Goal: Task Accomplishment & Management: Use online tool/utility

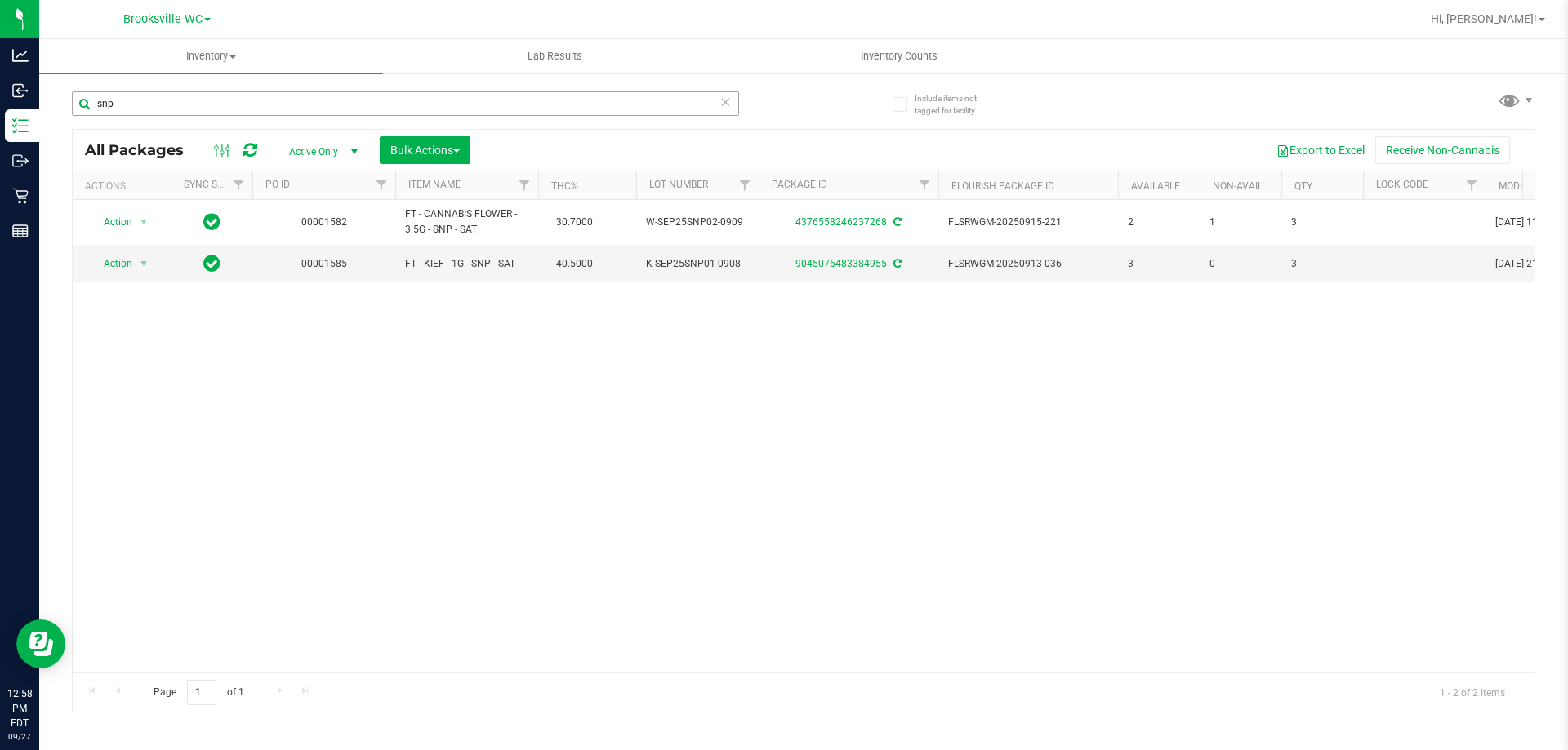
click at [157, 104] on input "snp" at bounding box center [405, 103] width 667 height 24
click at [156, 104] on input "snp" at bounding box center [405, 103] width 667 height 24
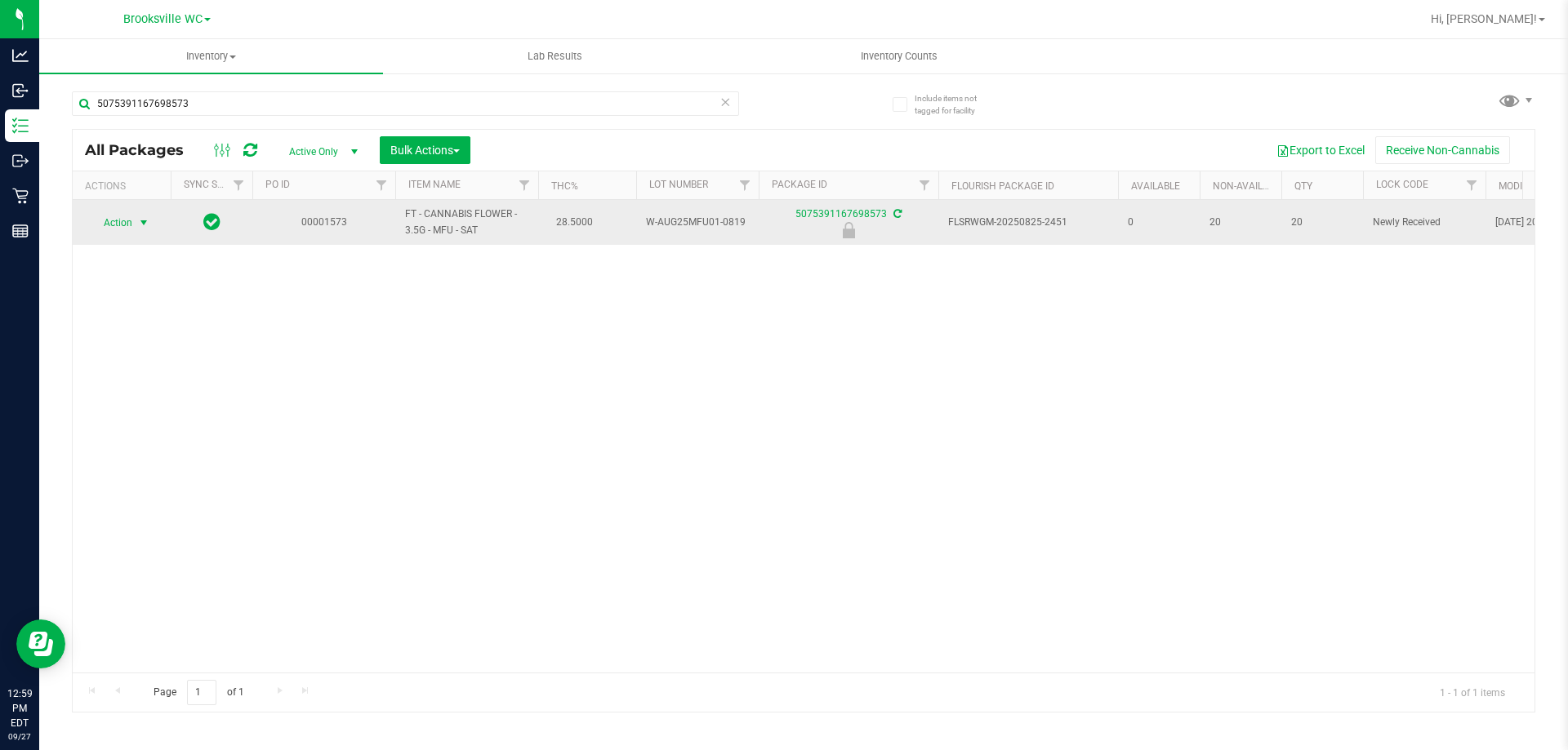
type input "5075391167698573"
click at [144, 220] on span "select" at bounding box center [143, 222] width 13 height 13
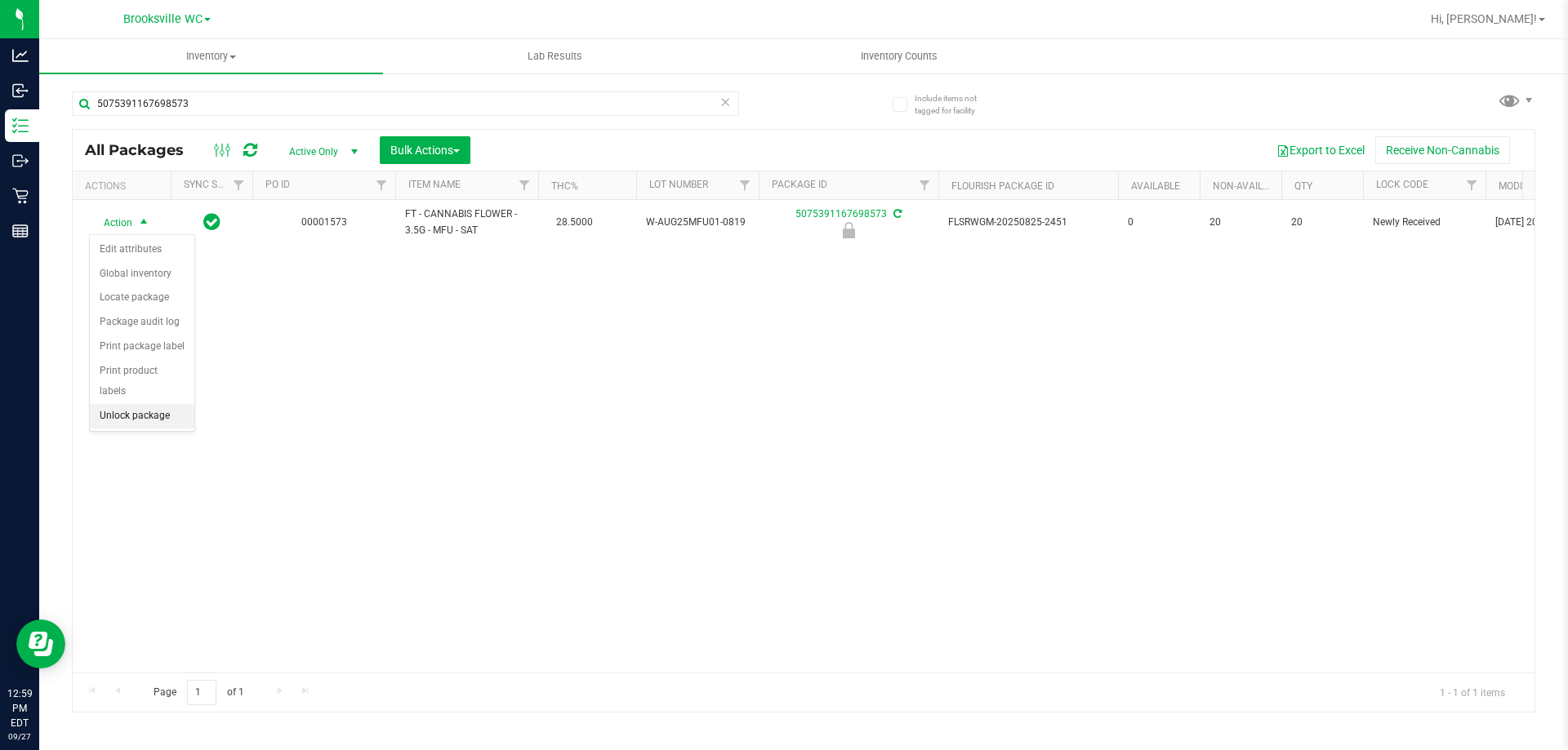
click at [118, 405] on li "Unlock package" at bounding box center [143, 416] width 105 height 24
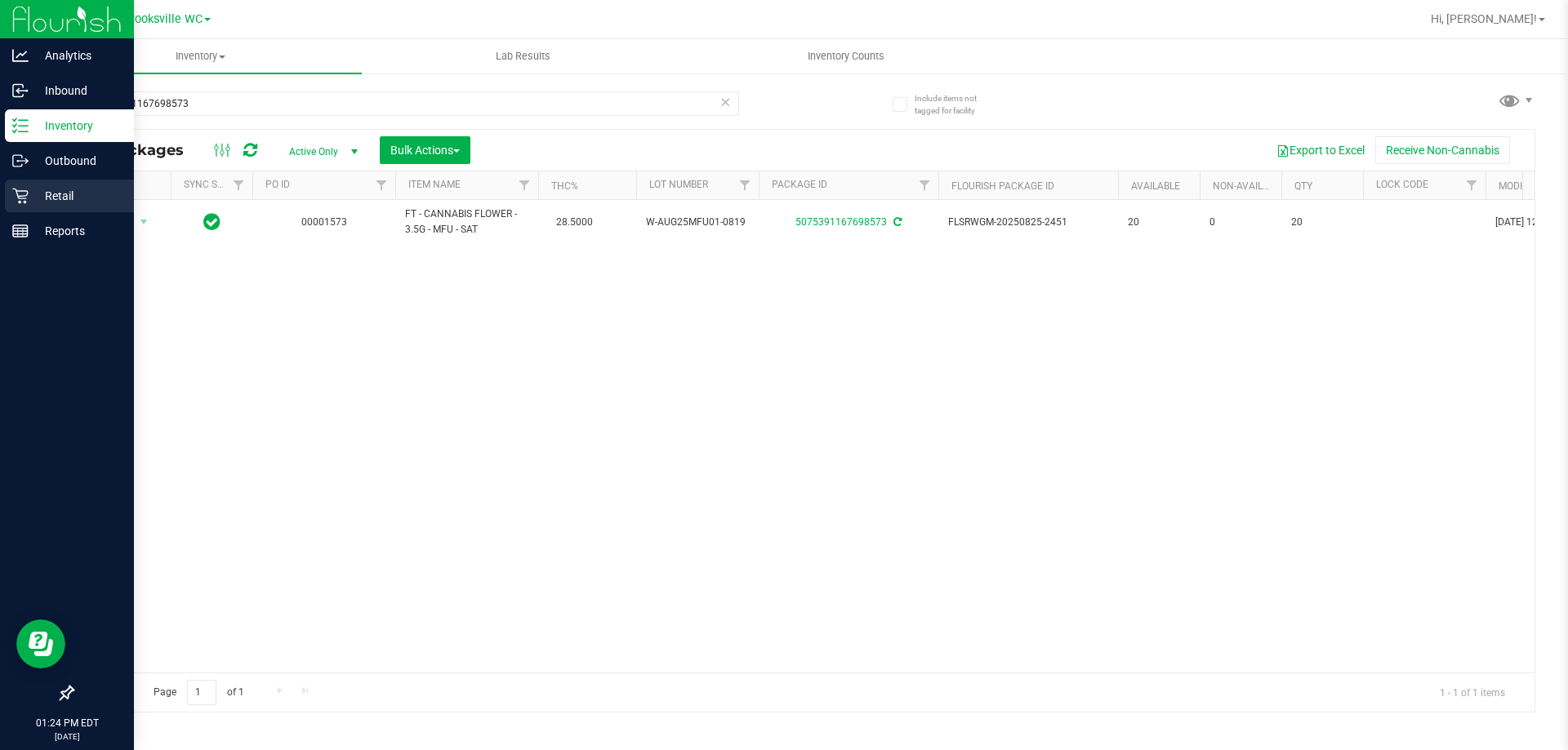
click at [18, 205] on div "Retail" at bounding box center [69, 196] width 129 height 33
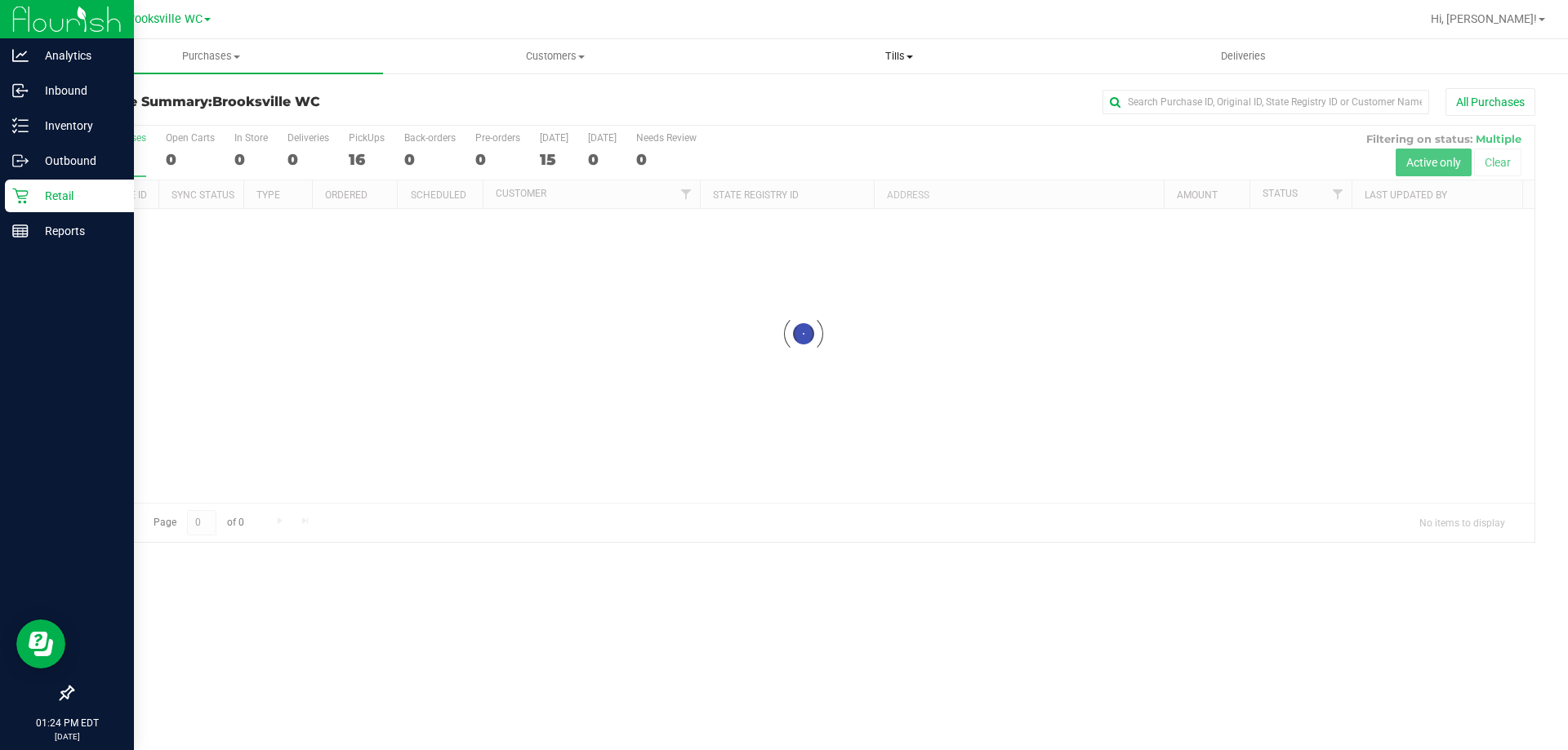
click at [867, 50] on span "Tills" at bounding box center [898, 55] width 343 height 15
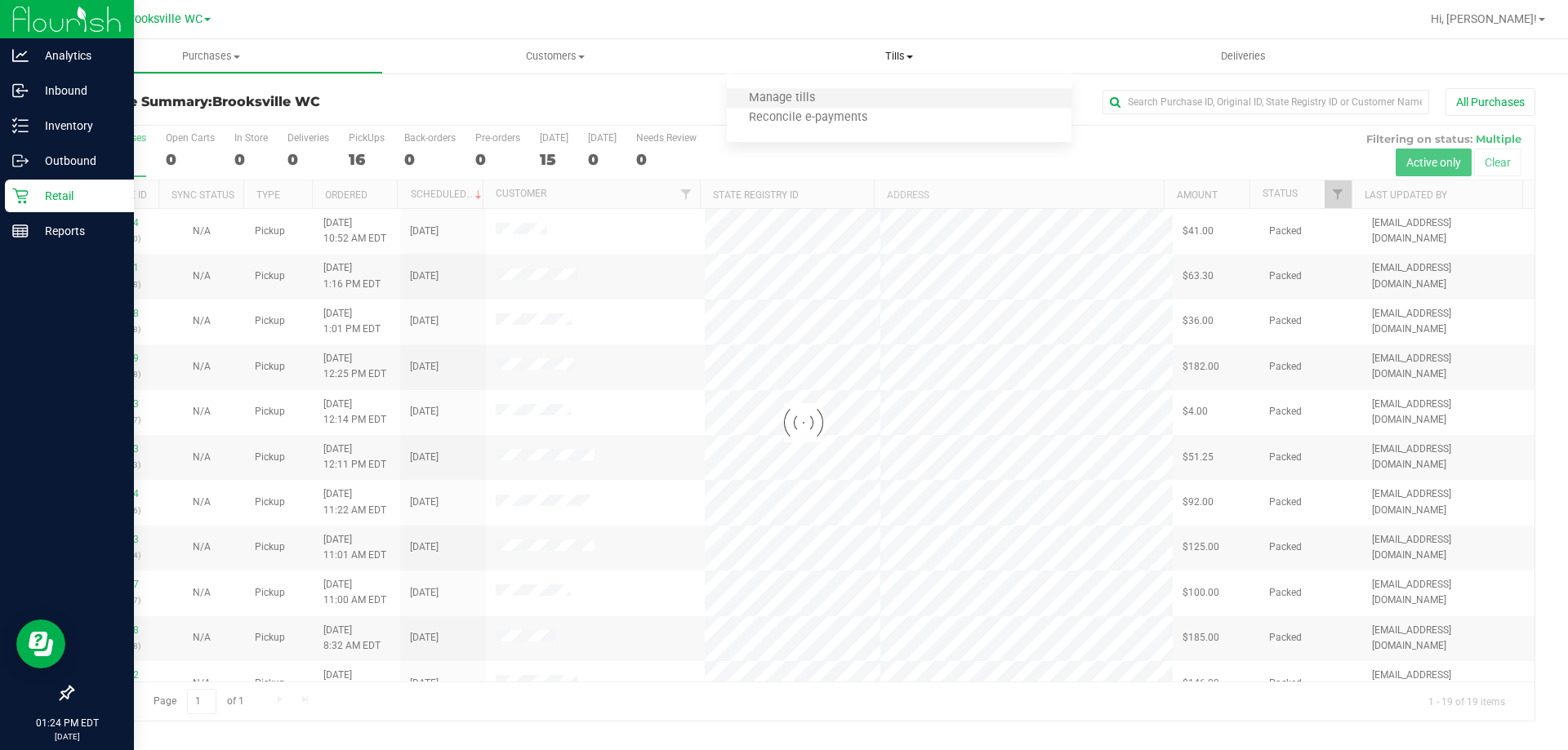
click at [847, 100] on li "Manage tills" at bounding box center [898, 99] width 343 height 19
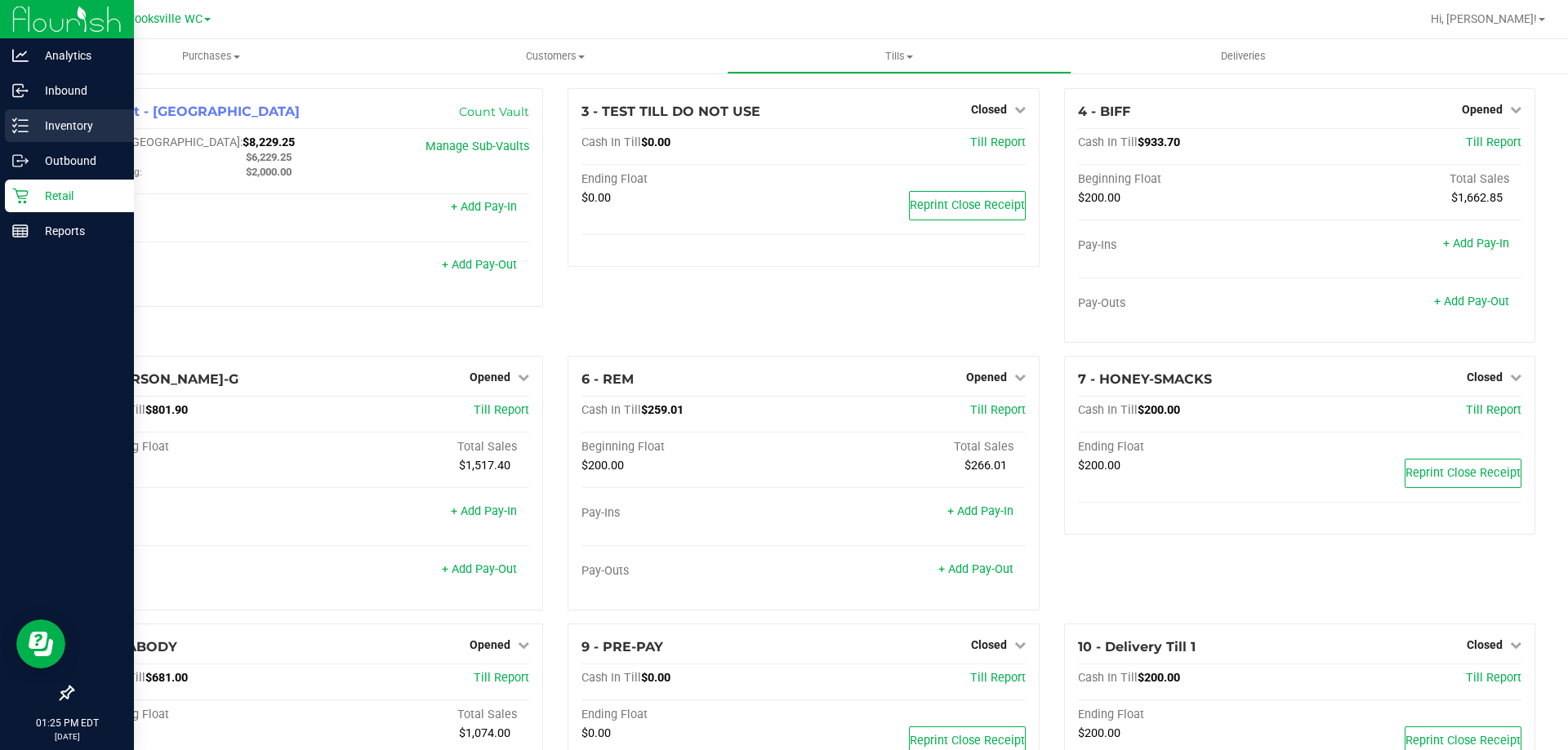
click at [101, 111] on div "Inventory" at bounding box center [69, 126] width 129 height 33
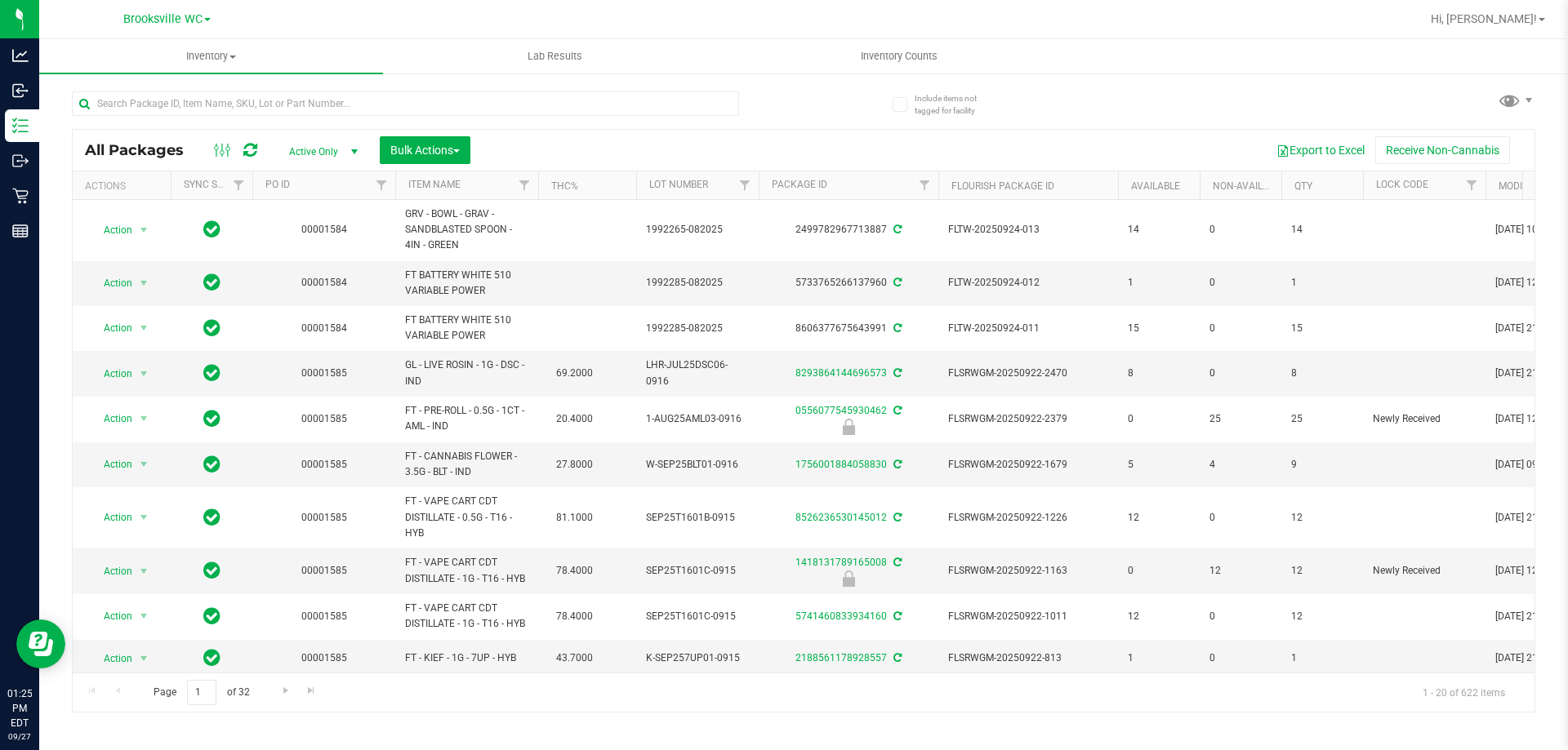
drag, startPoint x: 485, startPoint y: 167, endPoint x: 472, endPoint y: 177, distance: 16.4
click at [472, 175] on div "All Packages Active Only Active Only Lab Samples Locked All External Internal B…" at bounding box center [803, 421] width 1463 height 584
click at [480, 160] on div "All Packages Active Only Active Only Lab Samples Locked All External Internal B…" at bounding box center [803, 150] width 1461 height 41
click at [506, 176] on th "Item Name" at bounding box center [466, 185] width 143 height 28
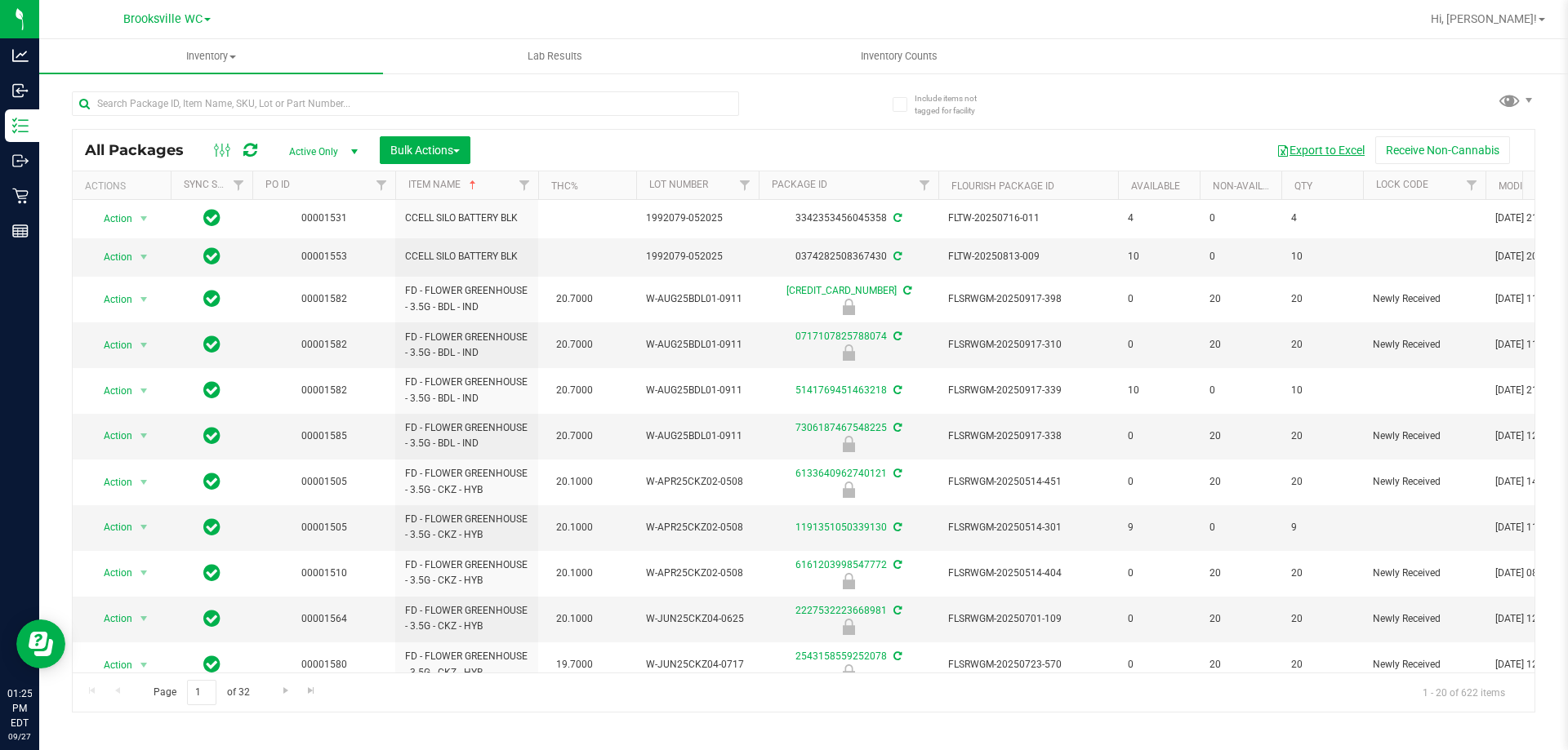
click at [1337, 153] on button "Export to Excel" at bounding box center [1320, 150] width 110 height 28
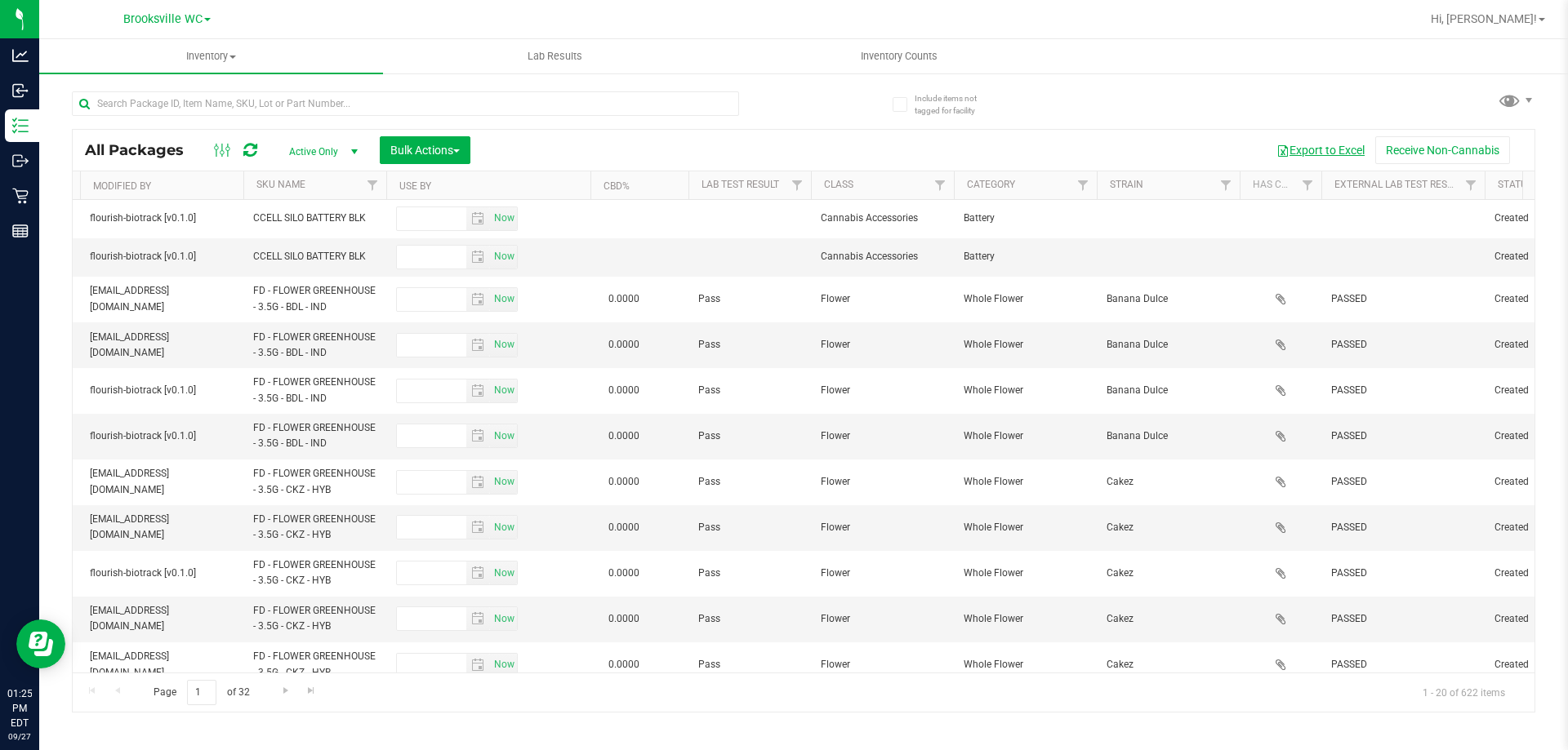
scroll to position [0, 1592]
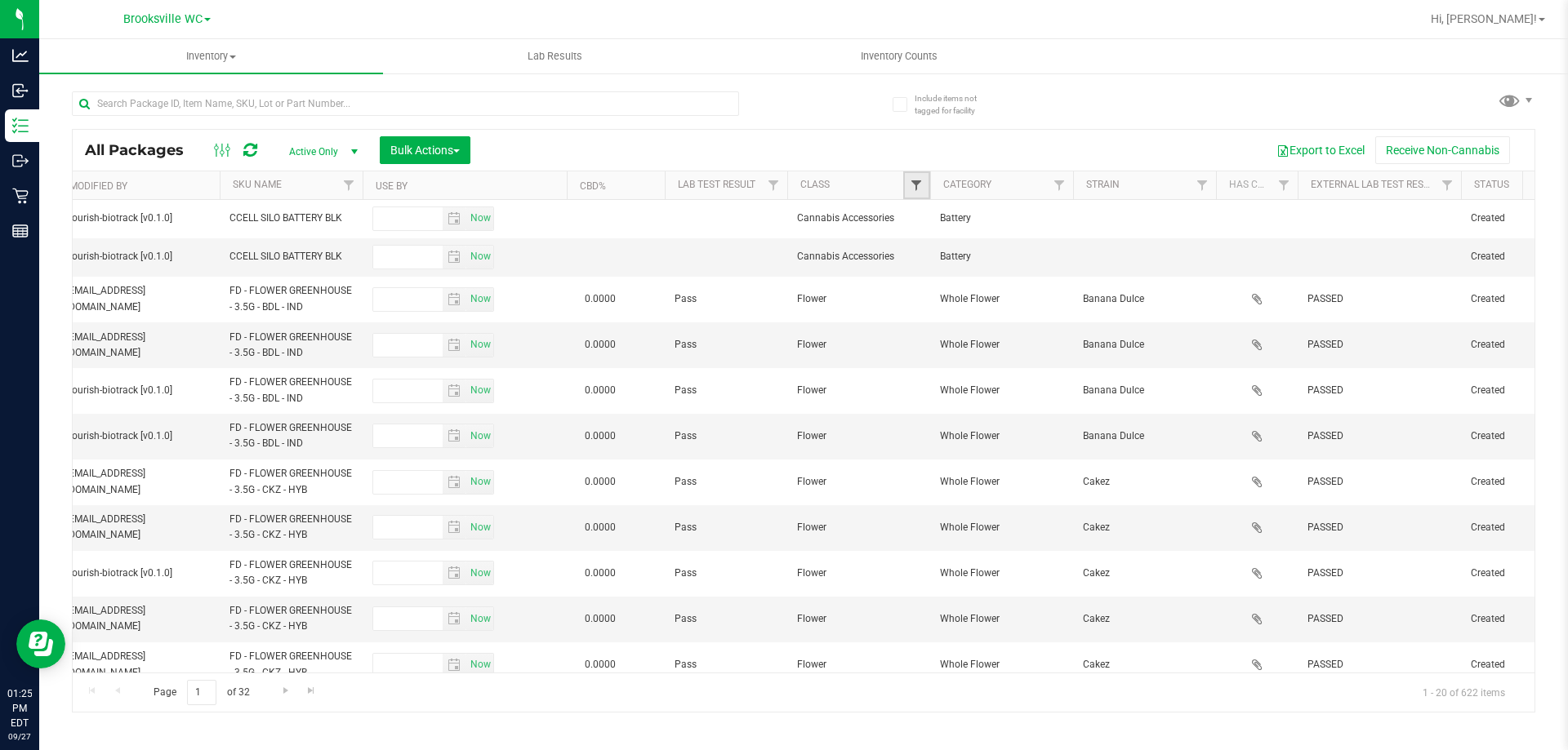
click at [920, 185] on span "Filter" at bounding box center [915, 184] width 13 height 13
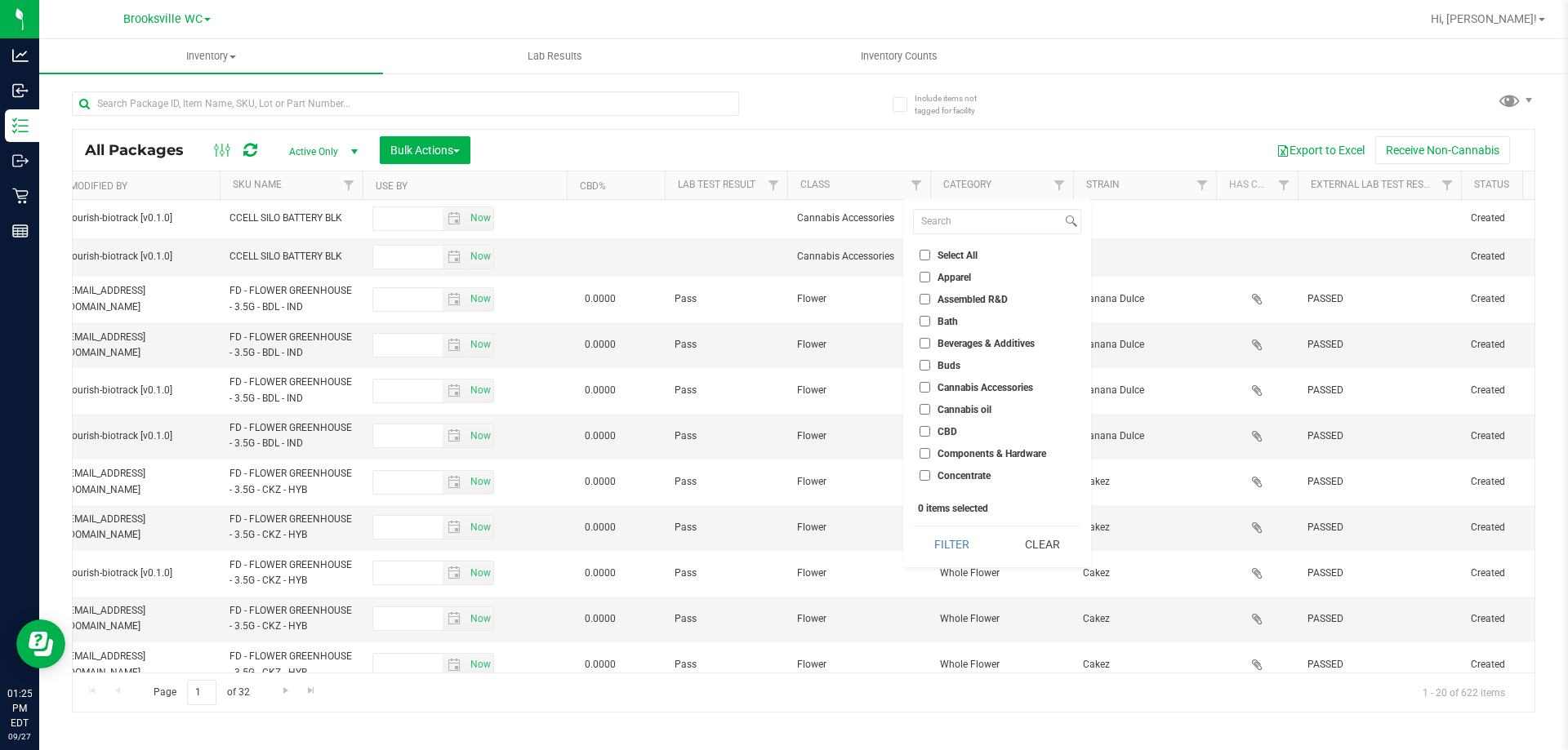
click at [959, 256] on span "Select All" at bounding box center [957, 255] width 40 height 10
click at [930, 256] on input "Select All" at bounding box center [924, 254] width 11 height 11
checkbox input "true"
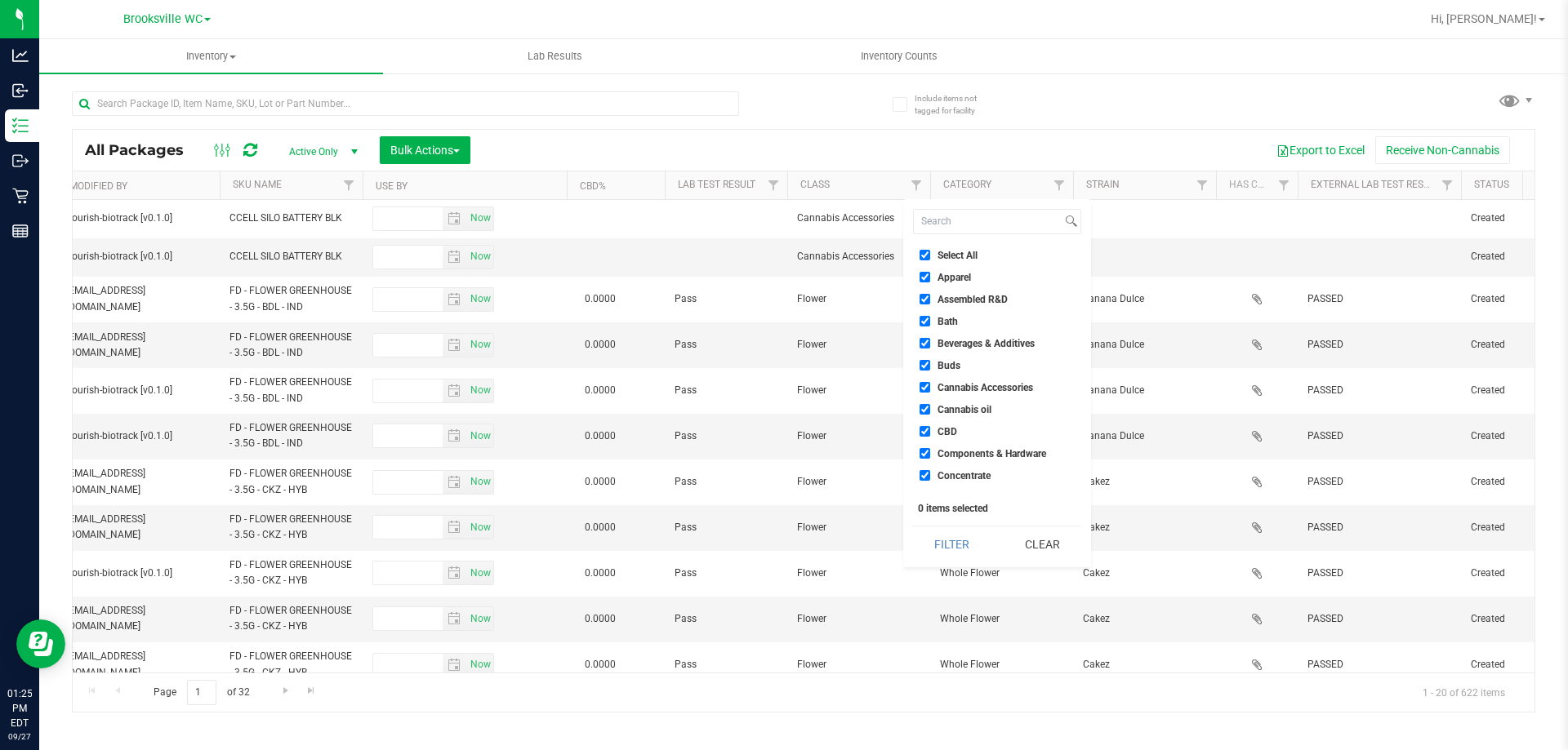
checkbox input "true"
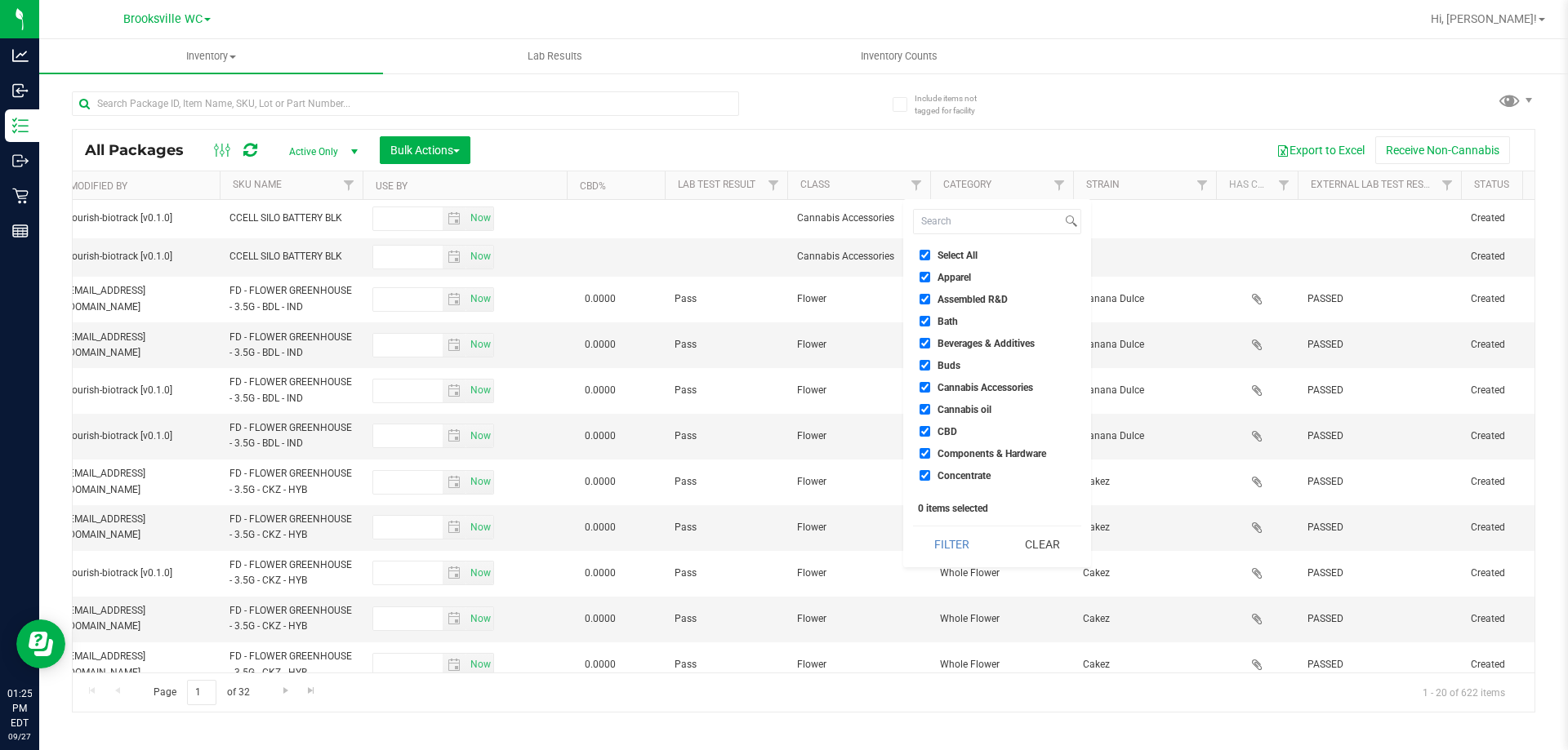
checkbox input "true"
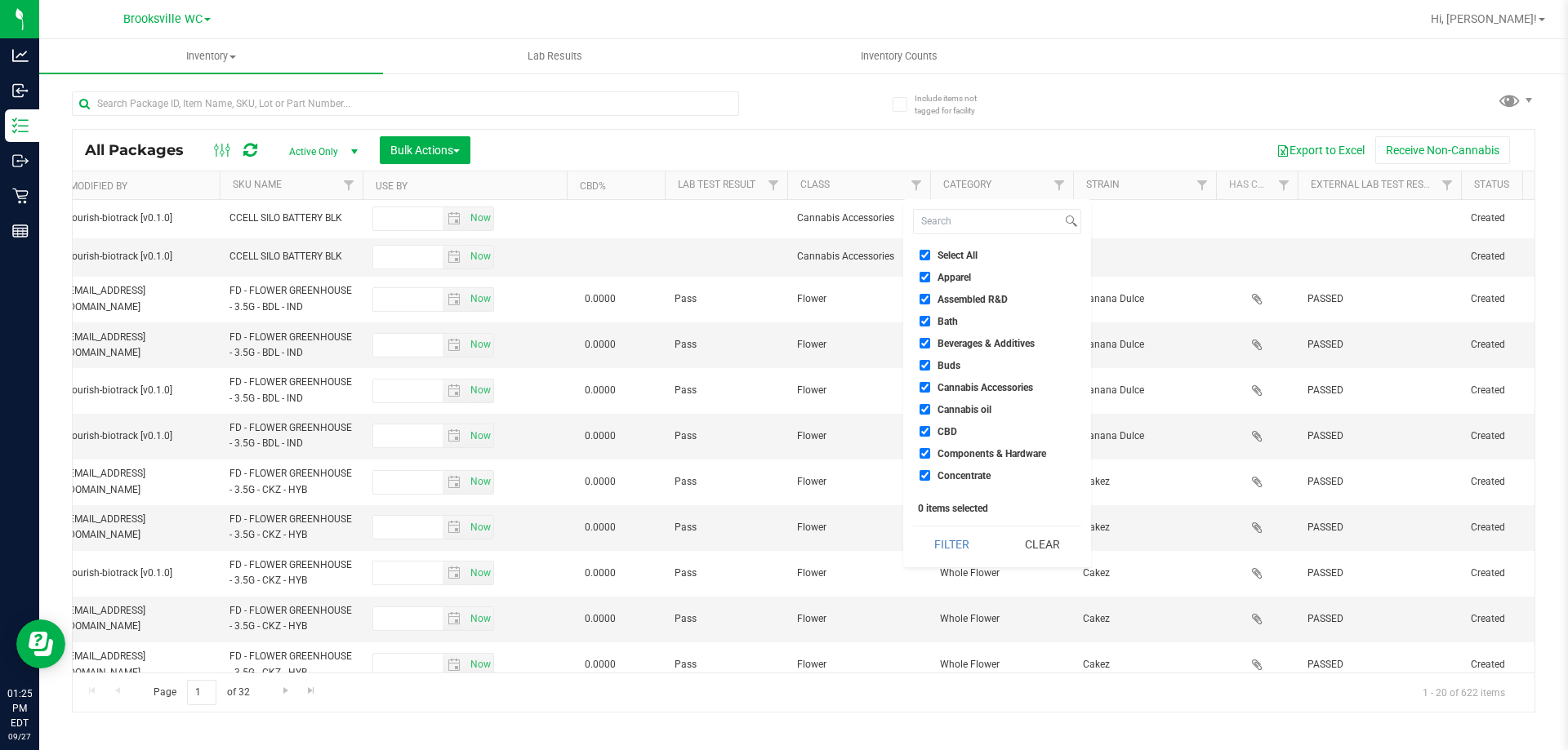
checkbox input "true"
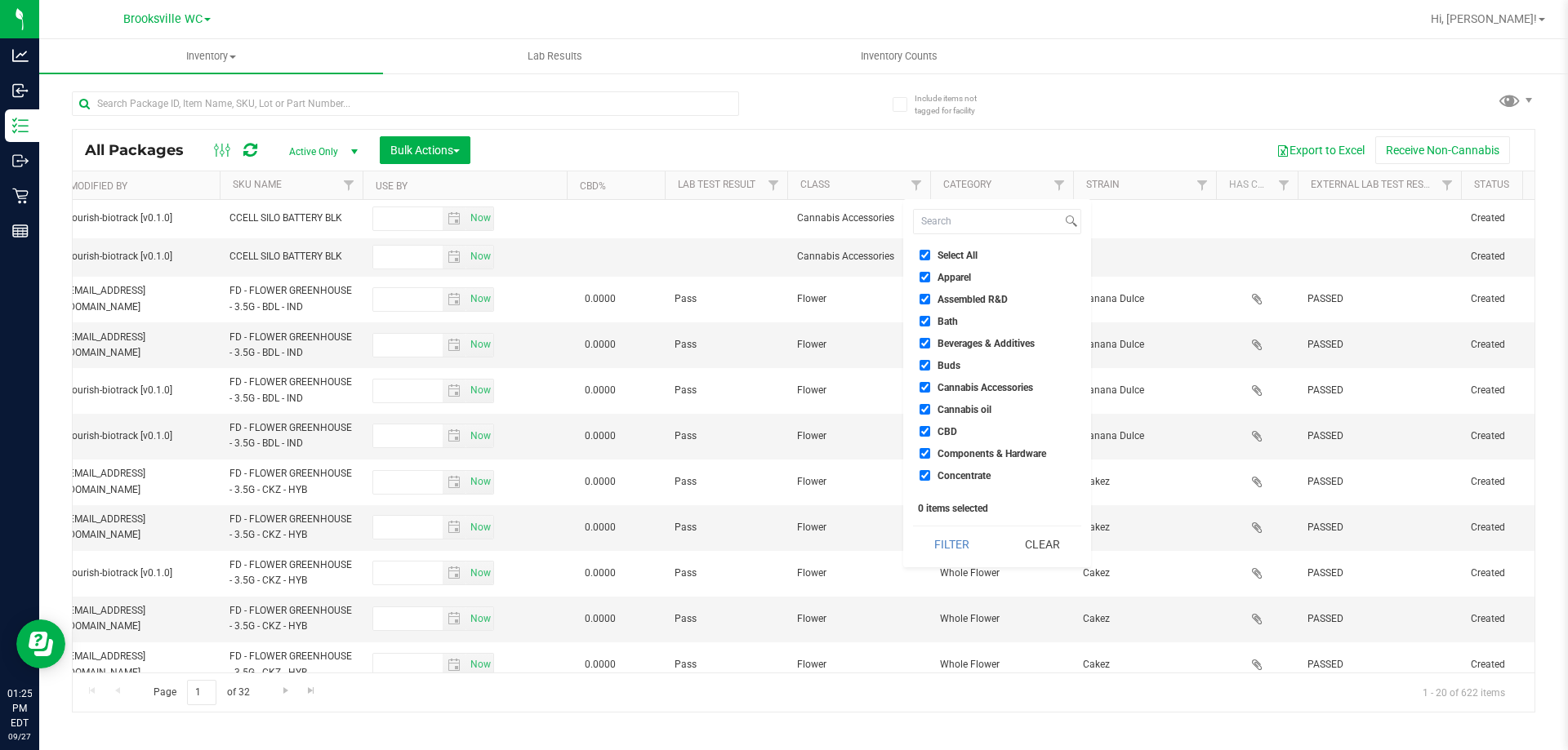
checkbox input "true"
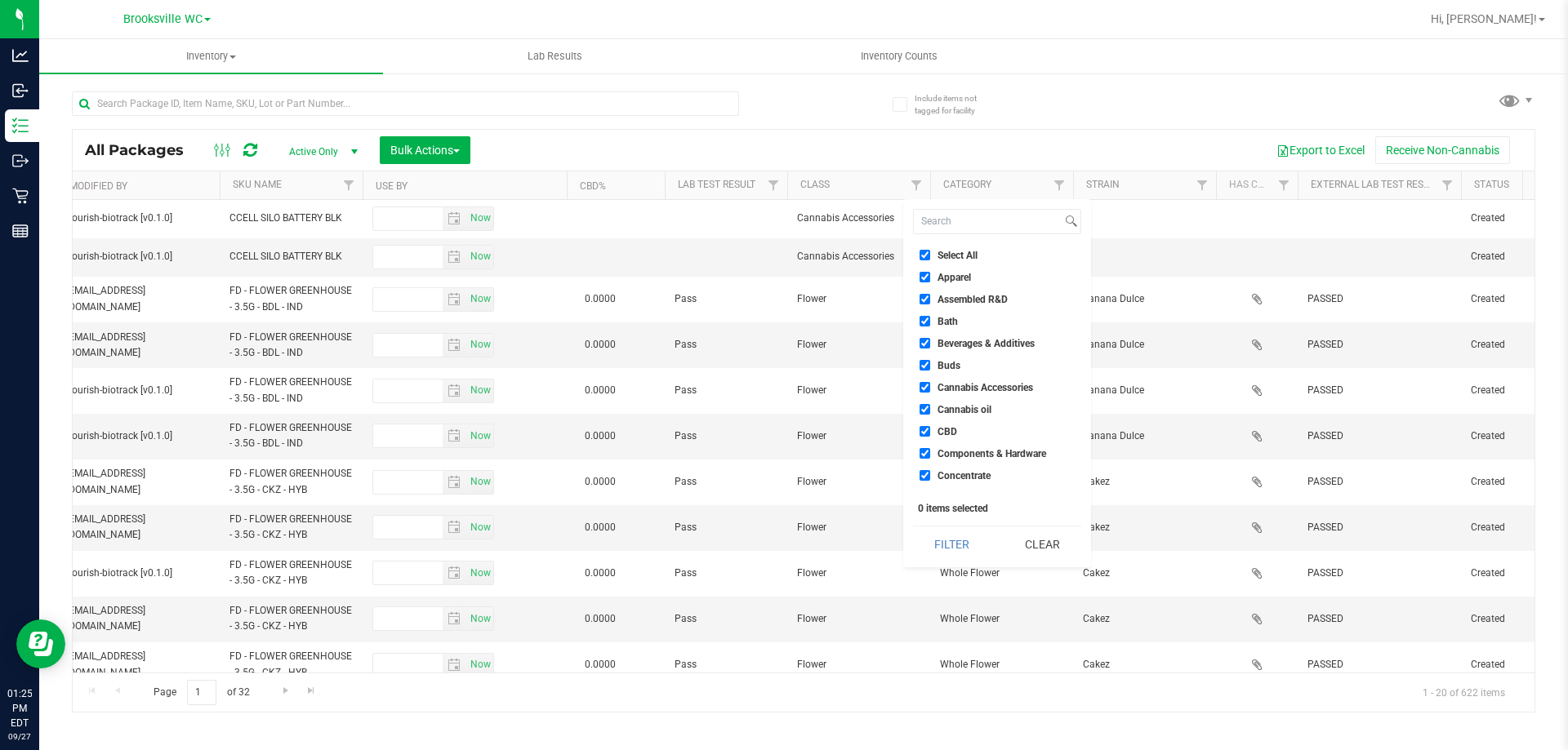
checkbox input "true"
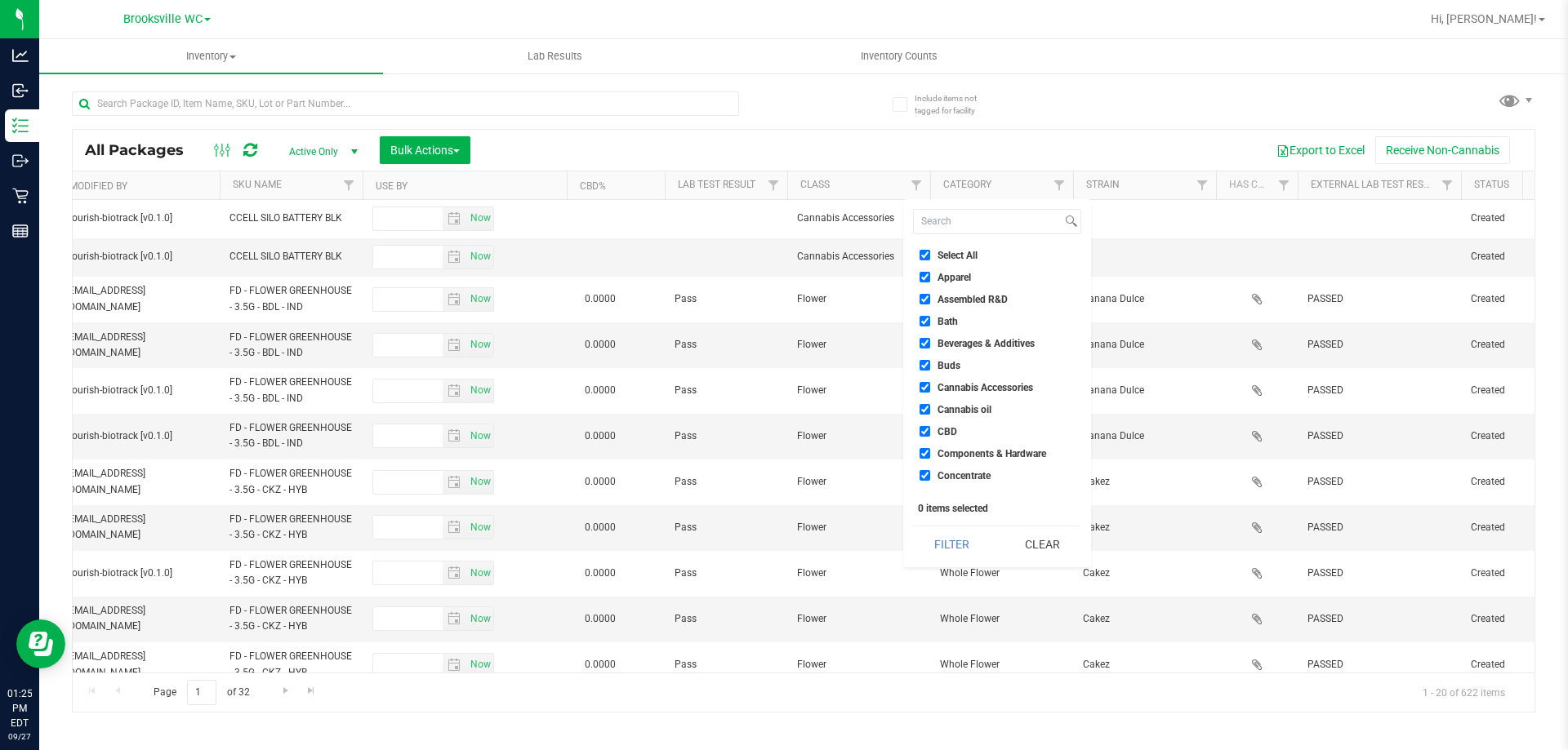
checkbox input "true"
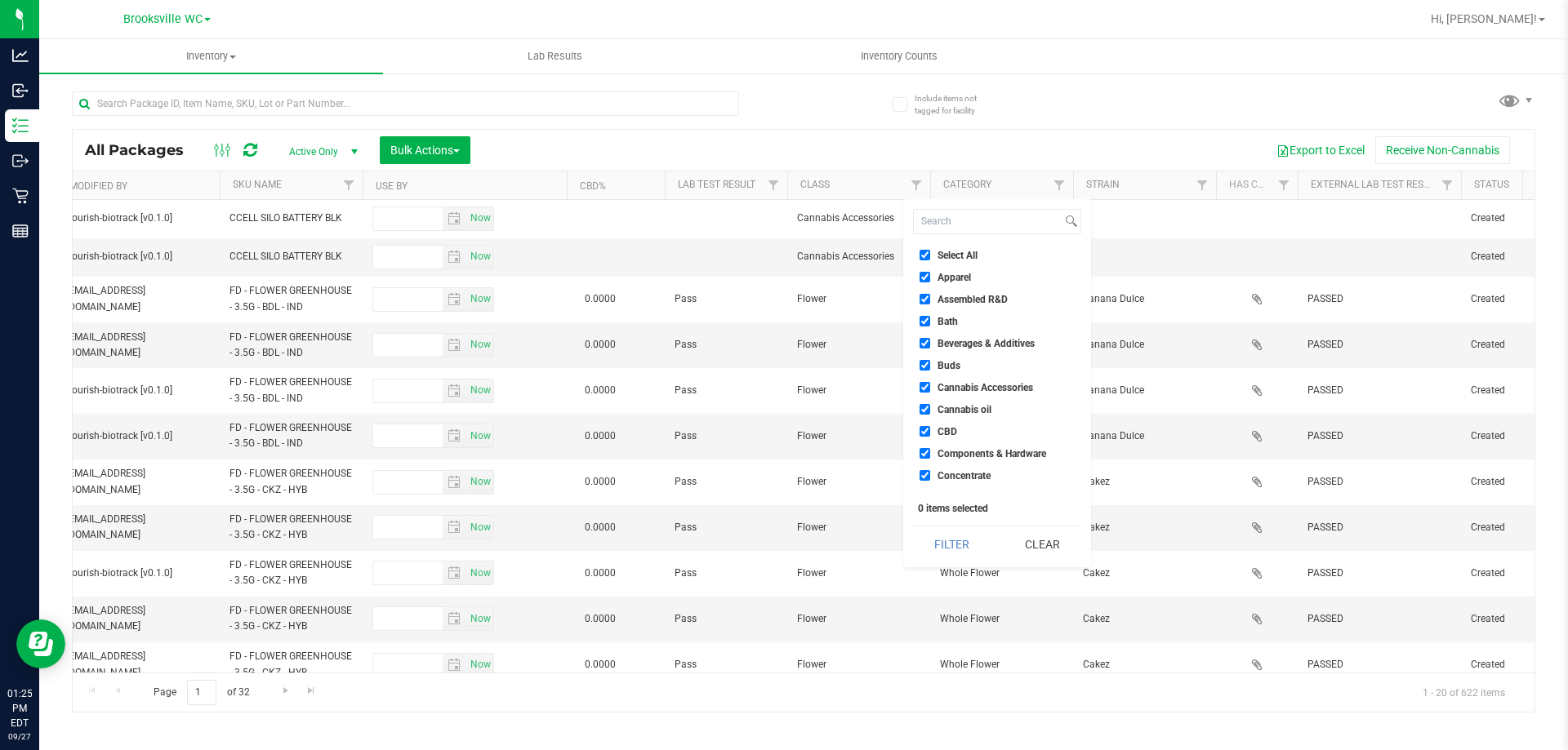
checkbox input "true"
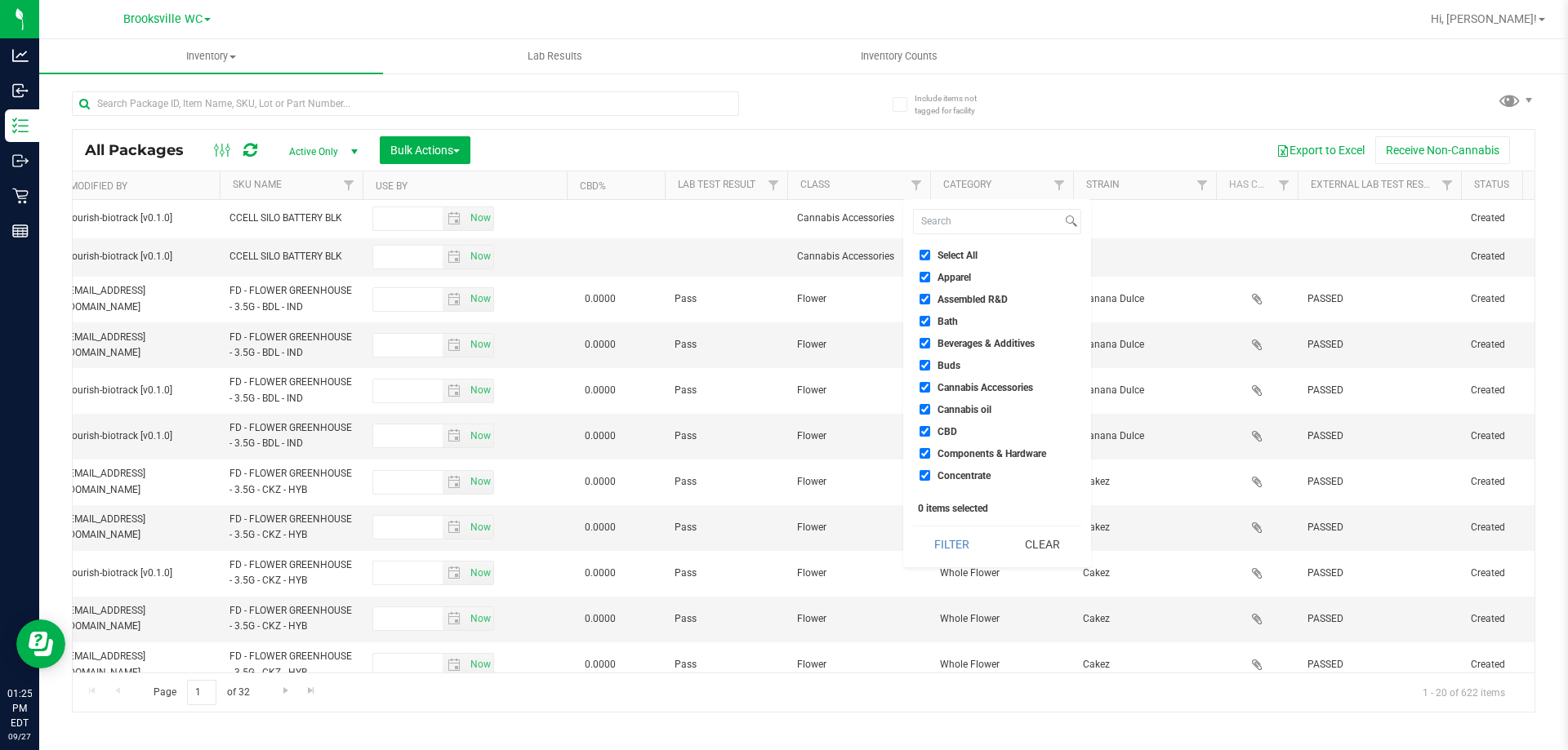
checkbox input "true"
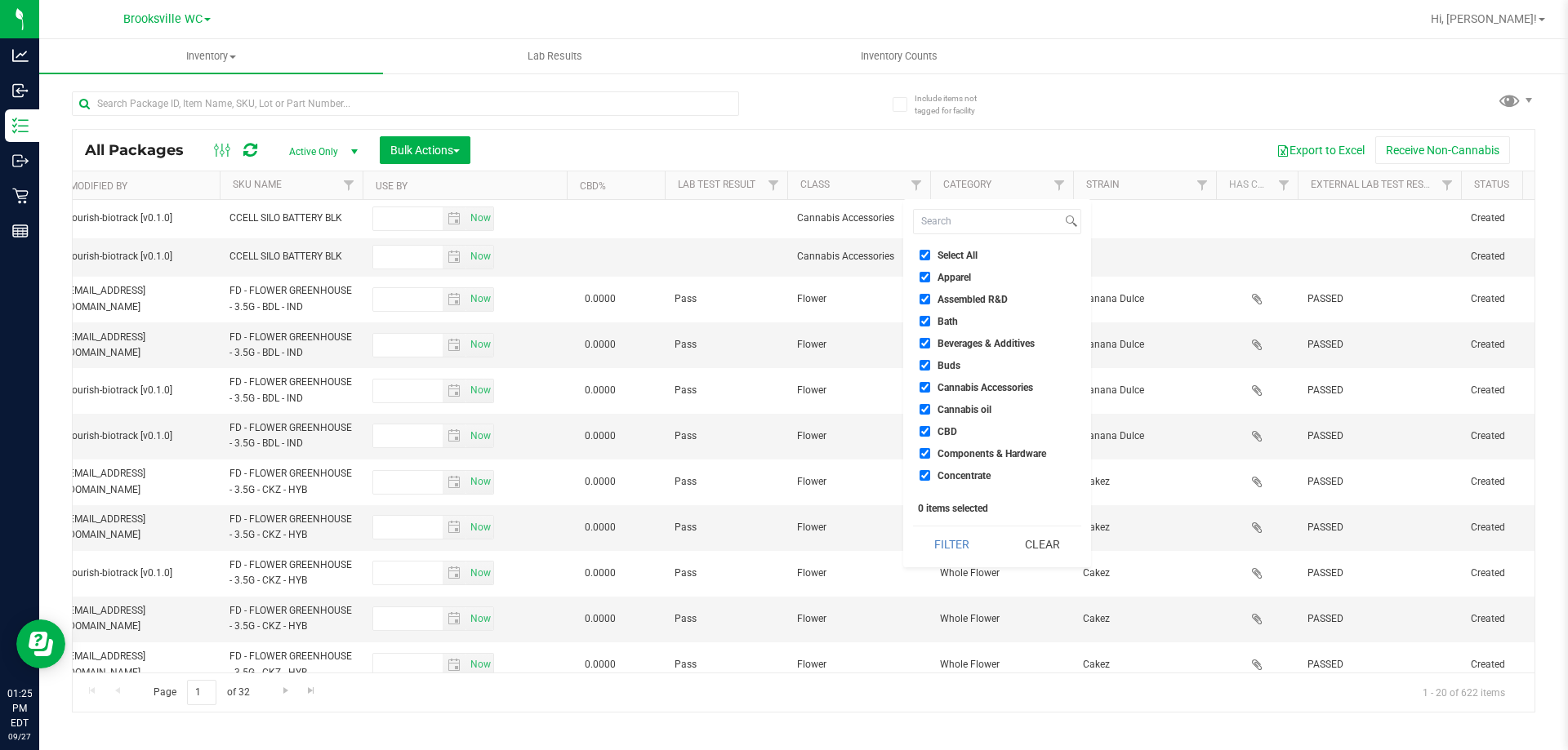
checkbox input "true"
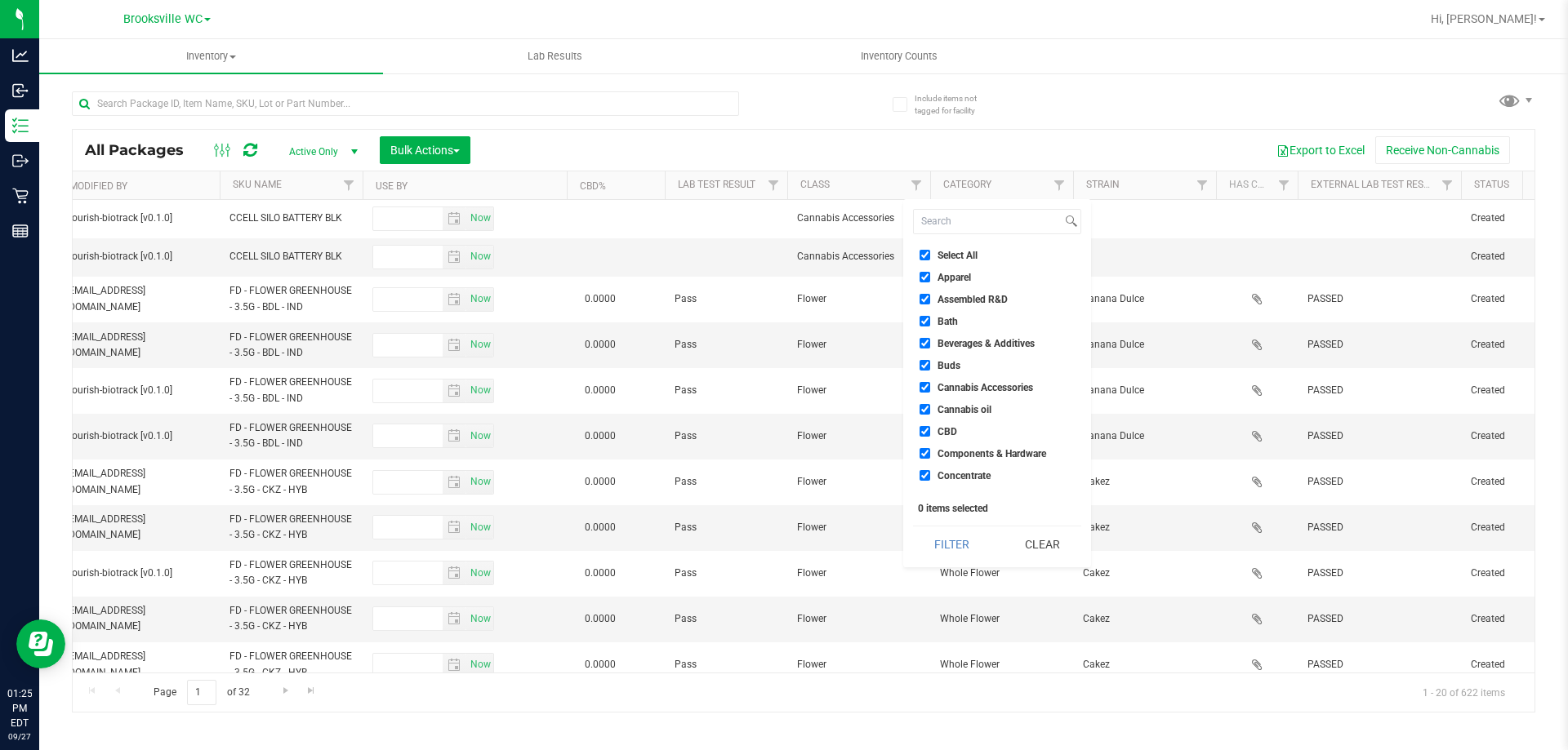
checkbox input "true"
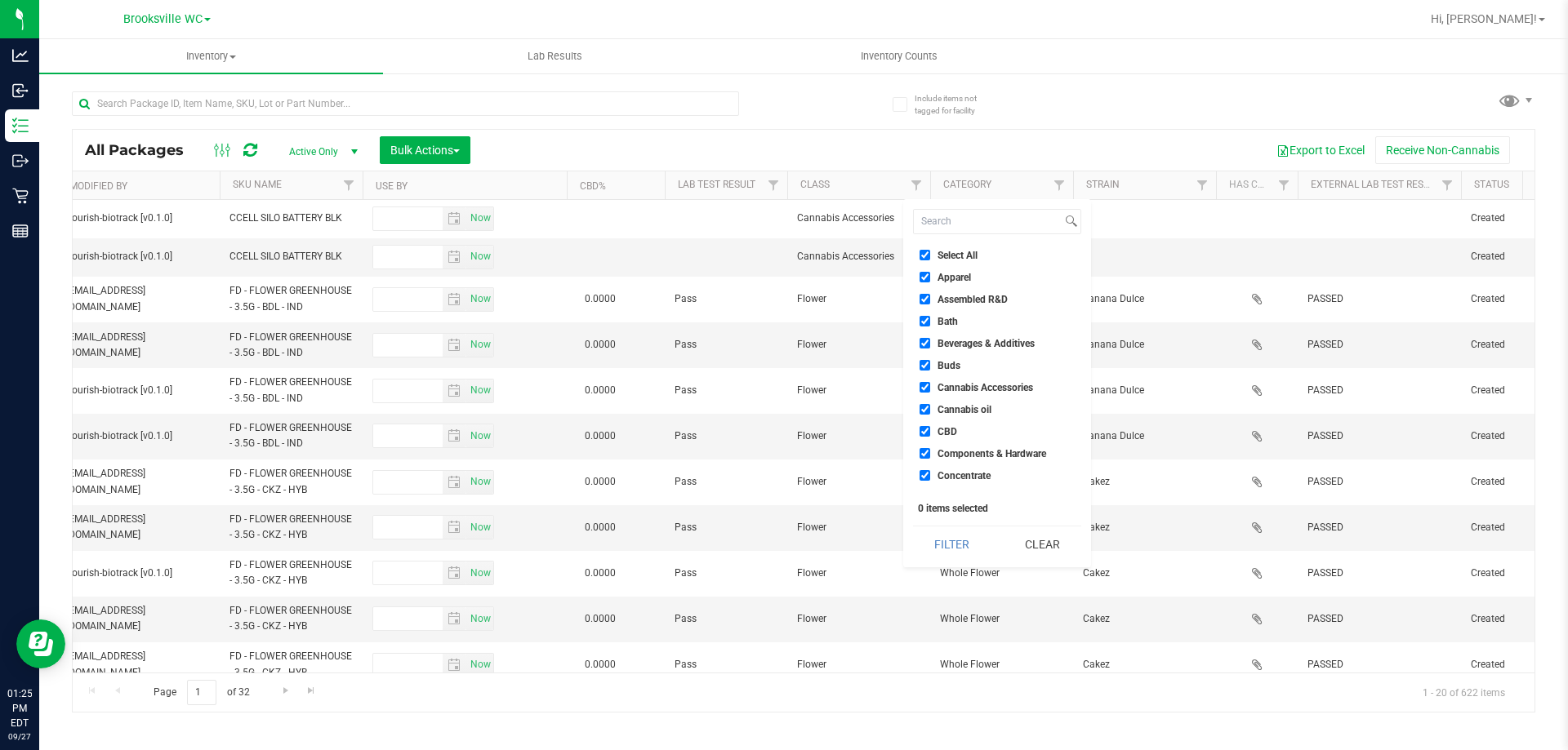
checkbox input "true"
click at [980, 388] on span "Cannabis Accessories" at bounding box center [985, 388] width 95 height 10
click at [930, 388] on input "Cannabis Accessories" at bounding box center [924, 387] width 11 height 11
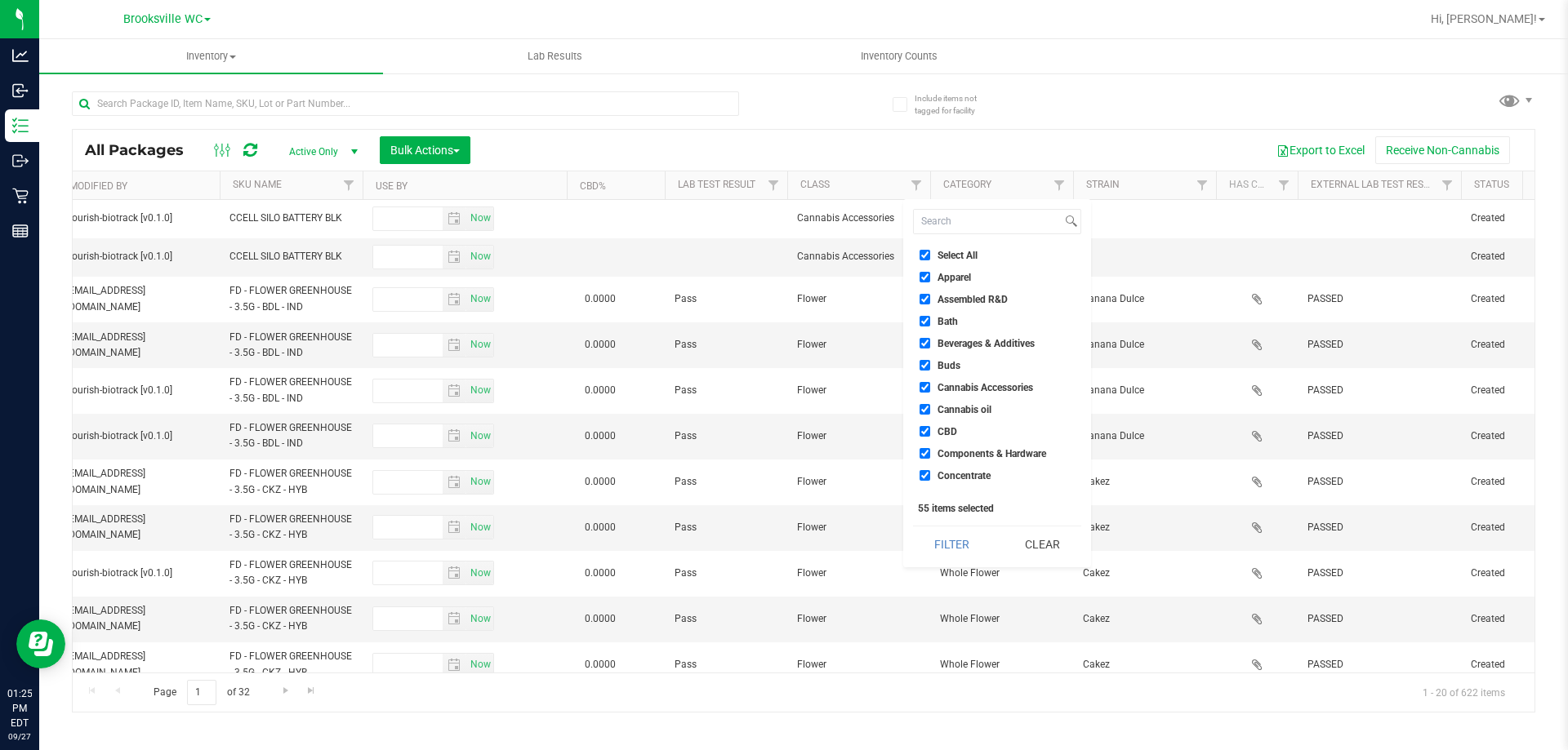
checkbox input "false"
click at [940, 319] on span "Bath" at bounding box center [947, 321] width 20 height 10
click at [930, 319] on input "Bath" at bounding box center [924, 321] width 11 height 11
checkbox input "false"
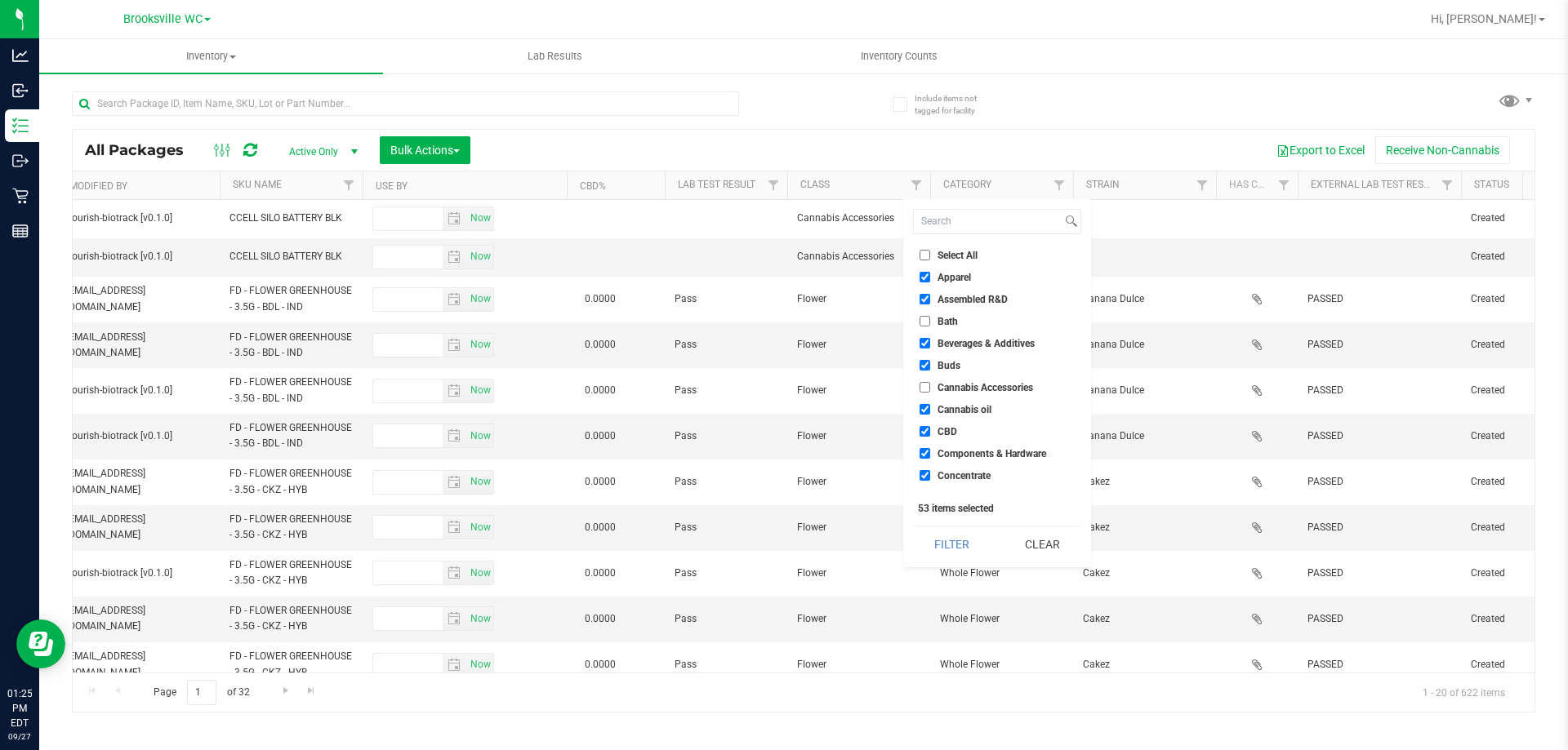
click at [1028, 344] on span "Beverages & Additives" at bounding box center [986, 343] width 97 height 10
click at [930, 344] on input "Beverages & Additives" at bounding box center [924, 342] width 11 height 11
checkbox input "false"
click at [1001, 374] on span "Dissolvable Sublingual" at bounding box center [987, 378] width 99 height 10
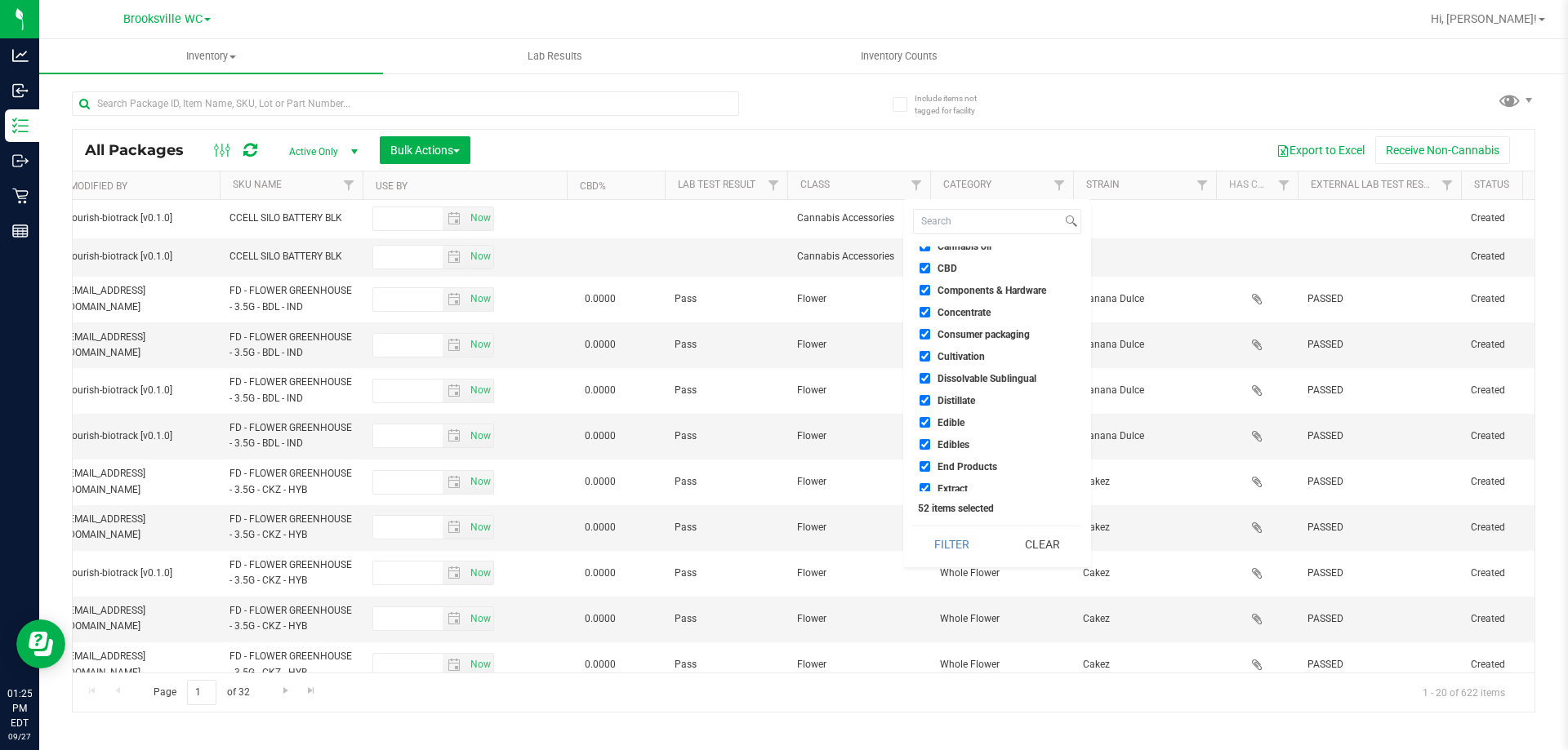
click at [930, 374] on input "Dissolvable Sublingual" at bounding box center [924, 378] width 11 height 11
checkbox input "false"
click at [945, 419] on span "Edible" at bounding box center [951, 423] width 27 height 10
click at [930, 419] on input "Edible" at bounding box center [924, 422] width 11 height 11
checkbox input "false"
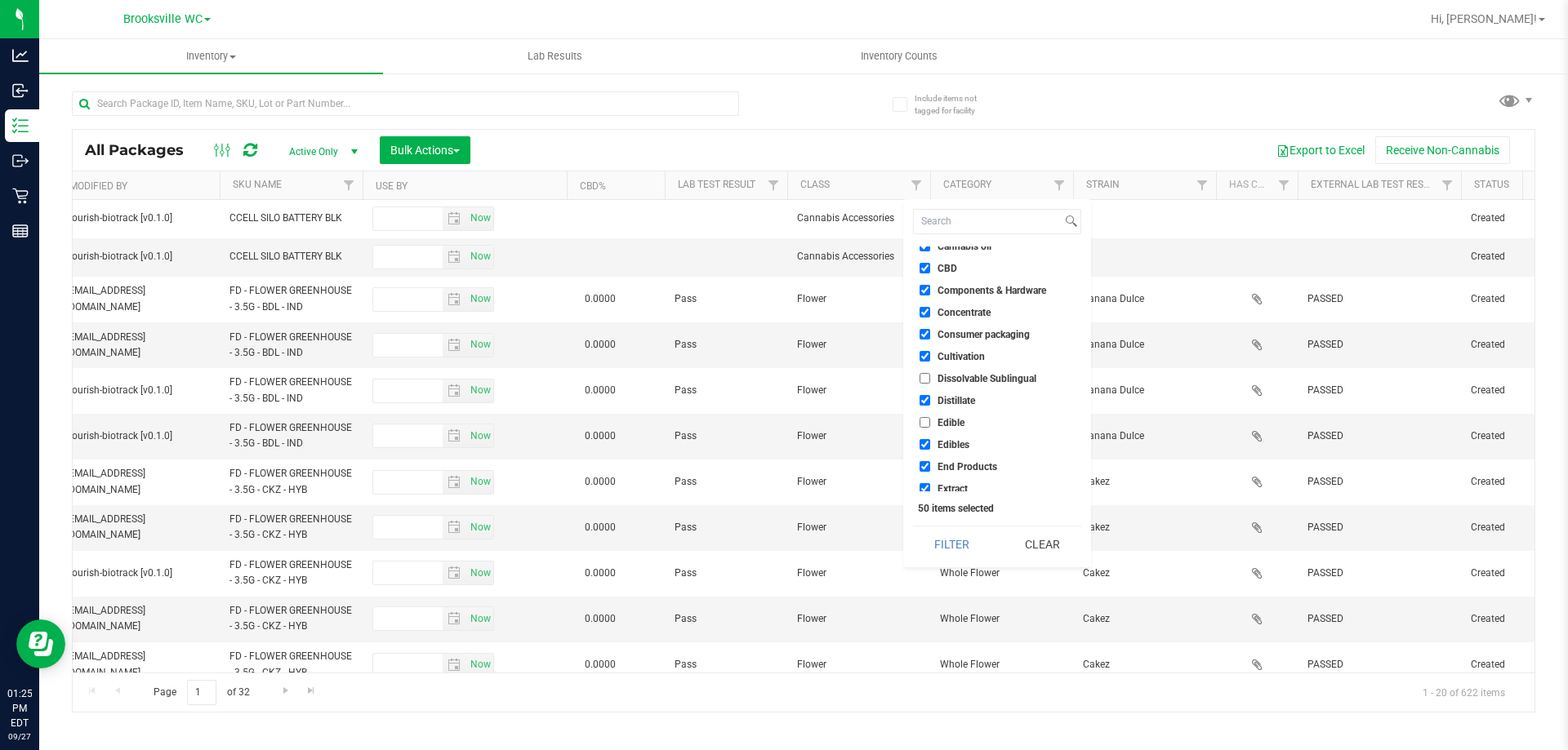
click at [950, 440] on span "Edibles" at bounding box center [953, 445] width 32 height 10
click at [930, 440] on input "Edibles" at bounding box center [924, 444] width 11 height 11
checkbox input "false"
click at [964, 354] on span "InfusedEdible" at bounding box center [967, 354] width 60 height 10
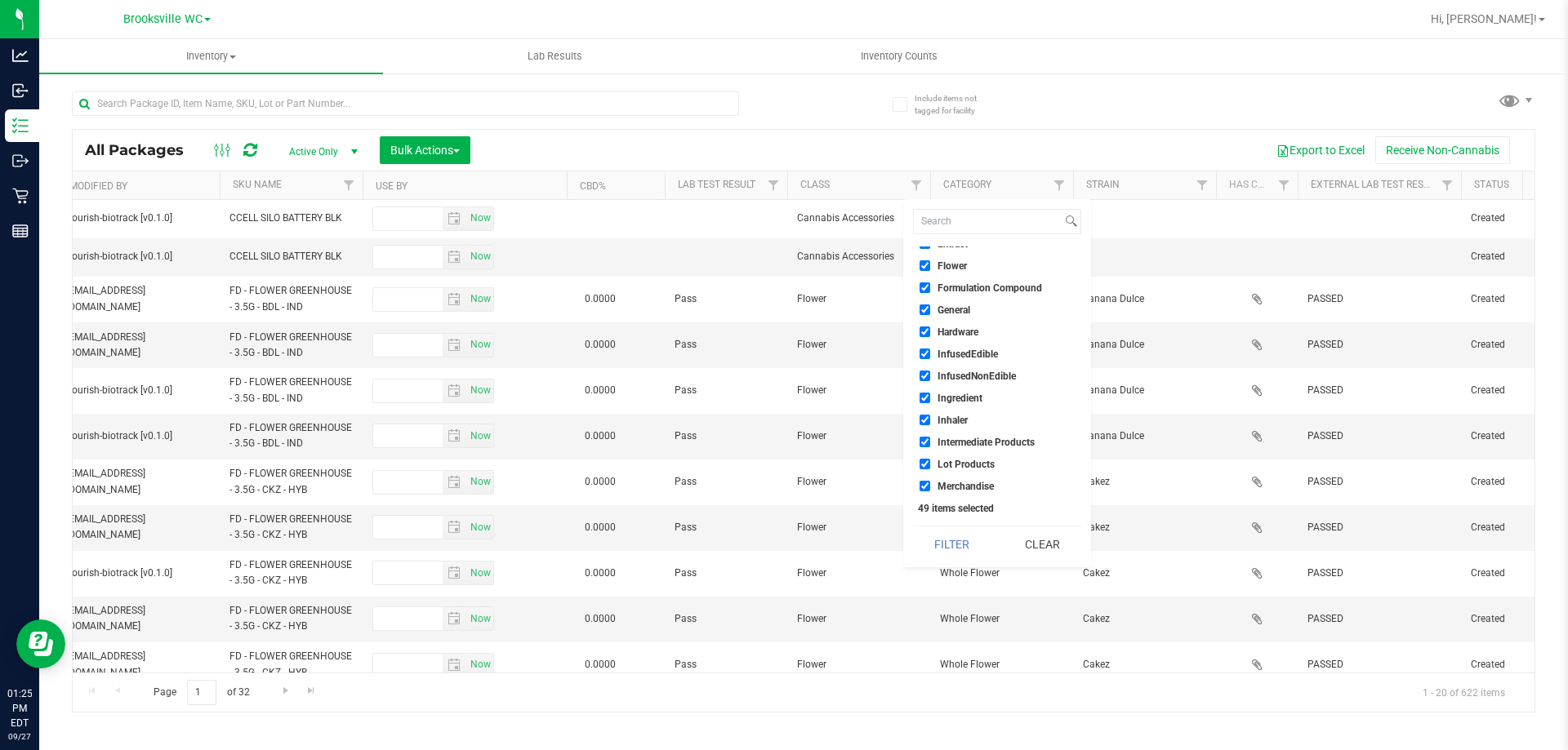
click at [930, 354] on input "InfusedEdible" at bounding box center [924, 353] width 11 height 11
checkbox input "false"
click at [960, 375] on span "InfusedNonEdible" at bounding box center [976, 376] width 79 height 10
click at [930, 375] on input "InfusedNonEdible" at bounding box center [924, 375] width 11 height 11
checkbox input "false"
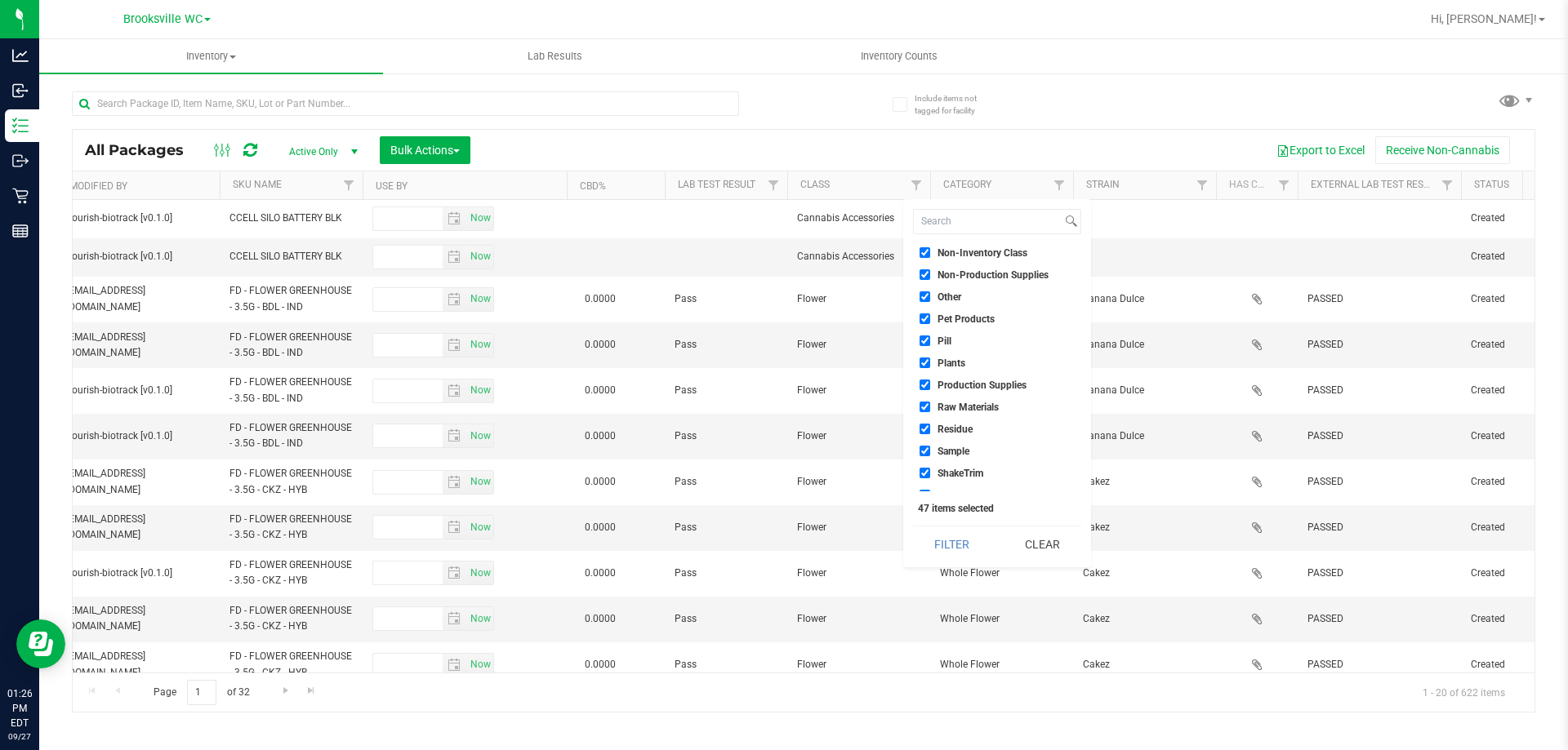
scroll to position [0, 0]
click at [964, 363] on li "Tincture" at bounding box center [996, 372] width 168 height 17
click at [959, 373] on span "Tincture" at bounding box center [955, 372] width 36 height 10
click at [930, 373] on input "Tincture" at bounding box center [924, 371] width 11 height 11
checkbox input "false"
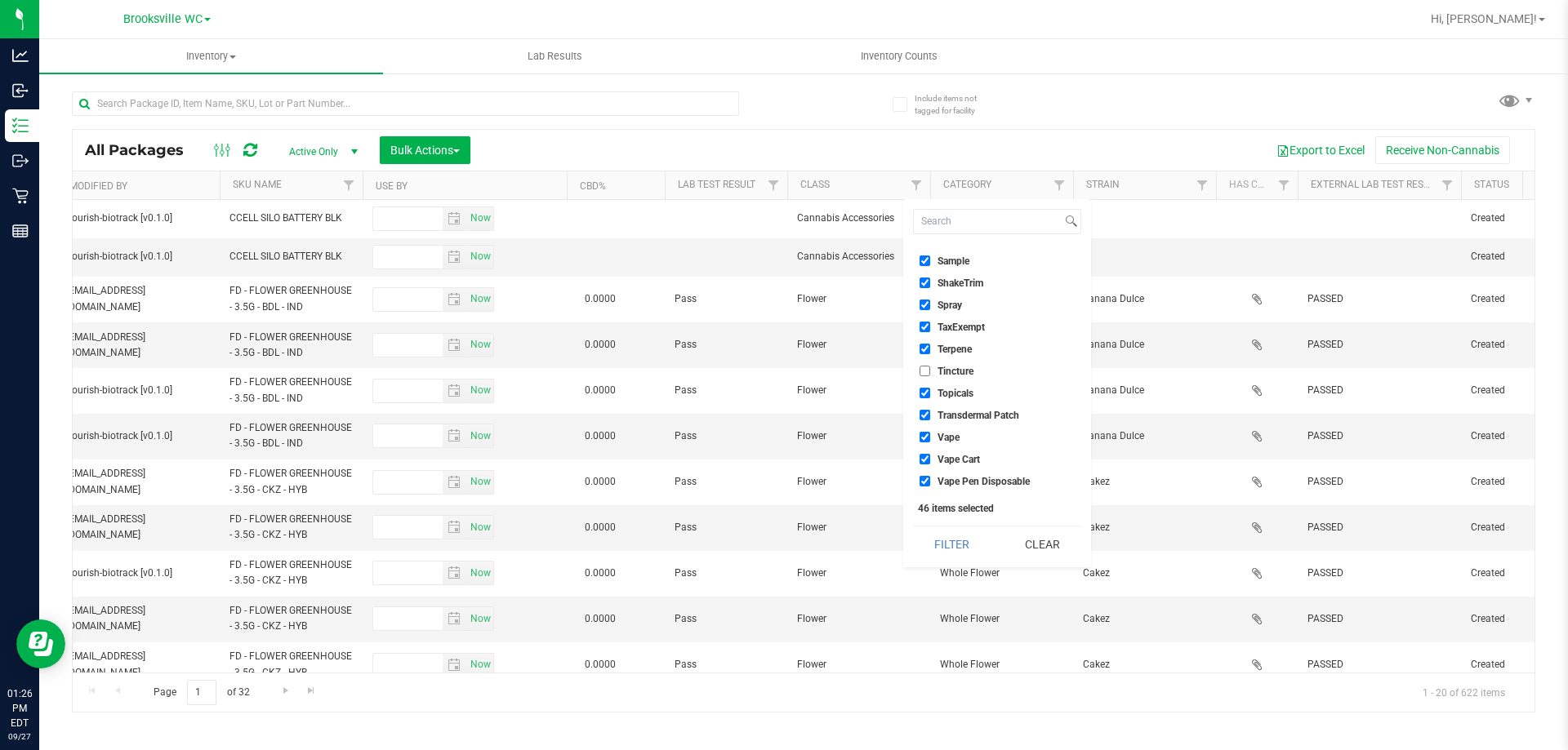
click at [953, 394] on span "Topicals" at bounding box center [955, 394] width 36 height 10
click at [930, 394] on input "Topicals" at bounding box center [924, 393] width 11 height 11
checkbox input "false"
click at [963, 533] on button "Filter" at bounding box center [952, 544] width 79 height 36
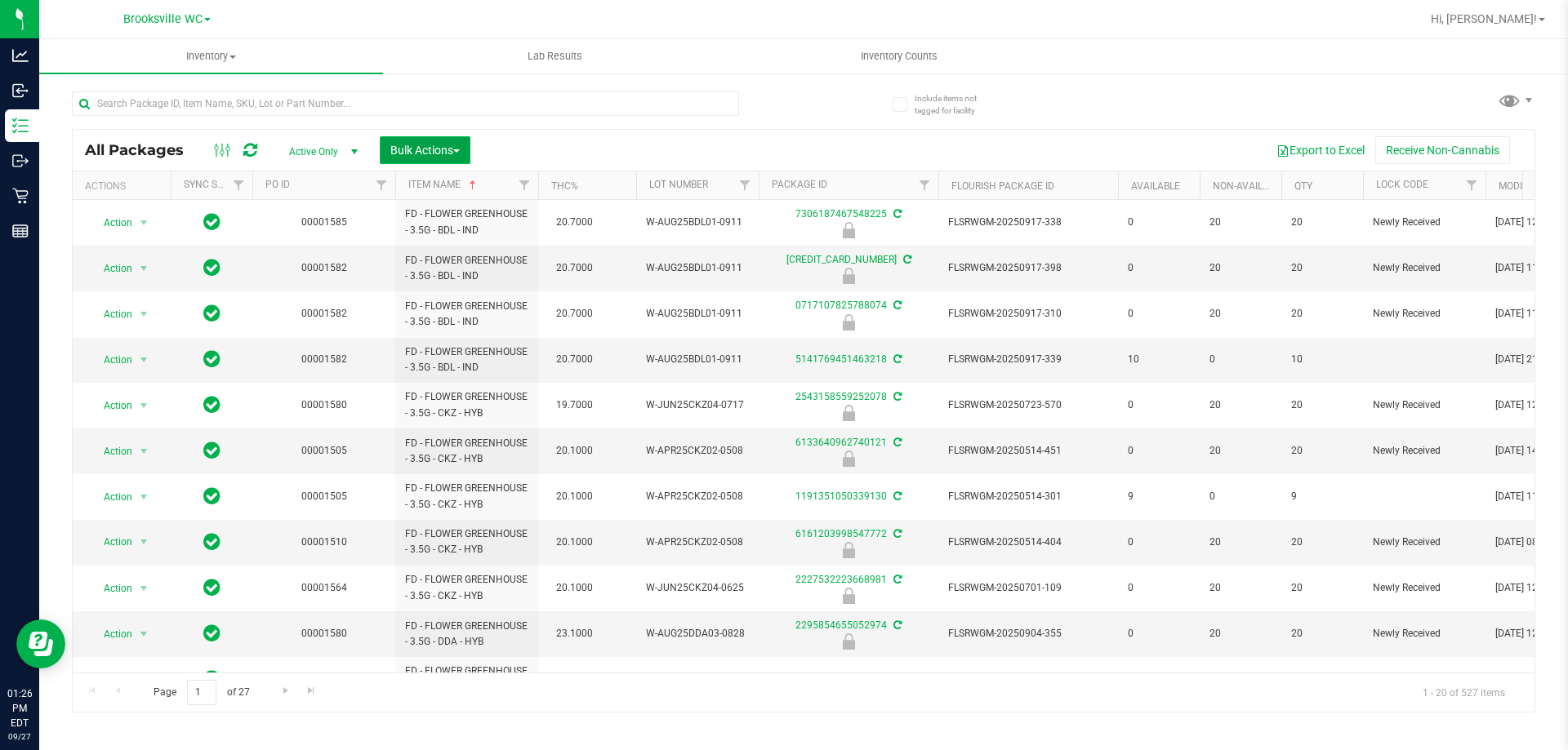
click at [405, 152] on span "Bulk Actions" at bounding box center [425, 149] width 70 height 13
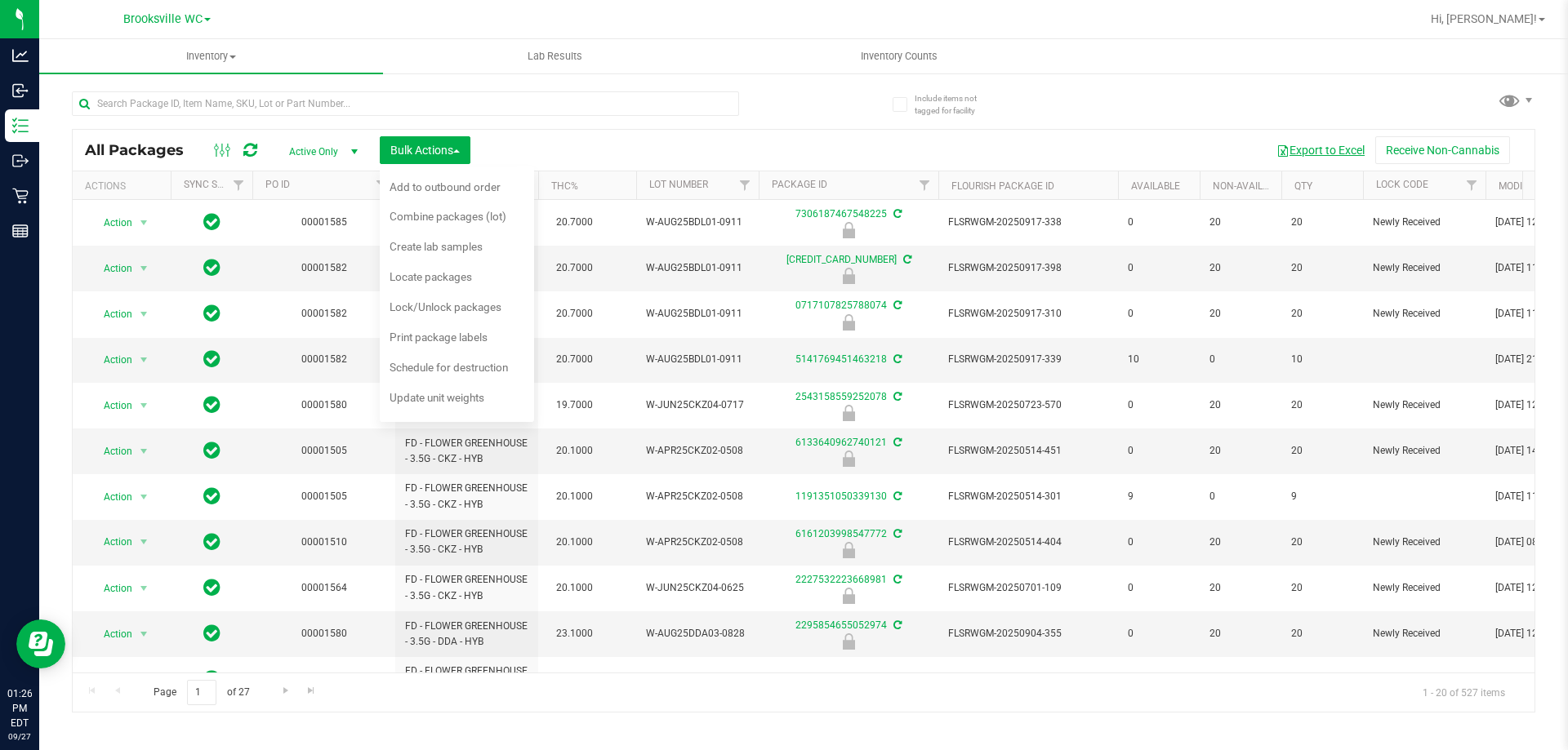
click at [1325, 156] on button "Export to Excel" at bounding box center [1320, 150] width 110 height 28
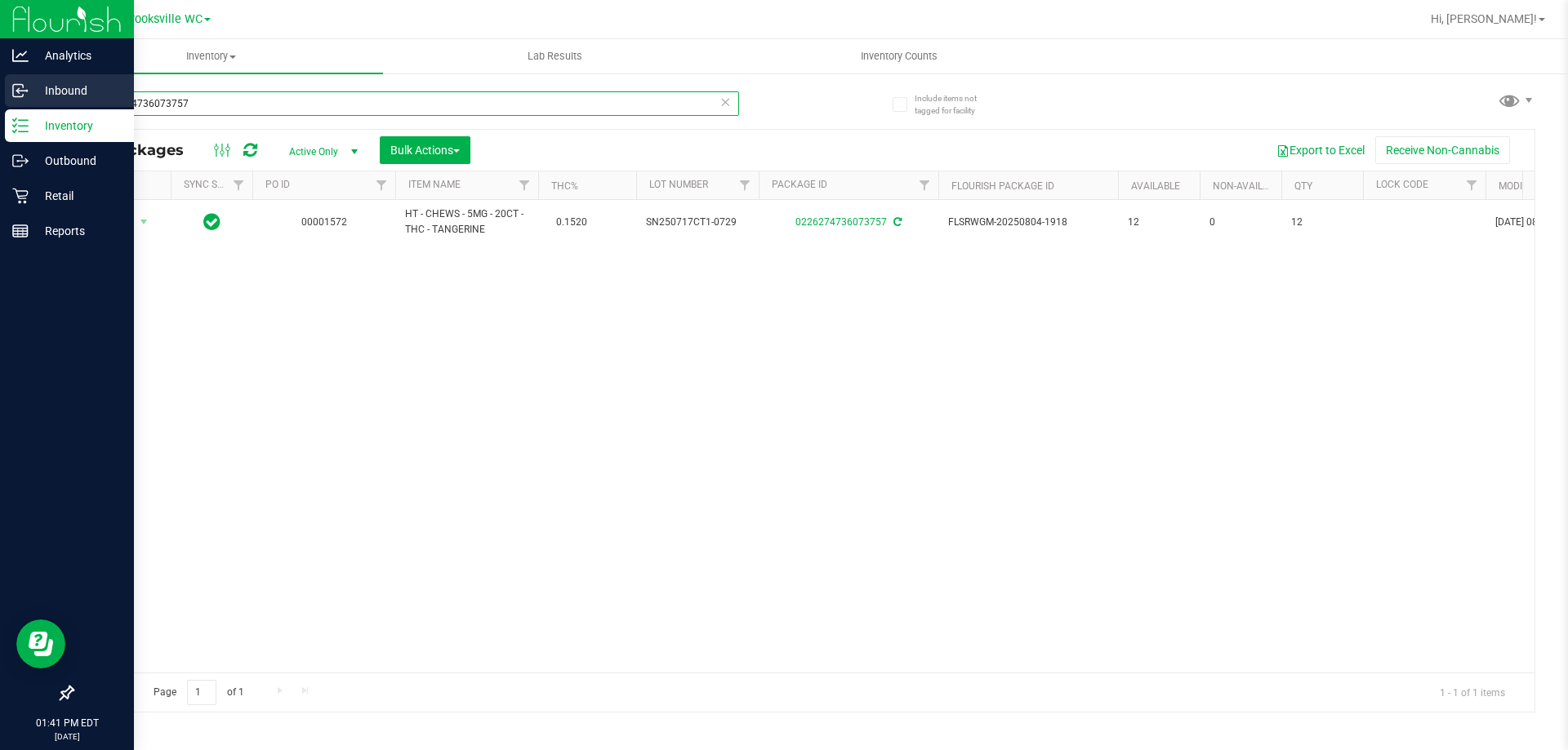
drag, startPoint x: 427, startPoint y: 106, endPoint x: 0, endPoint y: 77, distance: 428.0
click at [0, 106] on div "Analytics Inbound Inventory Outbound Retail Reports 01:41 PM EDT [DATE] 09/27 B…" at bounding box center [784, 375] width 1568 height 750
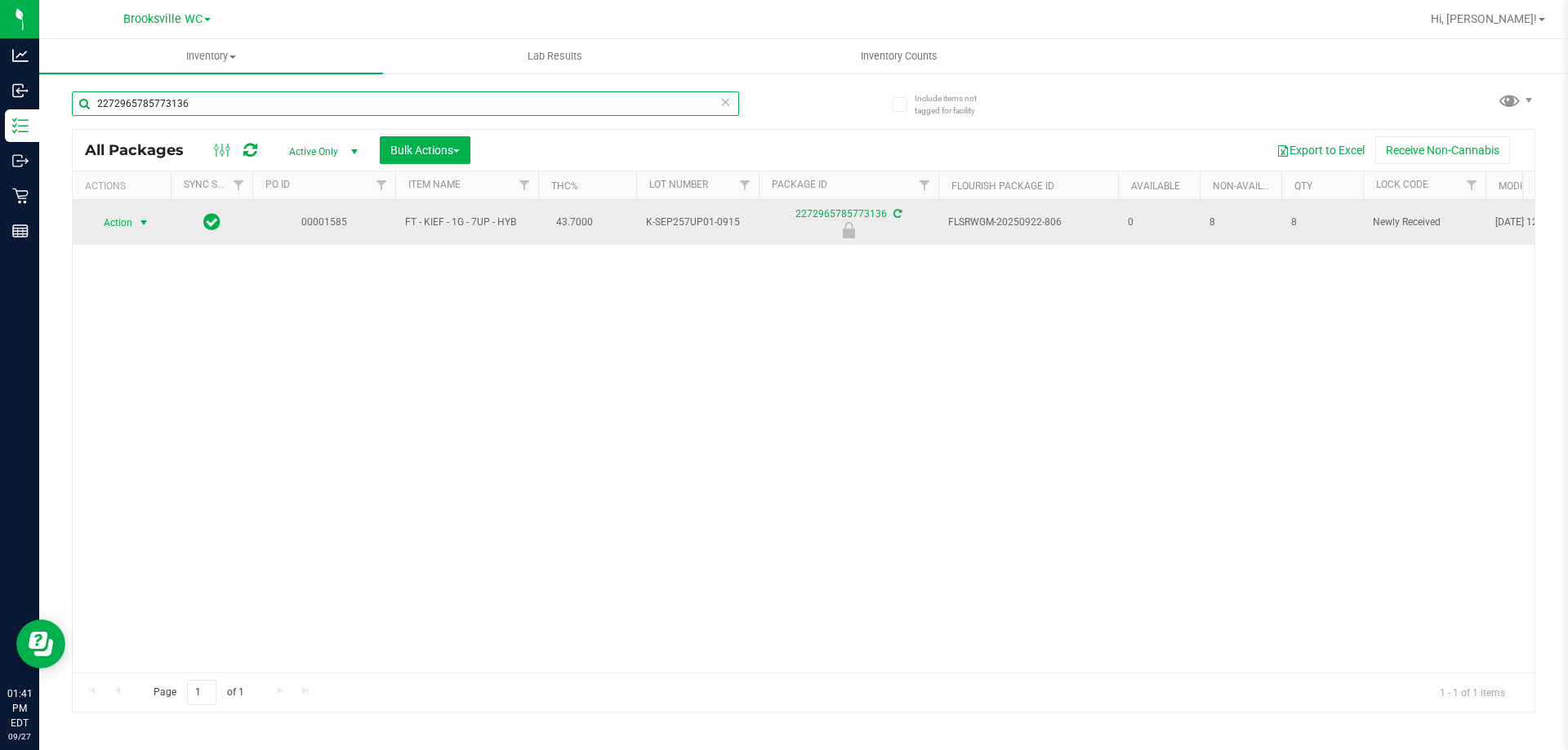
type input "2272965785773136"
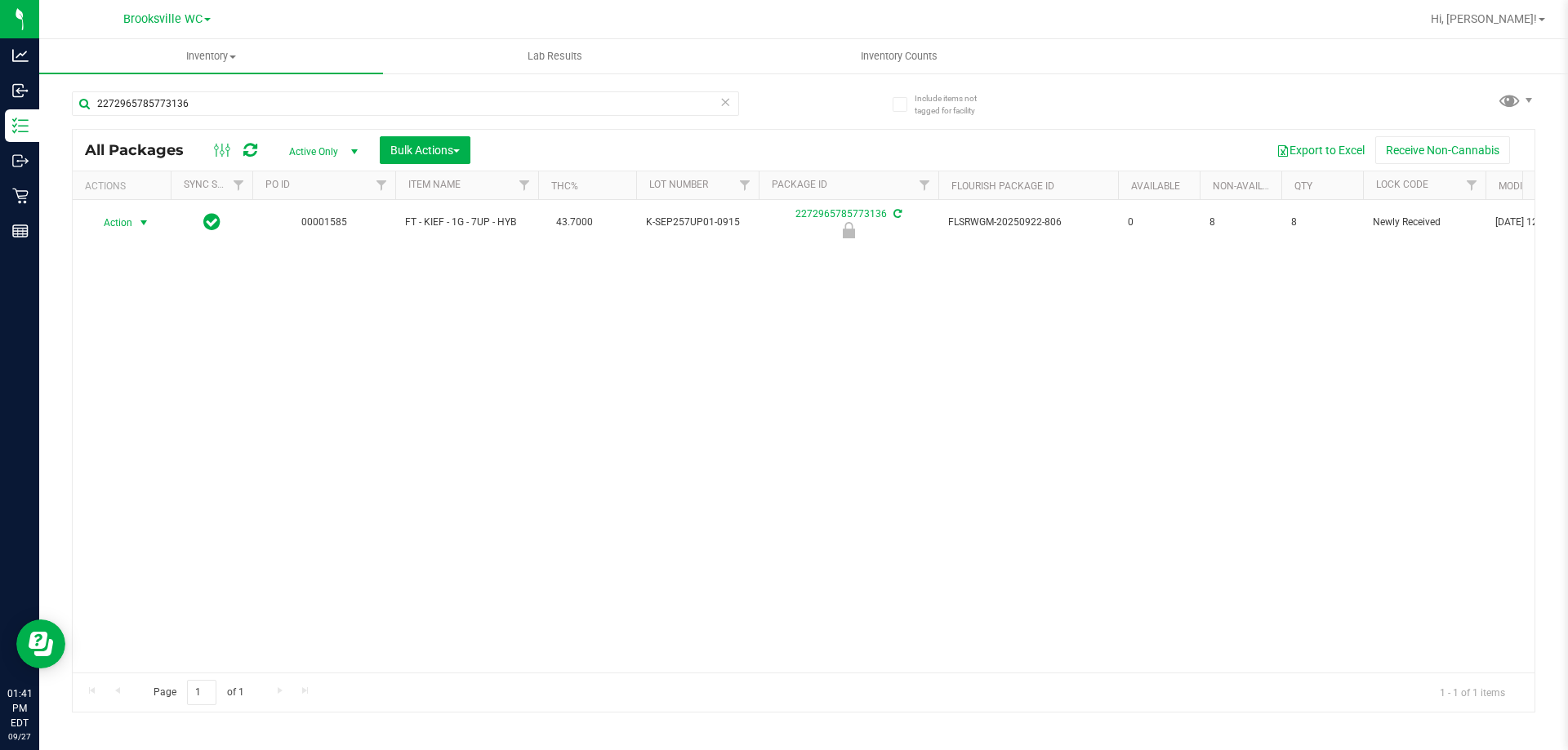
drag, startPoint x: 120, startPoint y: 221, endPoint x: 151, endPoint y: 309, distance: 93.3
click at [127, 221] on span "Action" at bounding box center [111, 223] width 44 height 23
click at [147, 405] on li "Unlock package" at bounding box center [143, 416] width 105 height 24
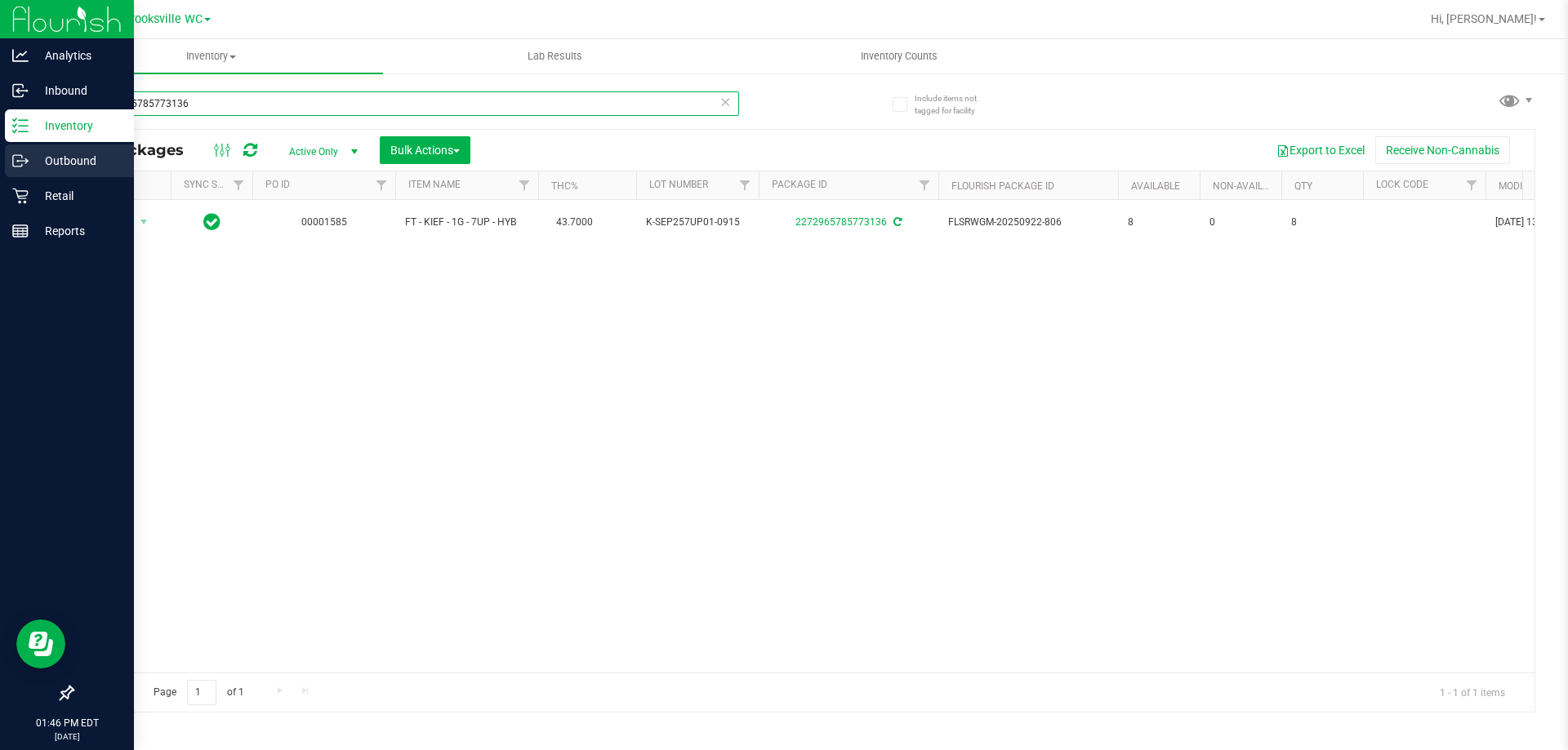
drag, startPoint x: 209, startPoint y: 106, endPoint x: 0, endPoint y: 168, distance: 218.0
click at [0, 168] on div "Analytics Inbound Inventory Outbound Retail Reports 01:46 PM EDT [DATE] 09/27 B…" at bounding box center [784, 375] width 1568 height 750
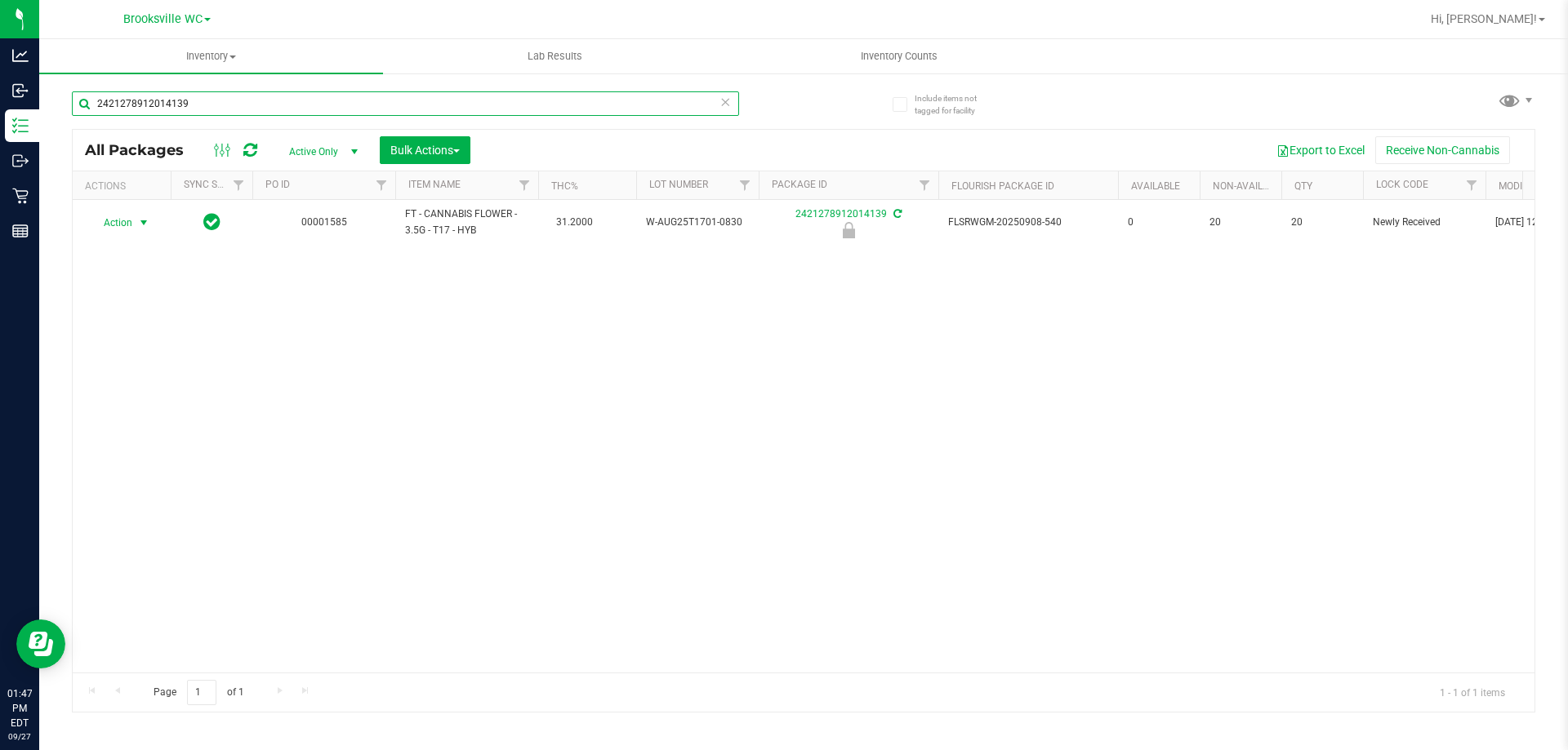
type input "2421278912014139"
click at [127, 223] on span "Action" at bounding box center [111, 223] width 44 height 23
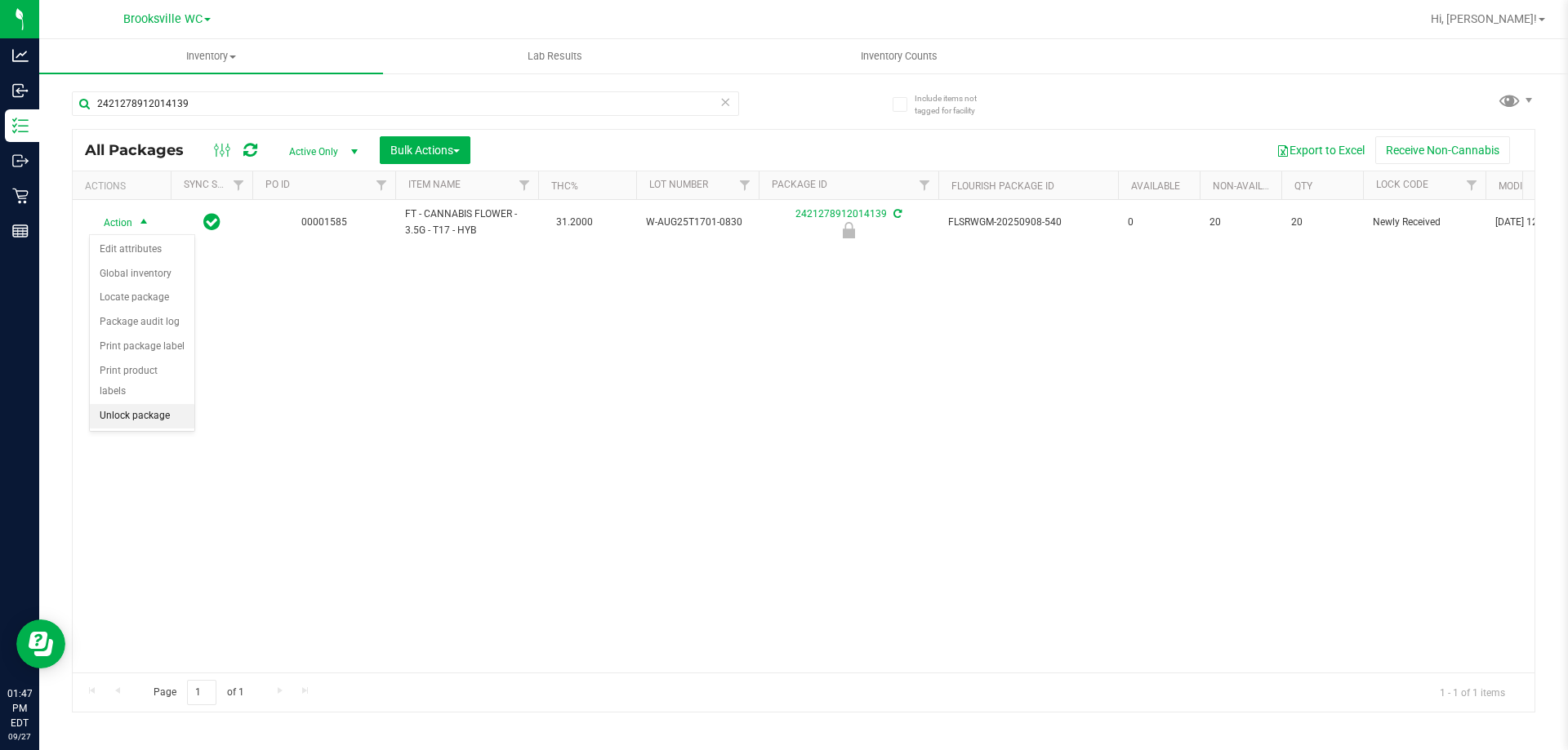
click at [131, 405] on li "Unlock package" at bounding box center [143, 416] width 105 height 24
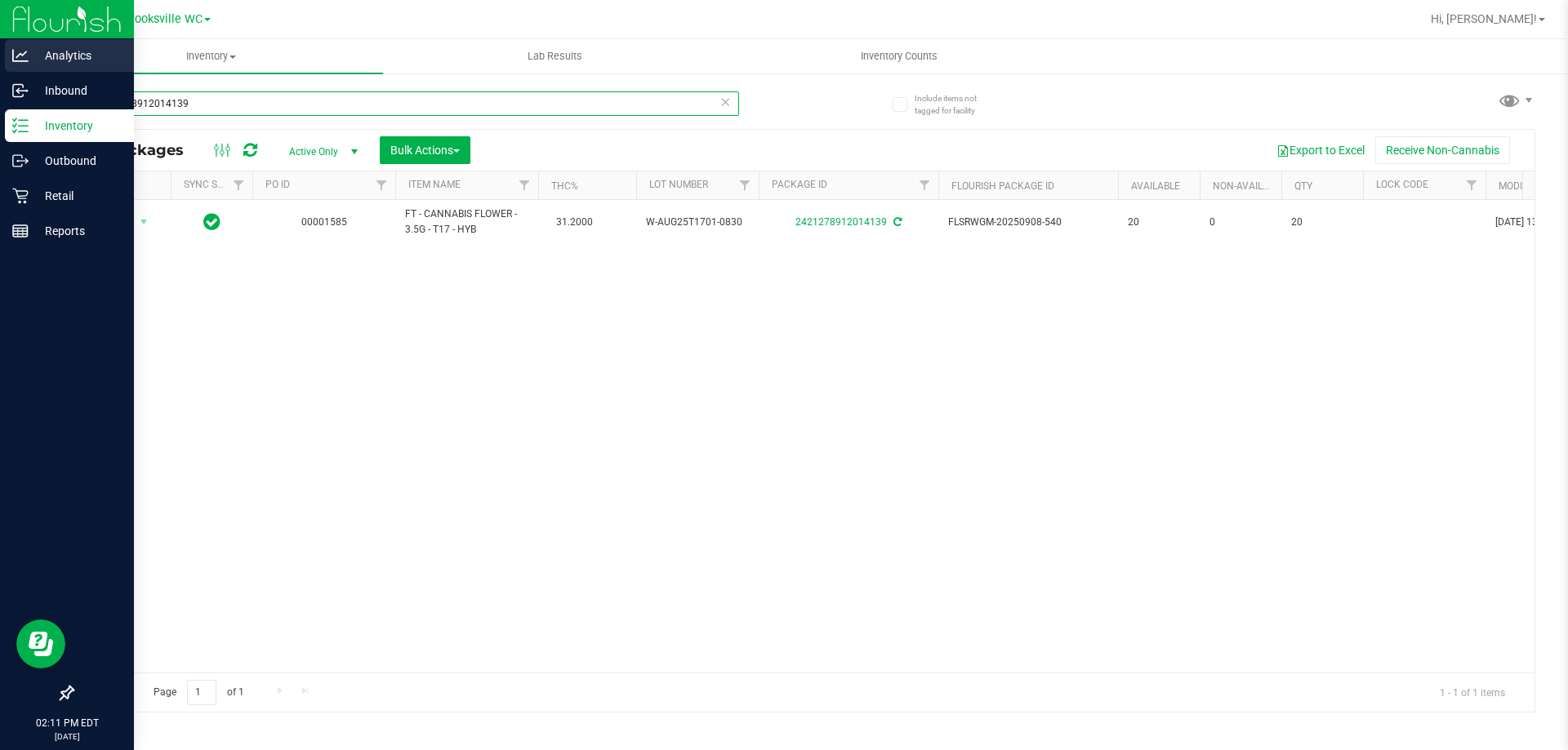
drag, startPoint x: 249, startPoint y: 108, endPoint x: 0, endPoint y: 50, distance: 255.7
click at [0, 59] on div "Analytics Inbound Inventory Outbound Retail Reports 02:11 PM EDT [DATE] 09/27 B…" at bounding box center [784, 375] width 1568 height 750
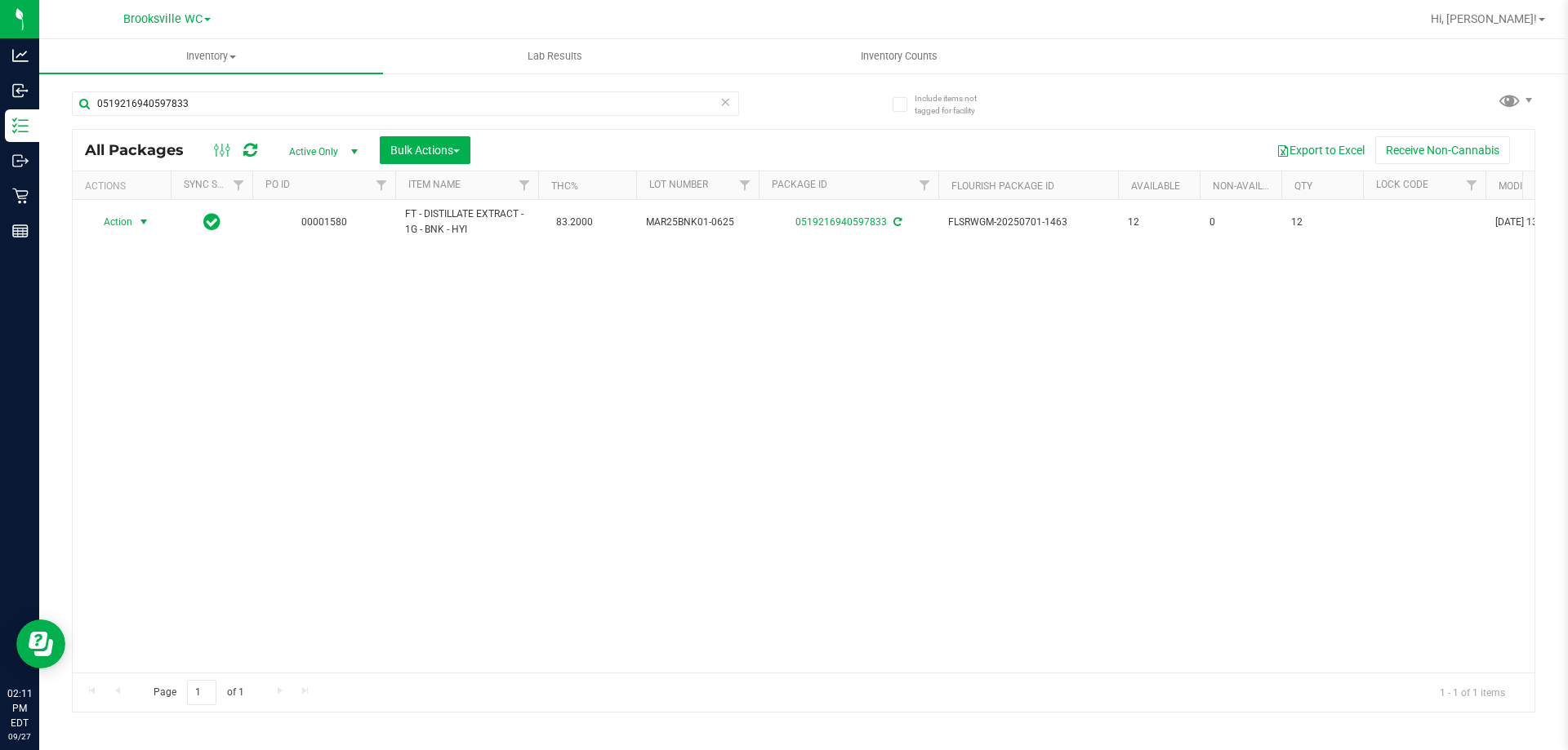
click at [127, 224] on span "Action" at bounding box center [111, 222] width 44 height 23
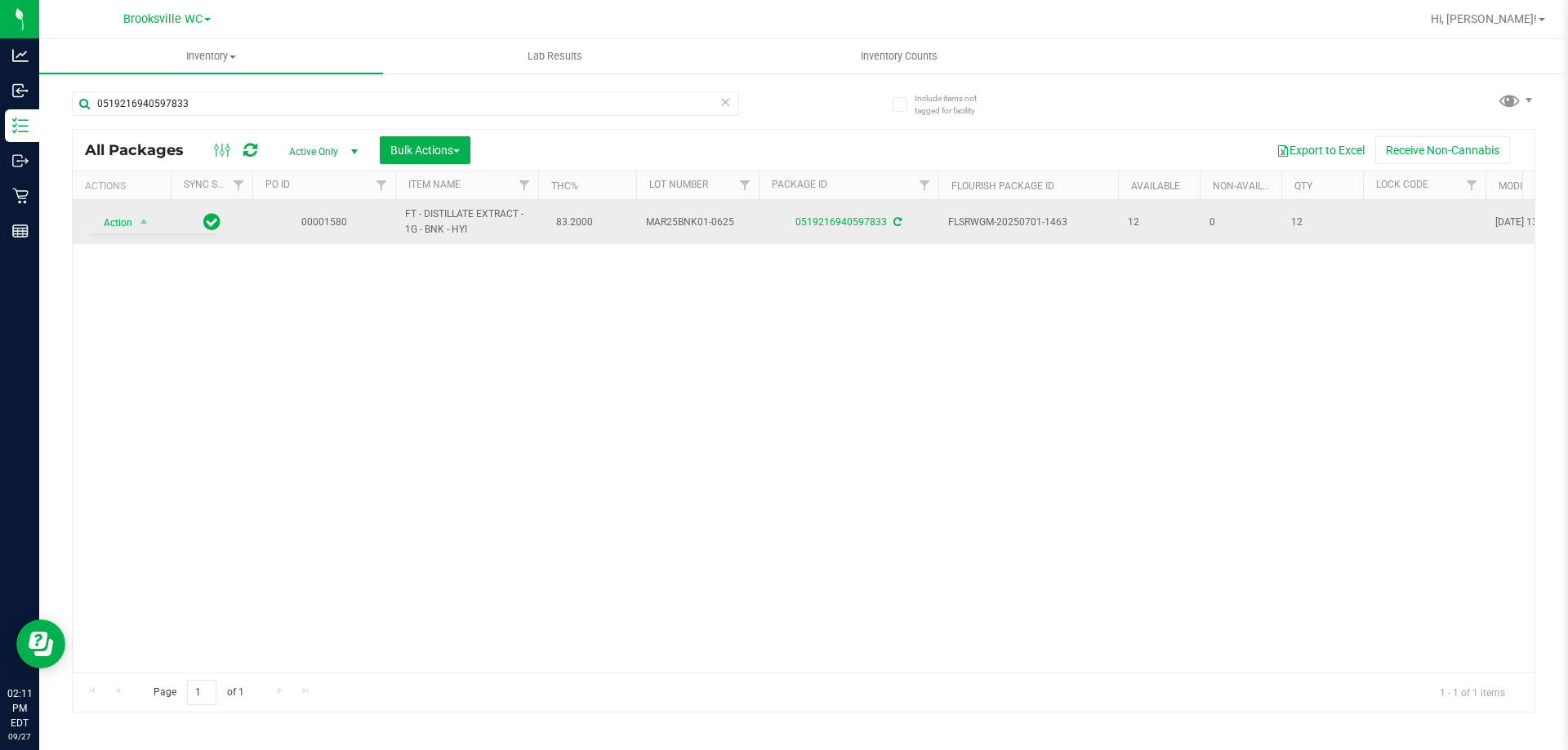
drag, startPoint x: 594, startPoint y: 306, endPoint x: 547, endPoint y: 220, distance: 98.0
click at [593, 306] on div "Action Action Adjust qty Create package Edit attributes Global inventory Locate…" at bounding box center [803, 436] width 1461 height 473
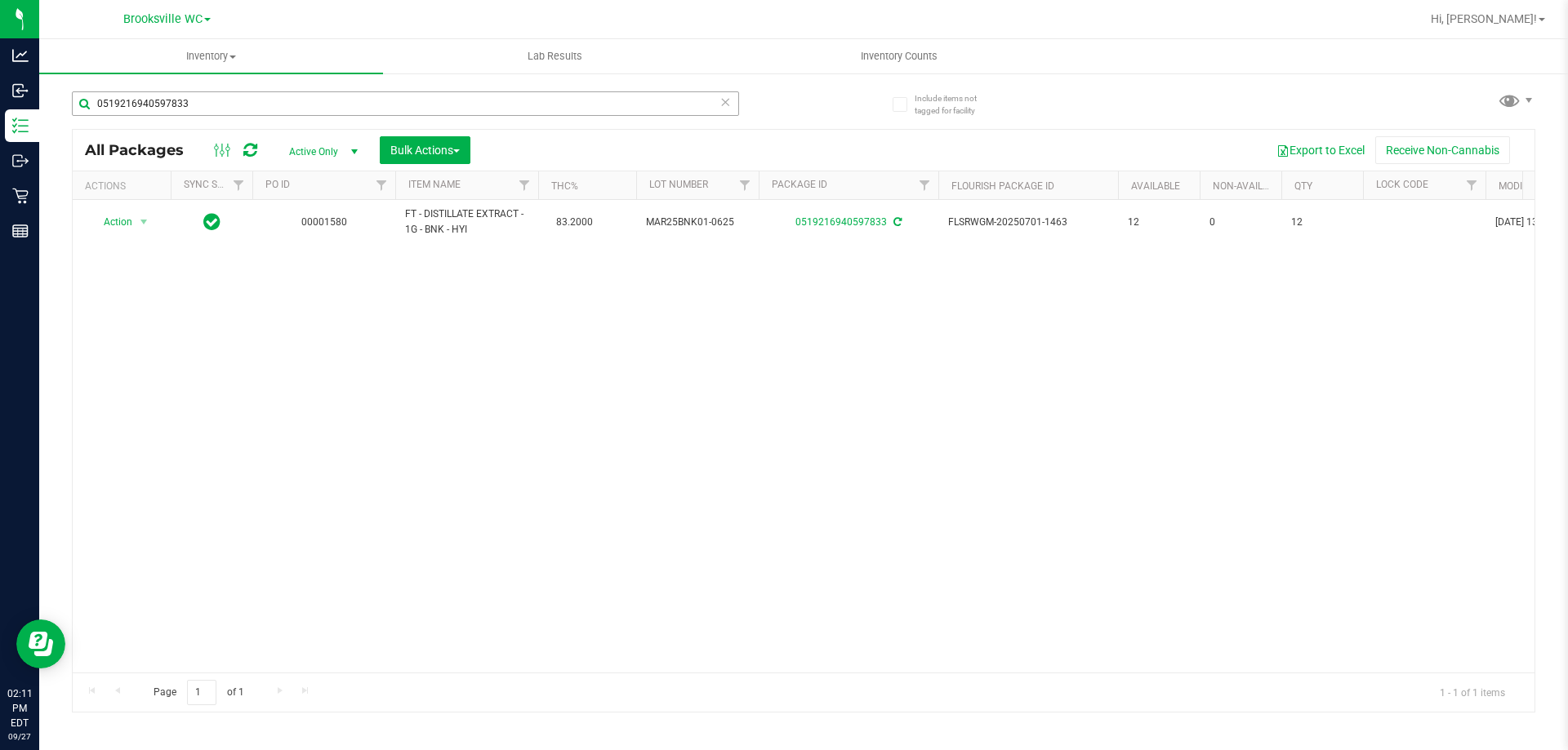
click at [492, 116] on div "0519216940597833" at bounding box center [405, 110] width 667 height 38
drag, startPoint x: 493, startPoint y: 101, endPoint x: 0, endPoint y: -99, distance: 532.0
click at [0, 0] on html "Analytics Inbound Inventory Outbound Retail Reports 02:11 PM EDT [DATE] 09/27 B…" at bounding box center [784, 375] width 1568 height 750
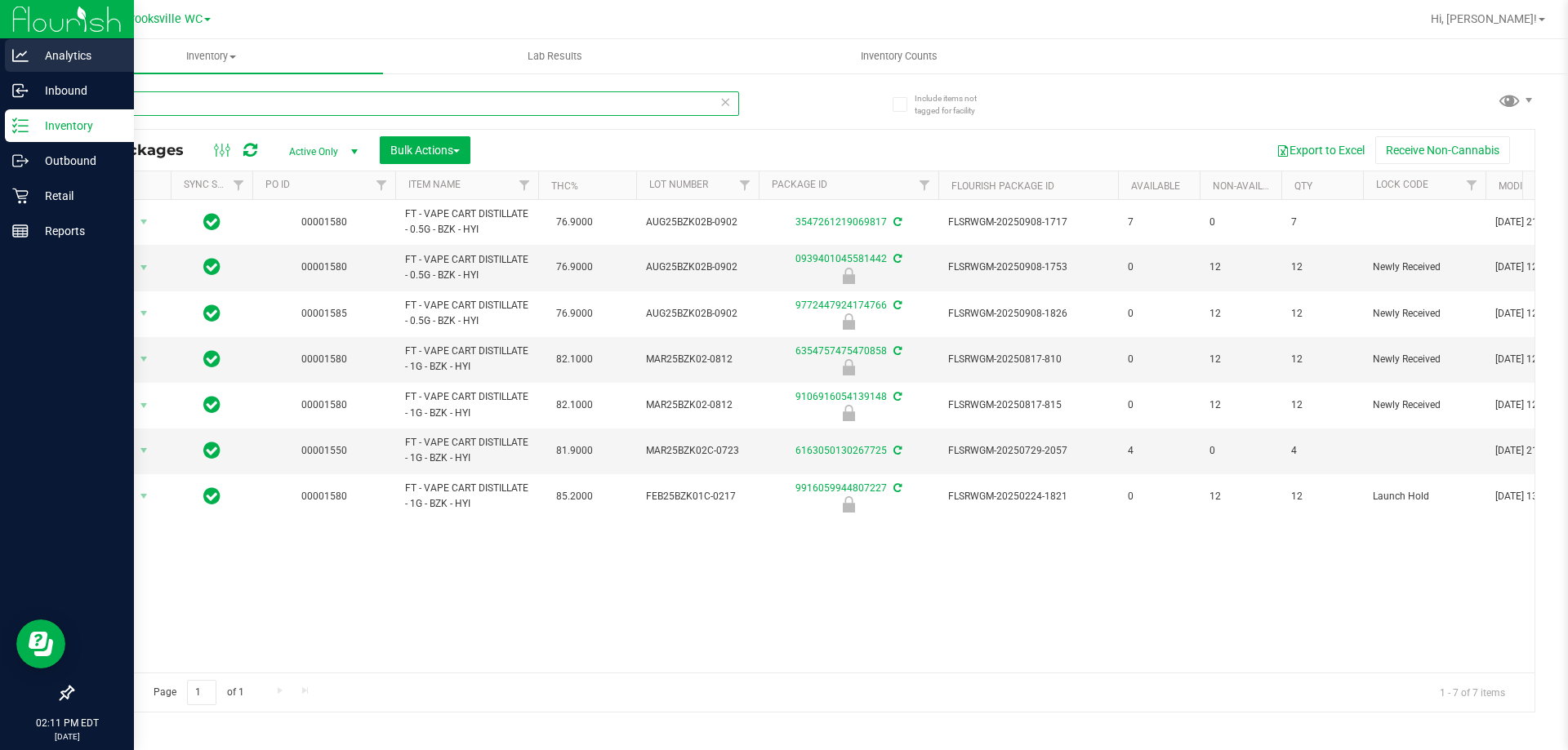
drag, startPoint x: 254, startPoint y: 95, endPoint x: 3, endPoint y: 44, distance: 256.1
click at [3, 44] on div "Analytics Inbound Inventory Outbound Retail Reports 02:11 PM EDT [DATE] 09/27 B…" at bounding box center [784, 375] width 1568 height 750
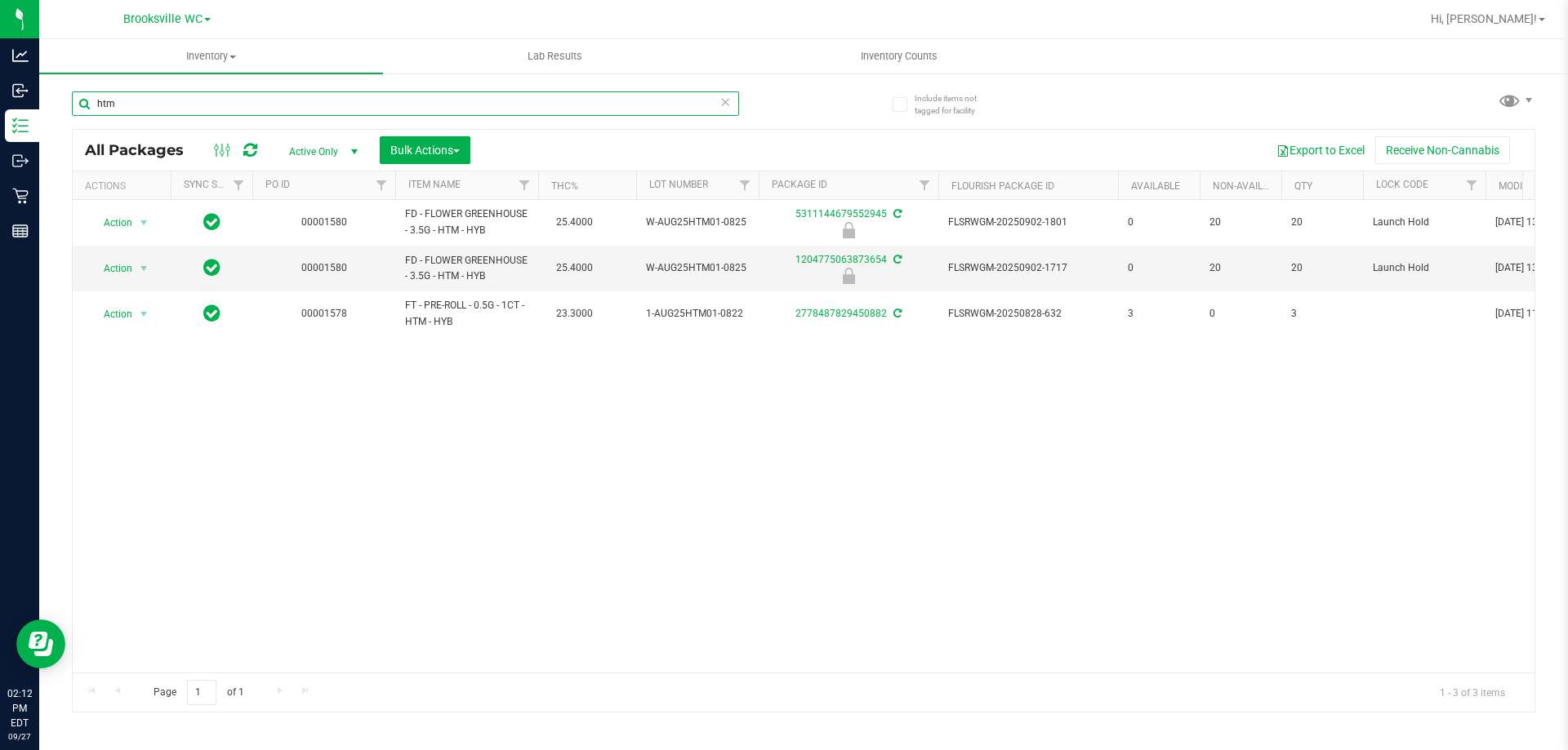
drag, startPoint x: 454, startPoint y: 95, endPoint x: 0, endPoint y: -99, distance: 493.7
click at [0, 0] on html "Analytics Inbound Inventory Outbound Retail Reports 02:12 PM EDT [DATE] 09/27 B…" at bounding box center [784, 375] width 1568 height 750
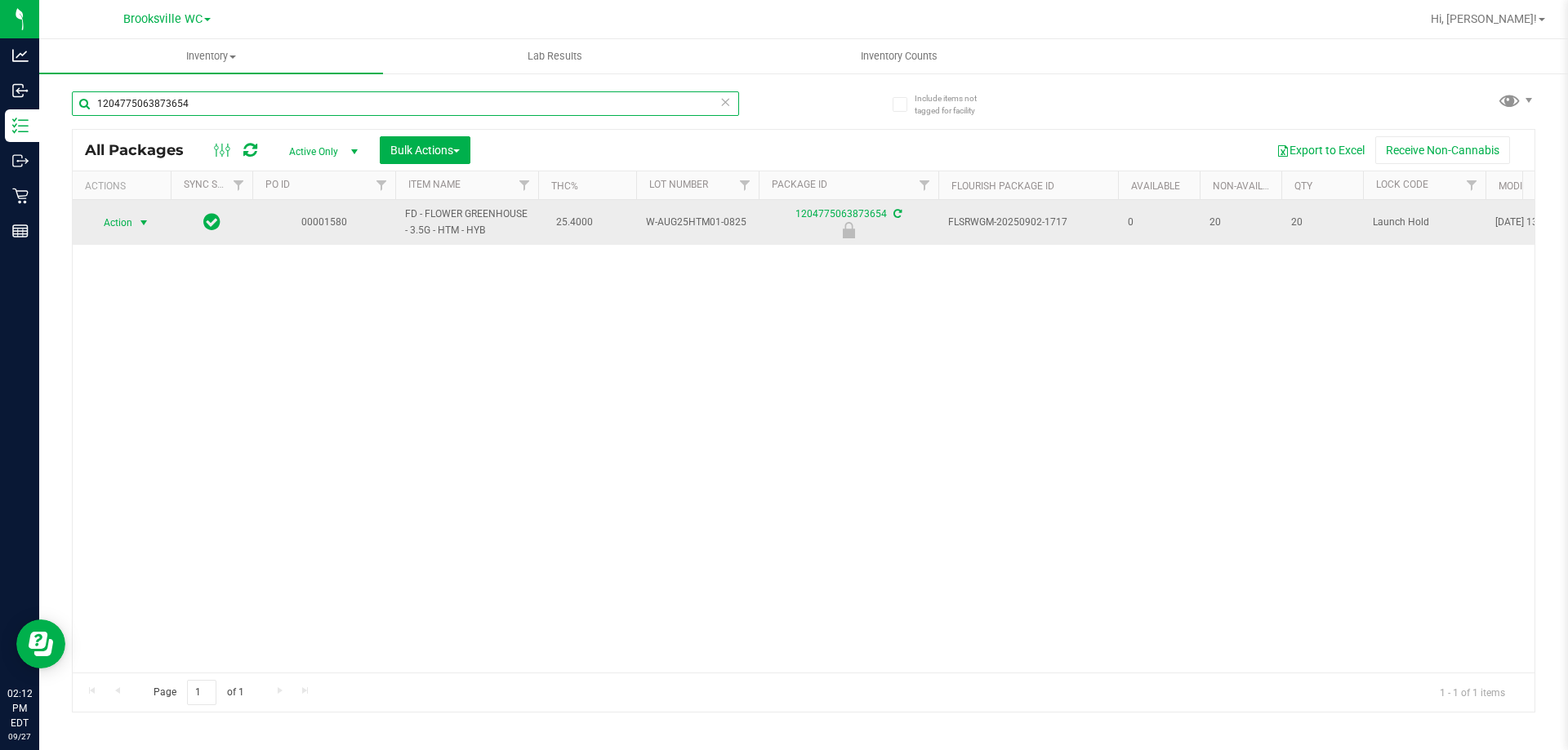
type input "1204775063873654"
click at [137, 227] on span "select" at bounding box center [143, 222] width 13 height 13
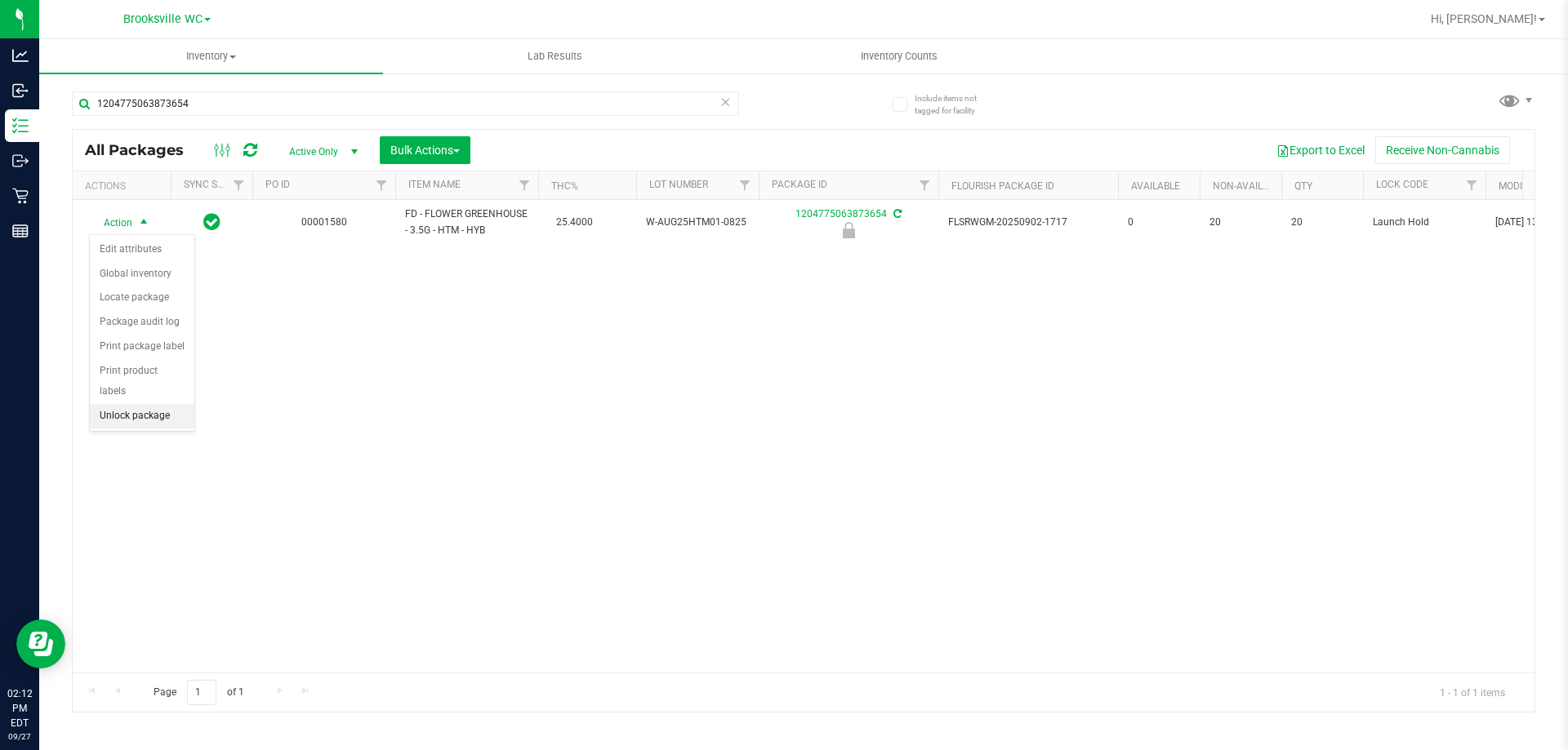
click at [149, 405] on li "Unlock package" at bounding box center [143, 416] width 105 height 24
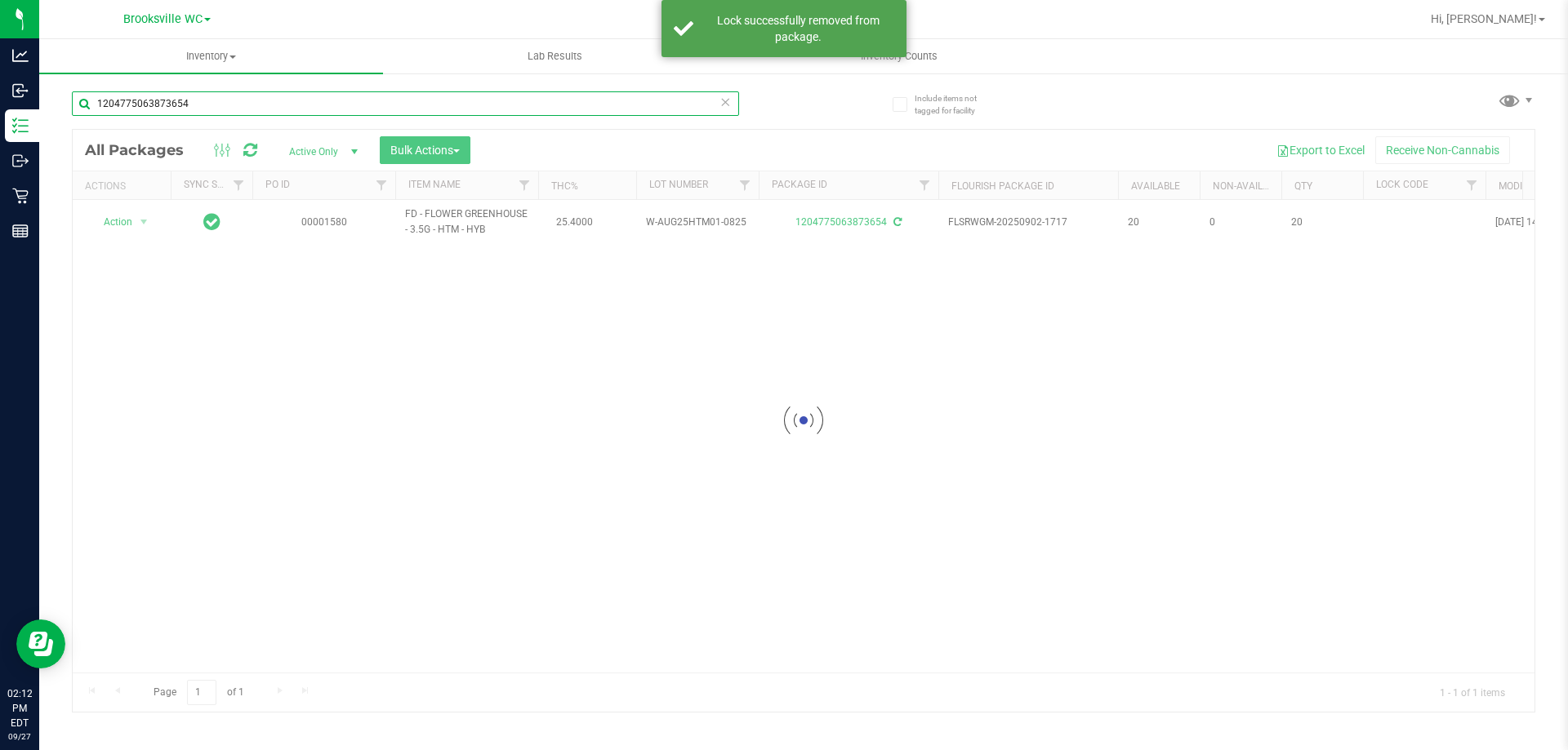
drag, startPoint x: 207, startPoint y: 108, endPoint x: 0, endPoint y: -99, distance: 292.7
click at [0, 0] on html "Analytics Inbound Inventory Outbound Retail Reports 02:12 PM EDT [DATE] 09/27 B…" at bounding box center [784, 375] width 1568 height 750
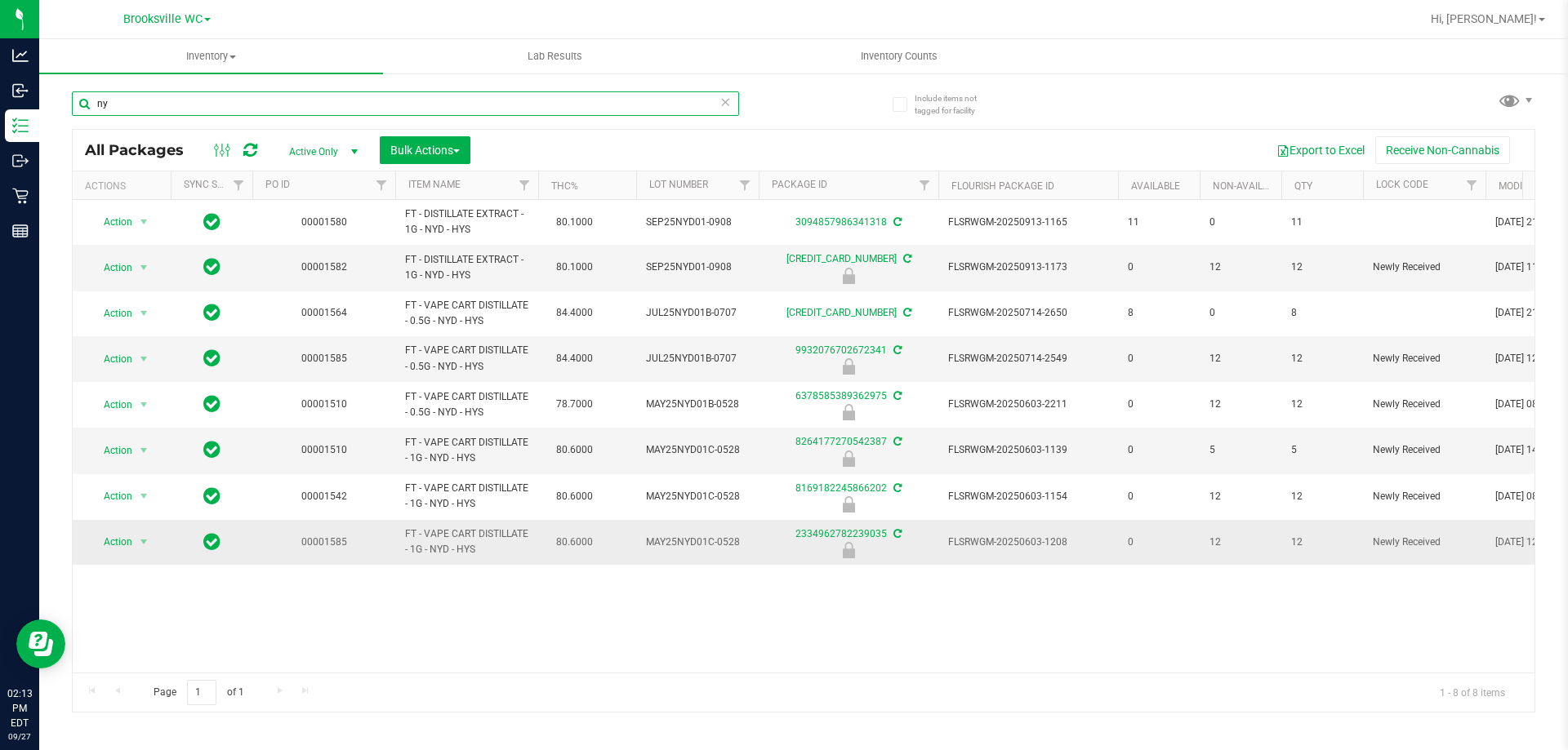
type input "n"
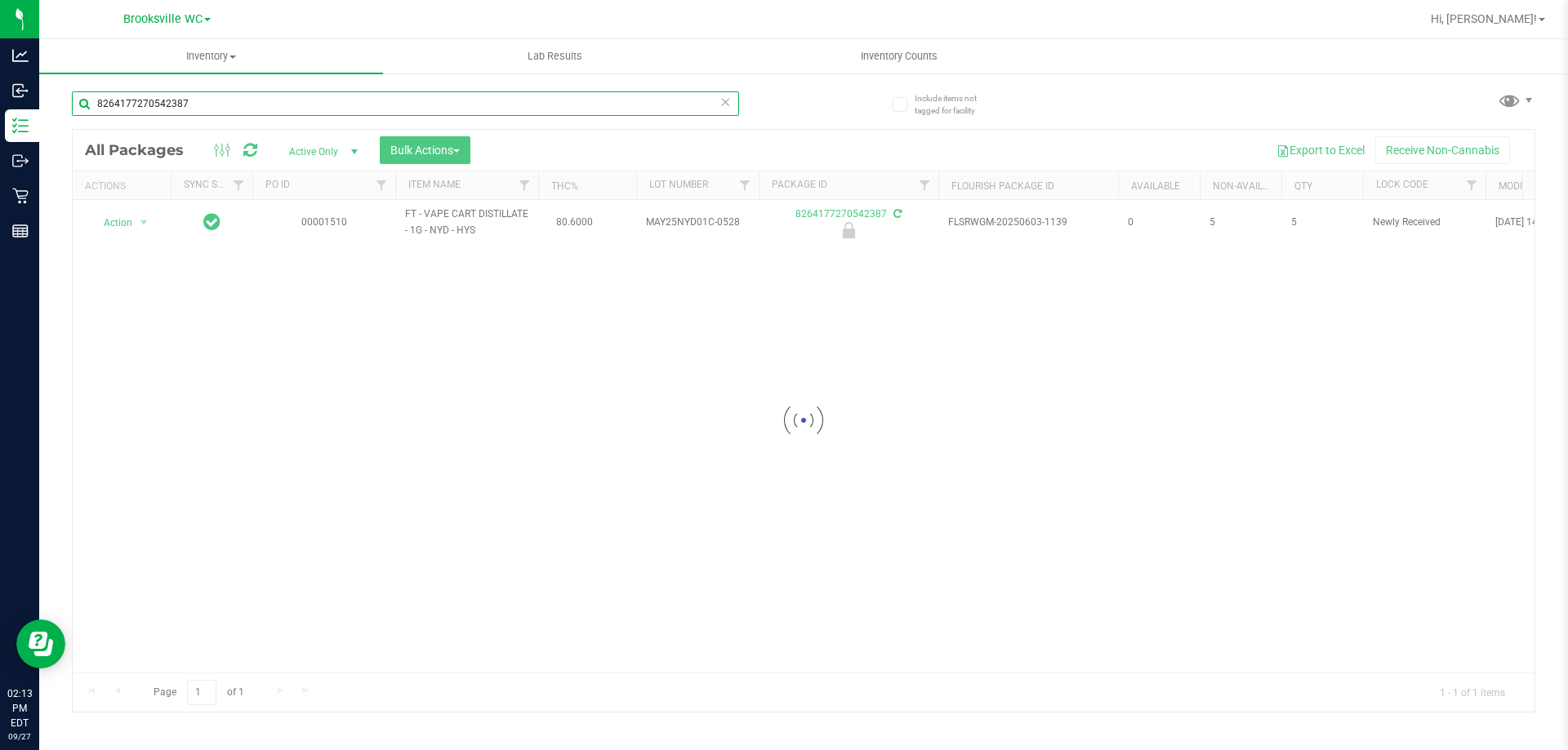
type input "8264177270542387"
click at [131, 224] on div at bounding box center [803, 421] width 1461 height 582
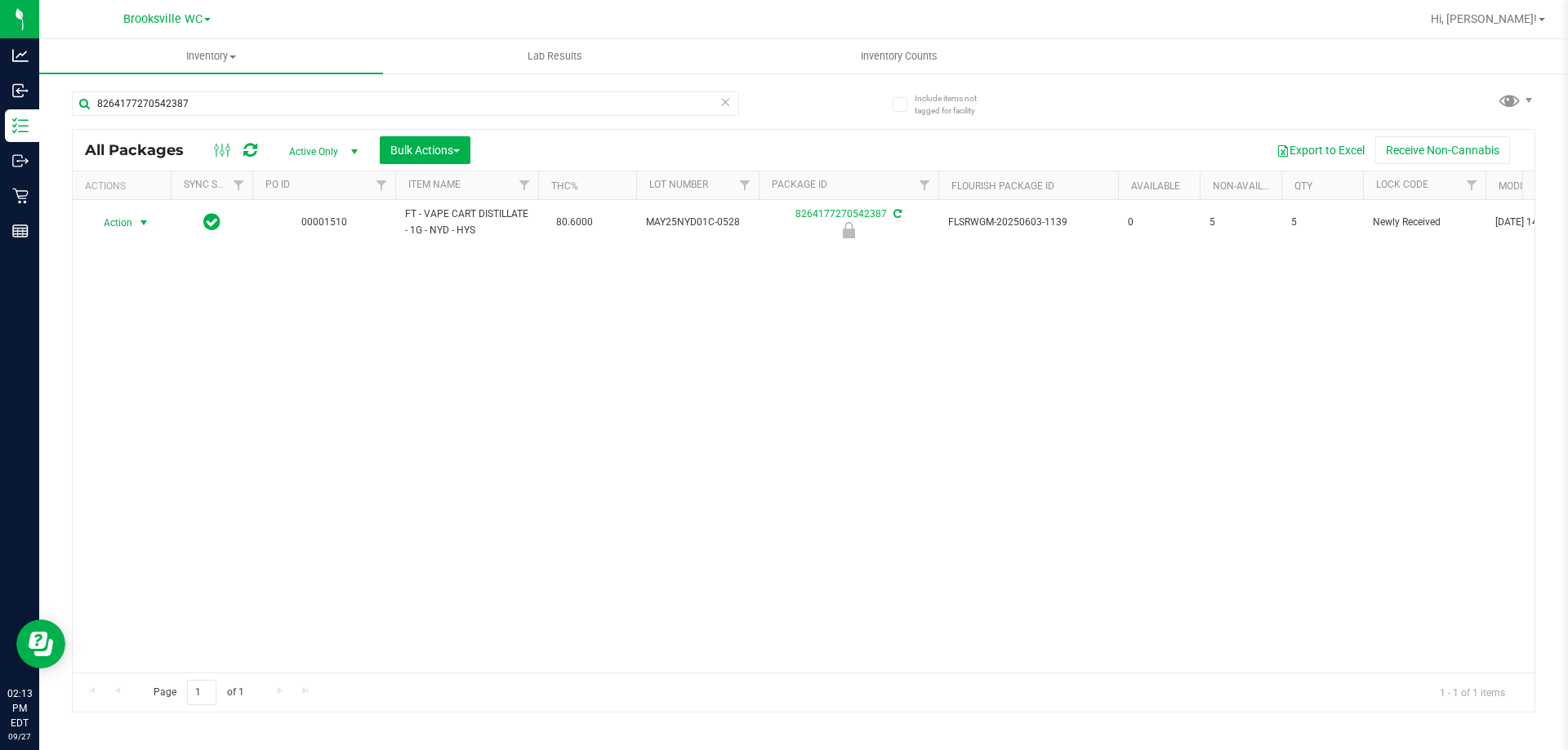
drag, startPoint x: 121, startPoint y: 223, endPoint x: 120, endPoint y: 237, distance: 14.0
click at [120, 222] on span "Action" at bounding box center [111, 223] width 44 height 23
click at [136, 405] on li "Unlock package" at bounding box center [143, 416] width 105 height 24
drag, startPoint x: 588, startPoint y: 114, endPoint x: 266, endPoint y: -99, distance: 386.1
click at [266, 0] on html "Analytics Inbound Inventory Outbound Retail Reports 02:14 PM EDT [DATE] 09/27 B…" at bounding box center [784, 375] width 1568 height 750
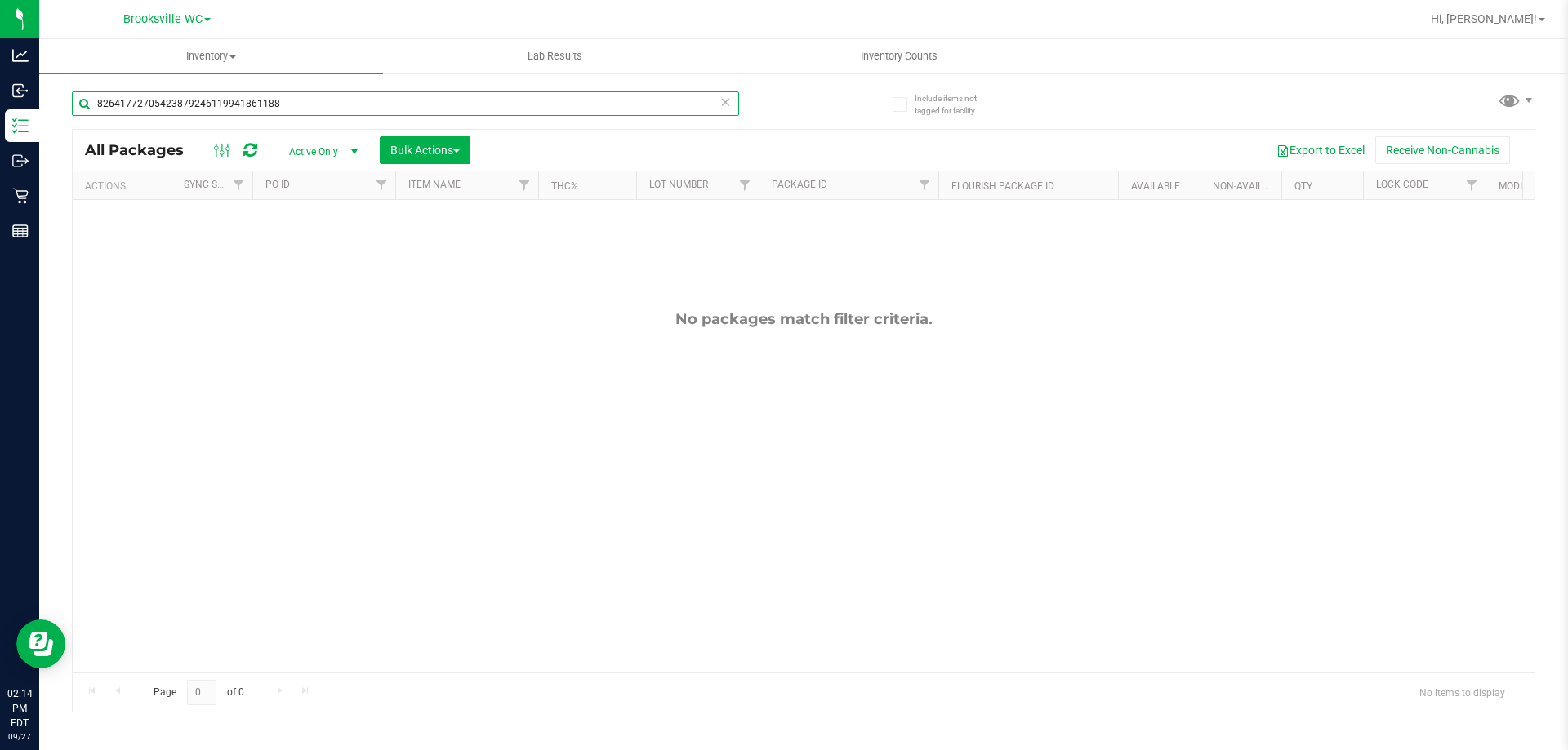
drag, startPoint x: 393, startPoint y: 100, endPoint x: 0, endPoint y: -99, distance: 440.5
click at [0, 0] on html "Analytics Inbound Inventory Outbound Retail Reports 02:14 PM EDT [DATE] 09/27 B…" at bounding box center [784, 375] width 1568 height 750
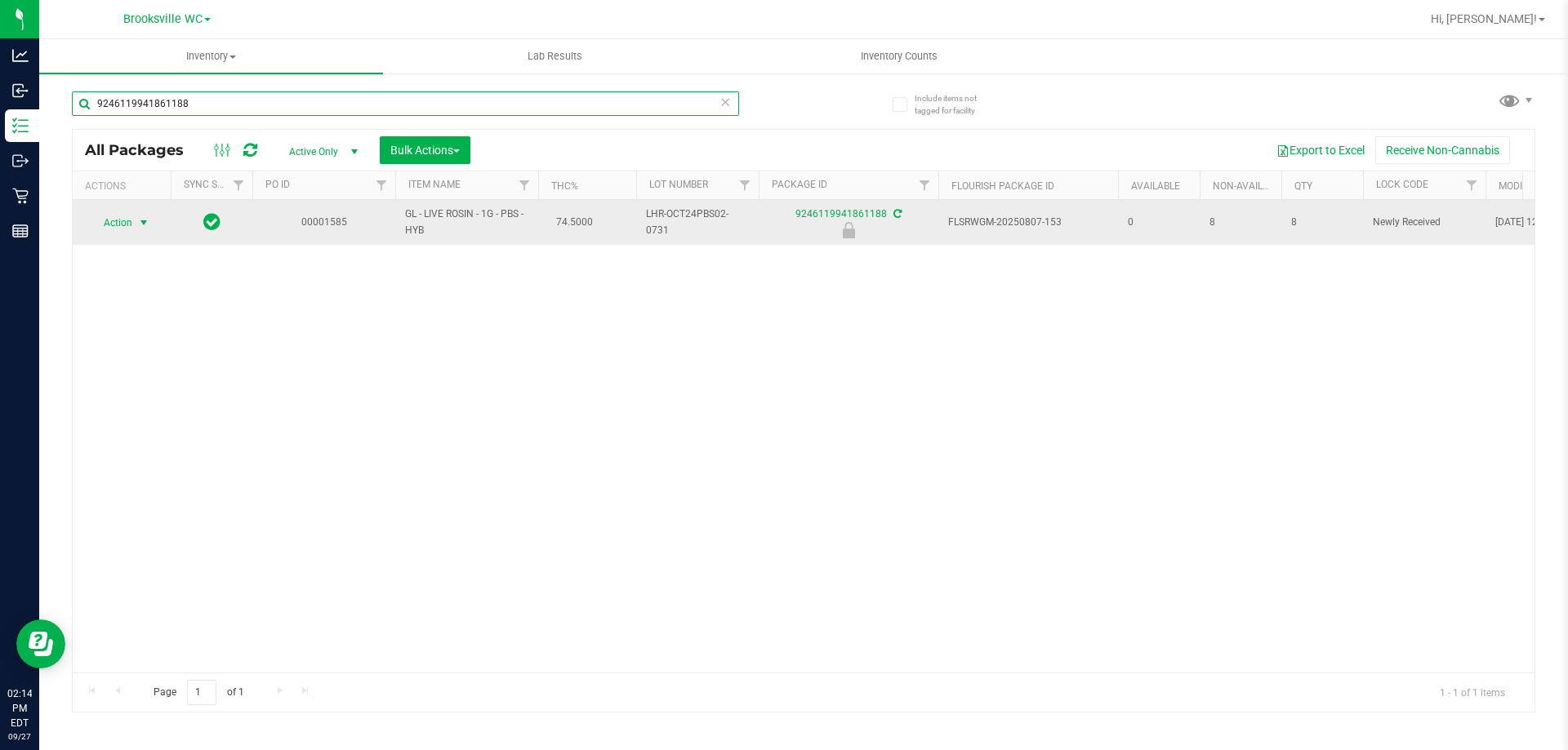
type input "9246119941861188"
click at [115, 215] on span "Action" at bounding box center [111, 223] width 44 height 23
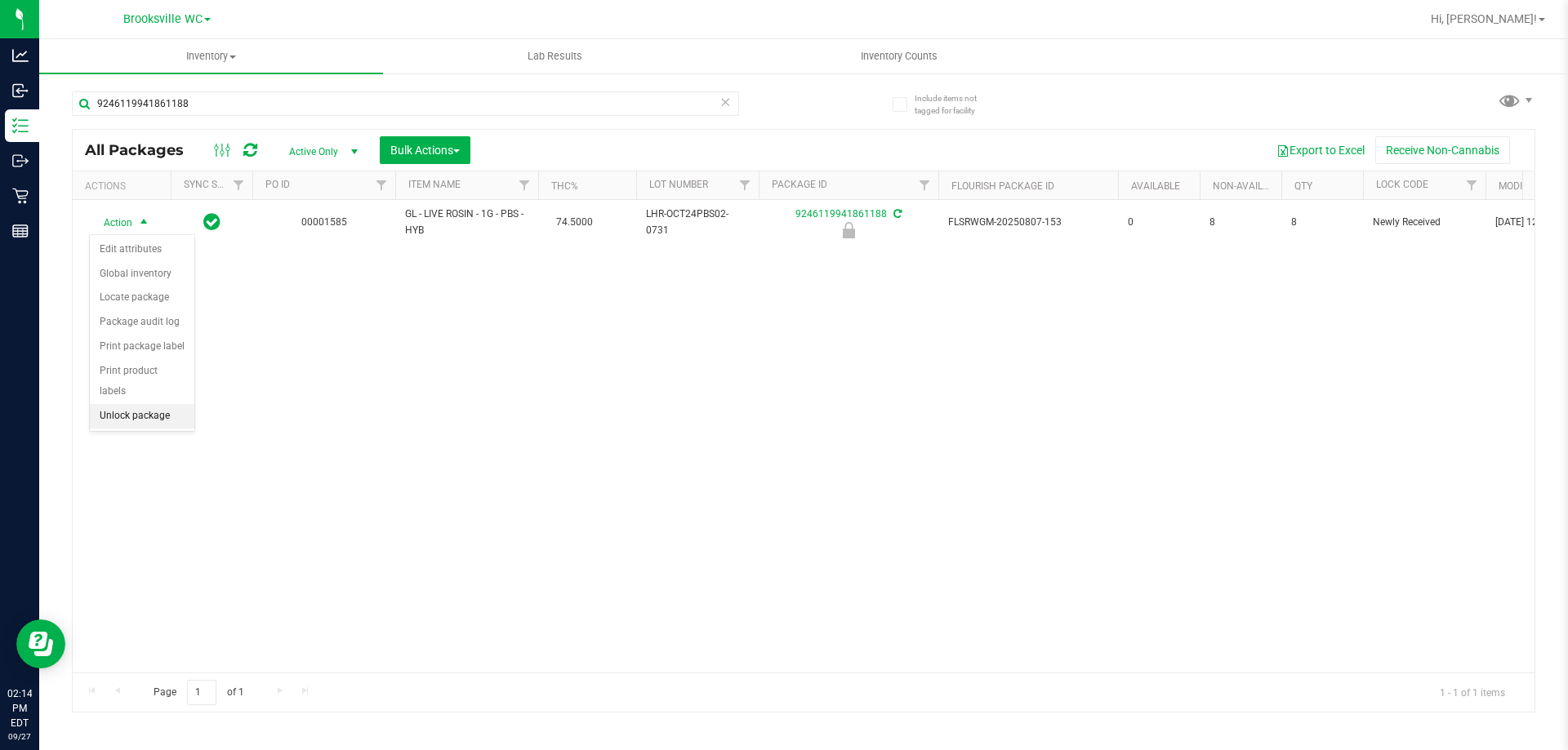
click at [164, 405] on li "Unlock package" at bounding box center [143, 416] width 105 height 24
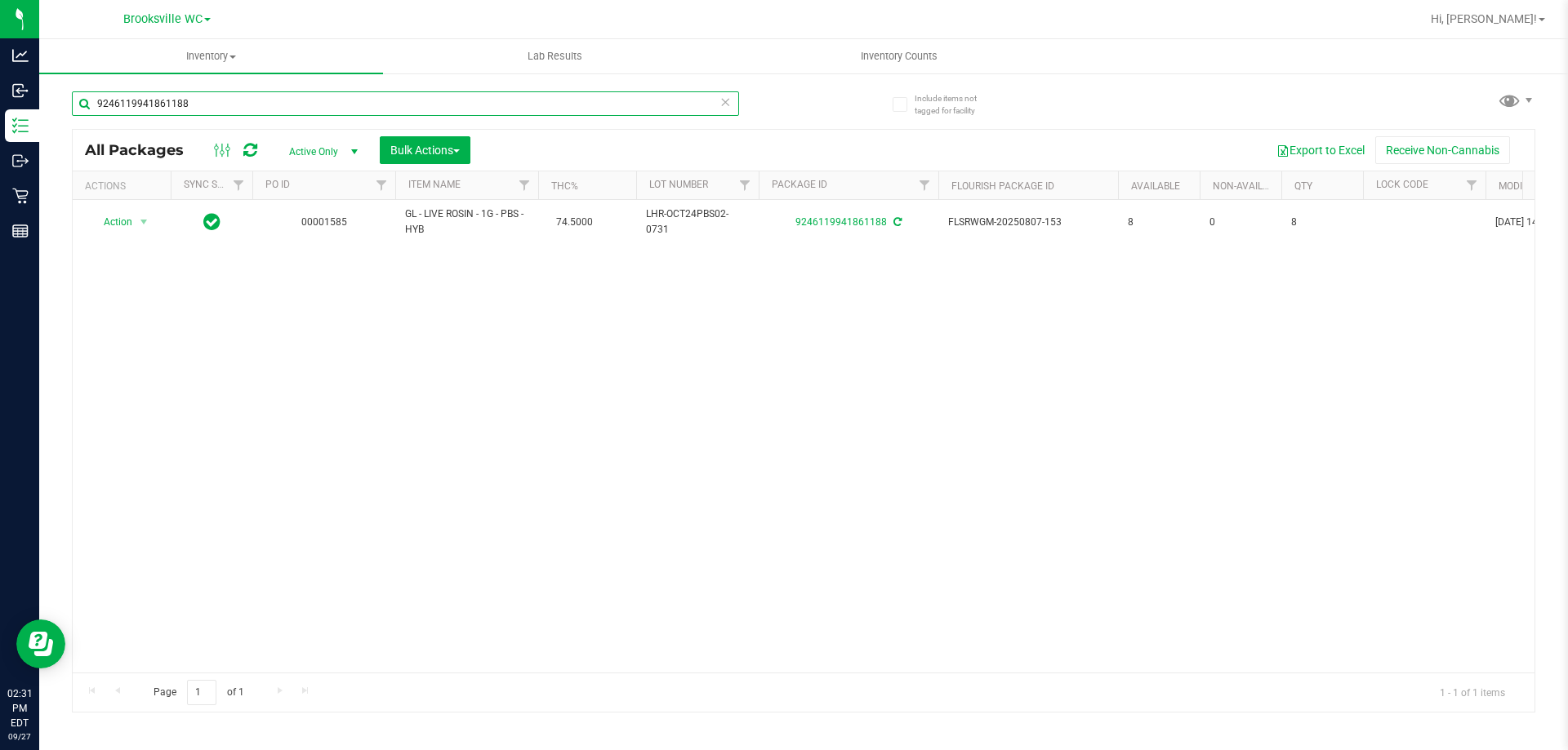
click at [319, 92] on input "9246119941861188" at bounding box center [405, 103] width 667 height 24
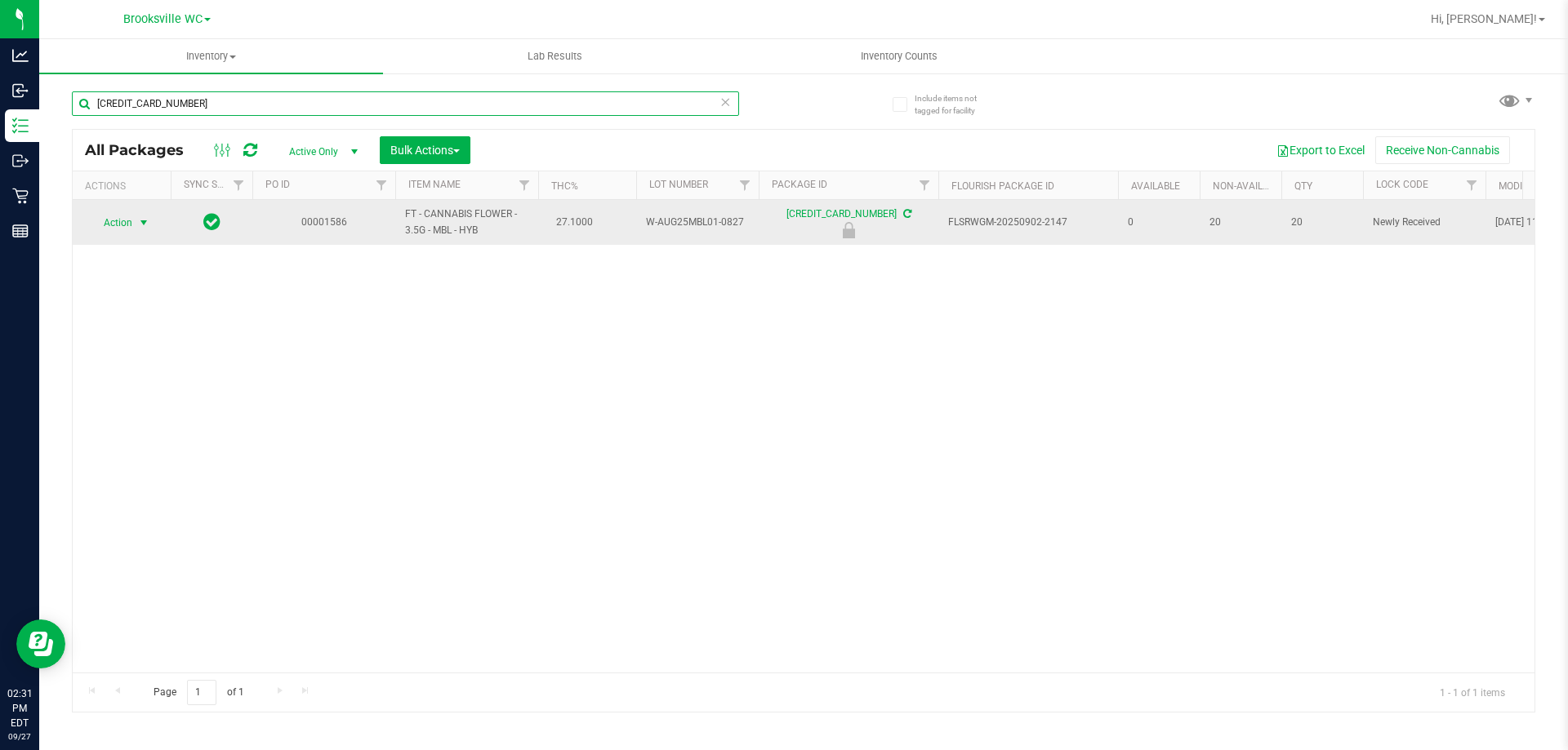
type input "[CREDIT_CARD_NUMBER]"
click at [134, 233] on span "select" at bounding box center [144, 223] width 20 height 23
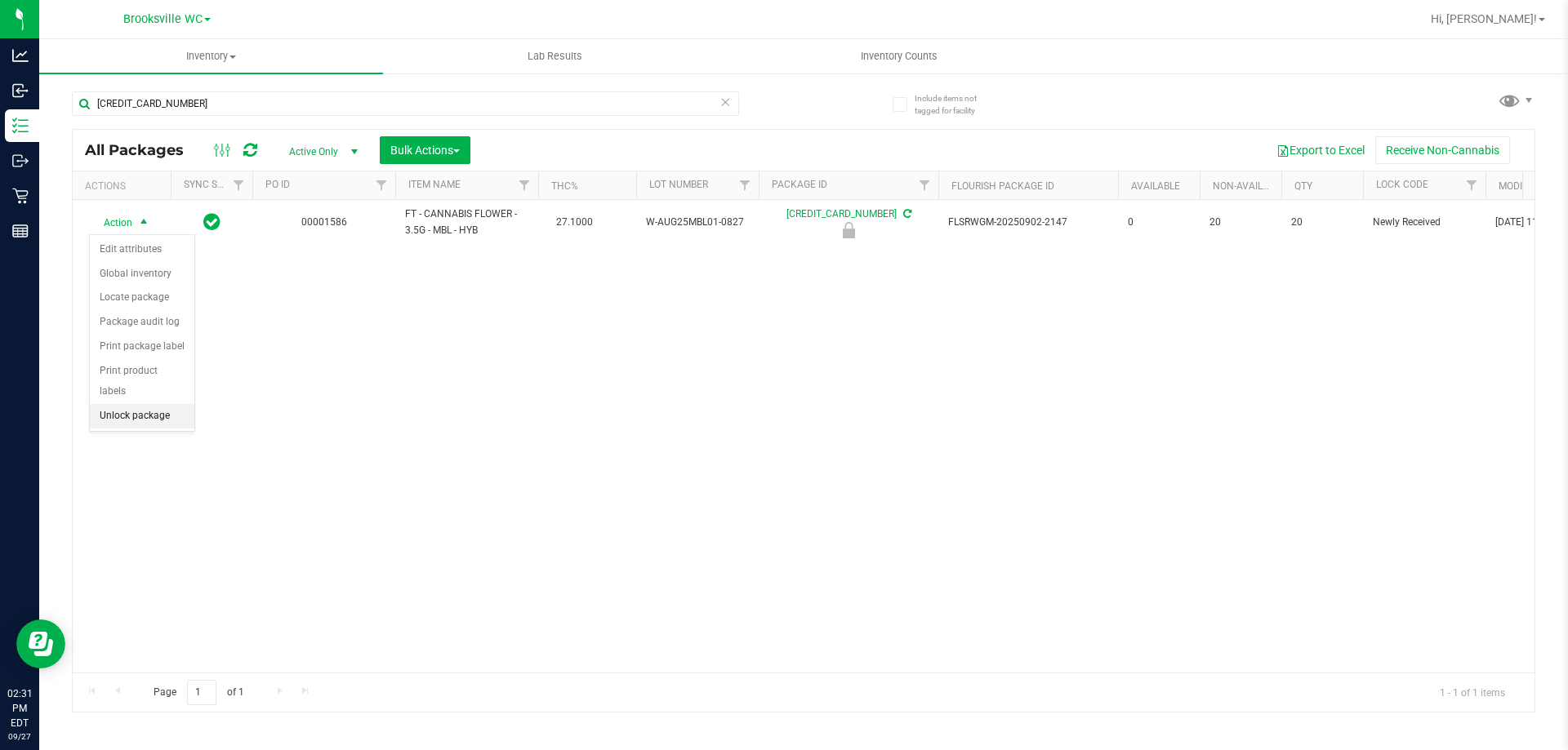
click at [167, 405] on li "Unlock package" at bounding box center [143, 416] width 105 height 24
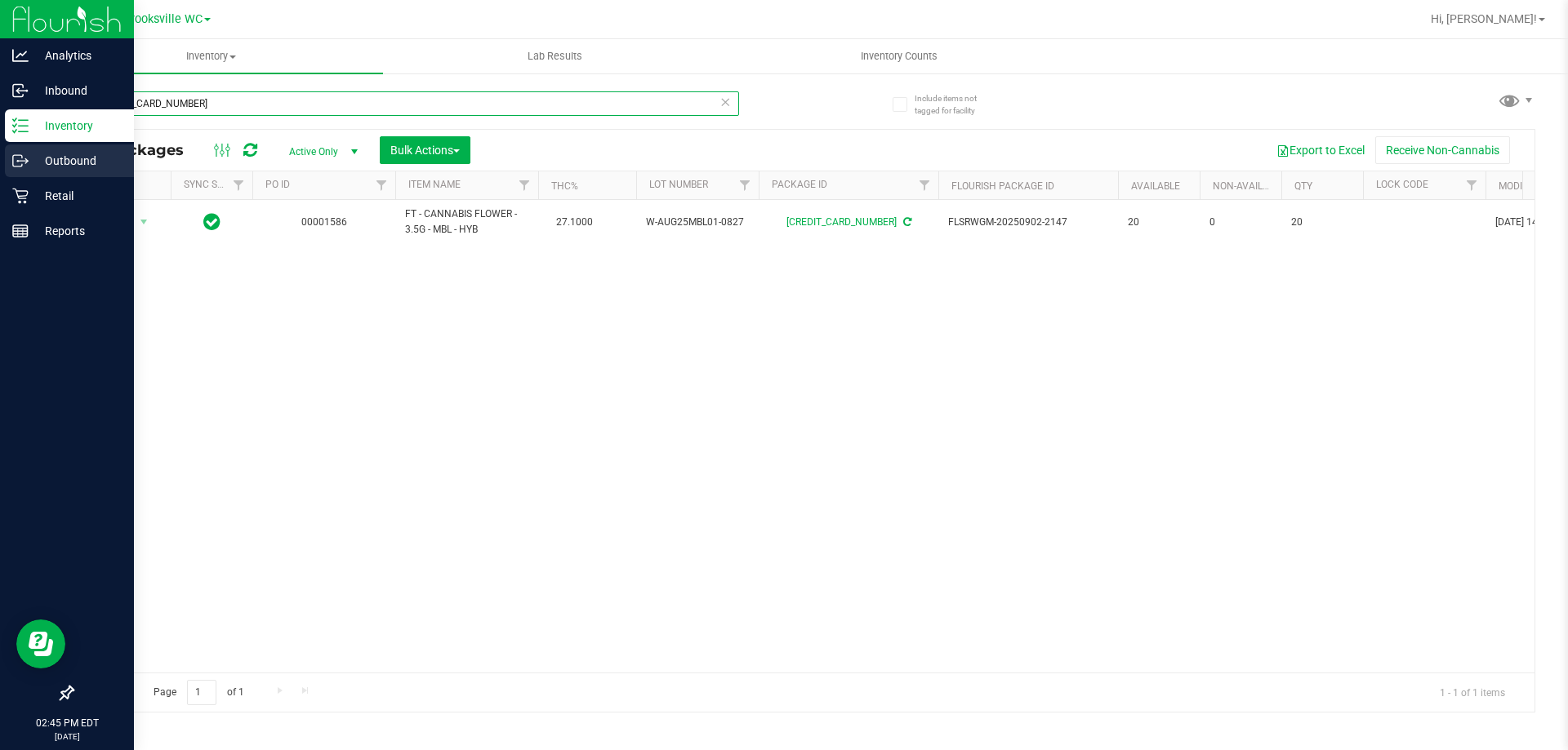
drag, startPoint x: 263, startPoint y: 109, endPoint x: 0, endPoint y: 150, distance: 266.2
click at [0, 150] on div "Analytics Inbound Inventory Outbound Retail Reports 02:45 PM EDT [DATE] 09/27 B…" at bounding box center [784, 375] width 1568 height 750
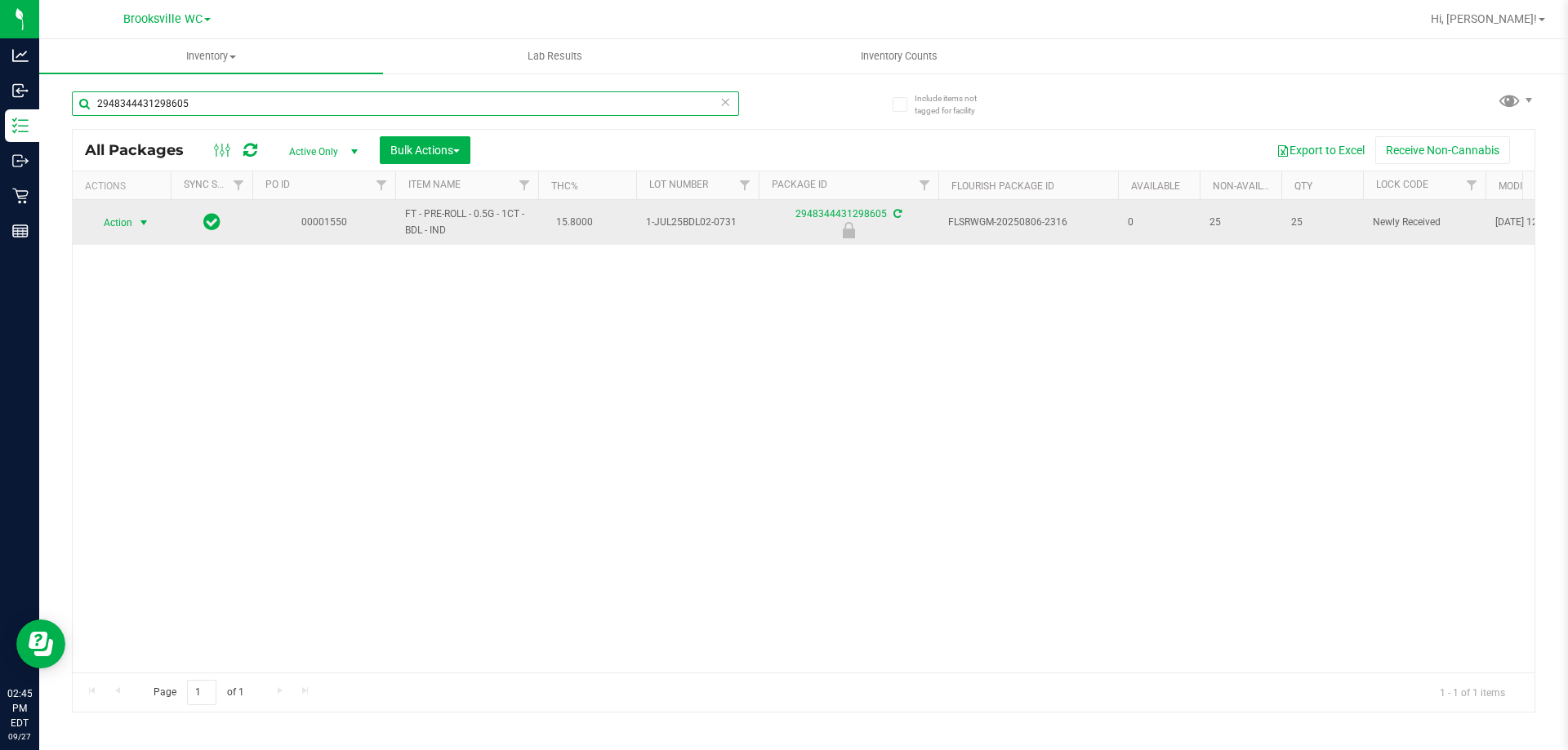
type input "2948344431298605"
click at [117, 222] on span "Action" at bounding box center [111, 223] width 44 height 23
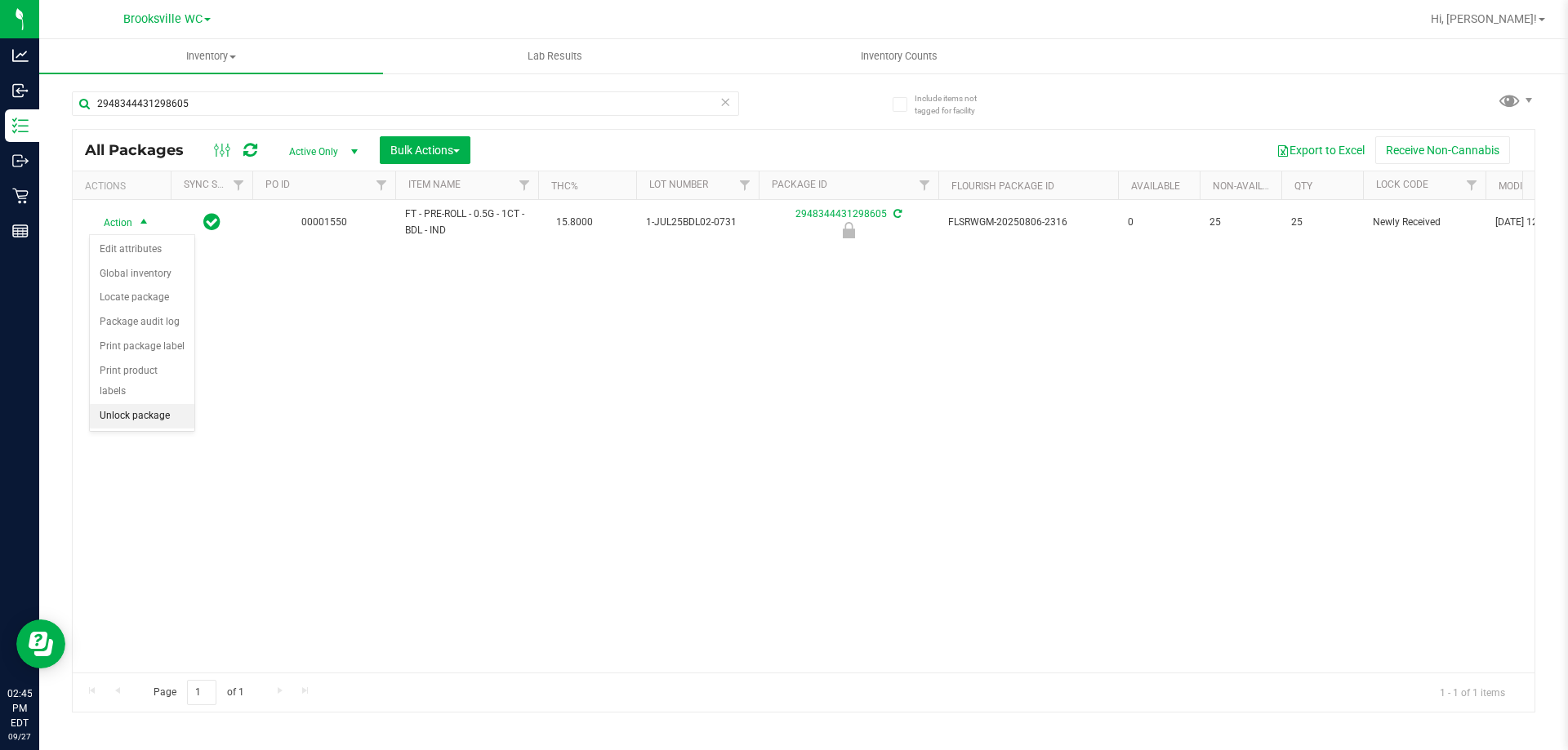
click at [156, 405] on li "Unlock package" at bounding box center [143, 416] width 105 height 24
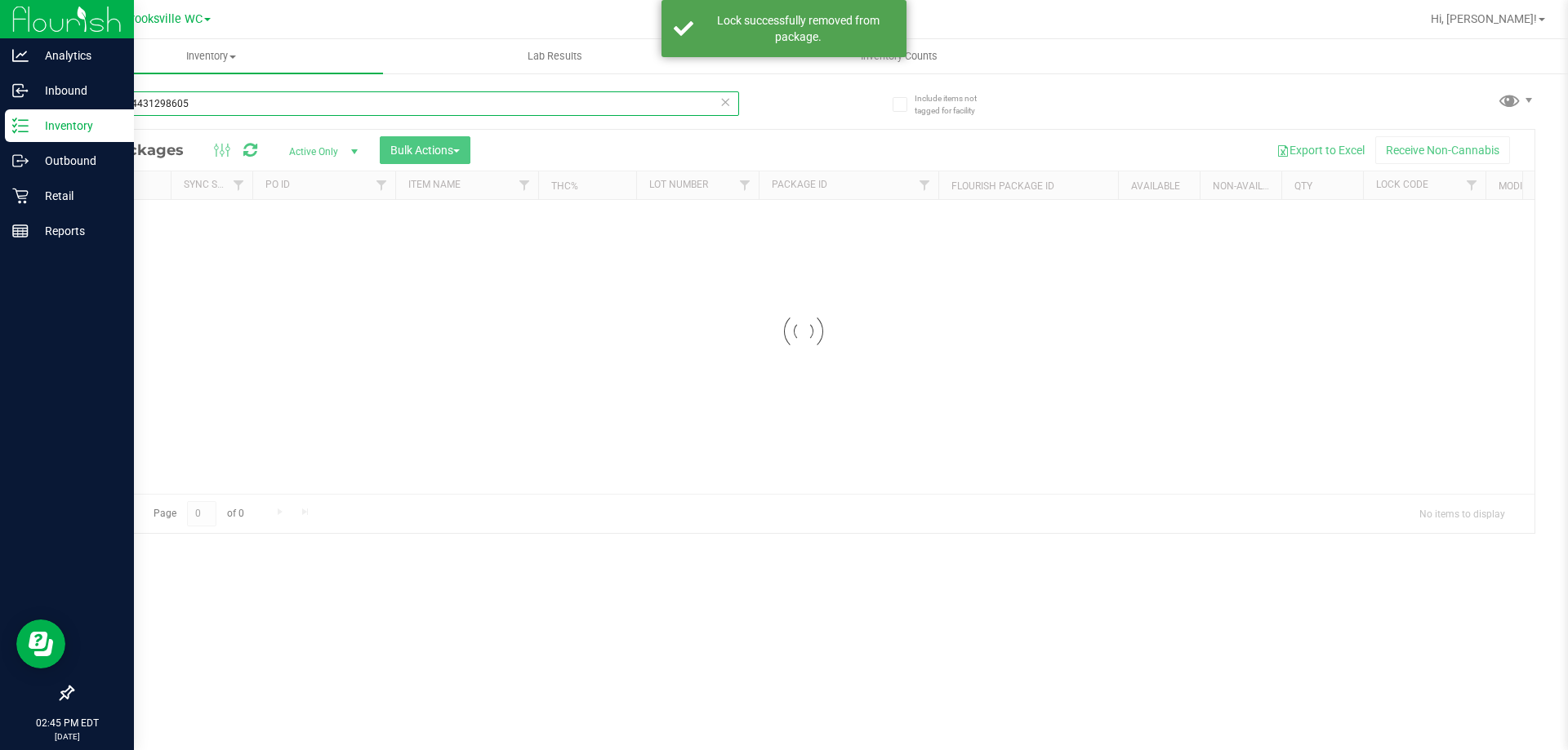
drag, startPoint x: 235, startPoint y: 108, endPoint x: 0, endPoint y: 115, distance: 235.1
click at [0, 115] on div "Analytics Inbound Inventory Outbound Retail Reports 02:45 PM EDT [DATE] 09/27 B…" at bounding box center [784, 375] width 1568 height 750
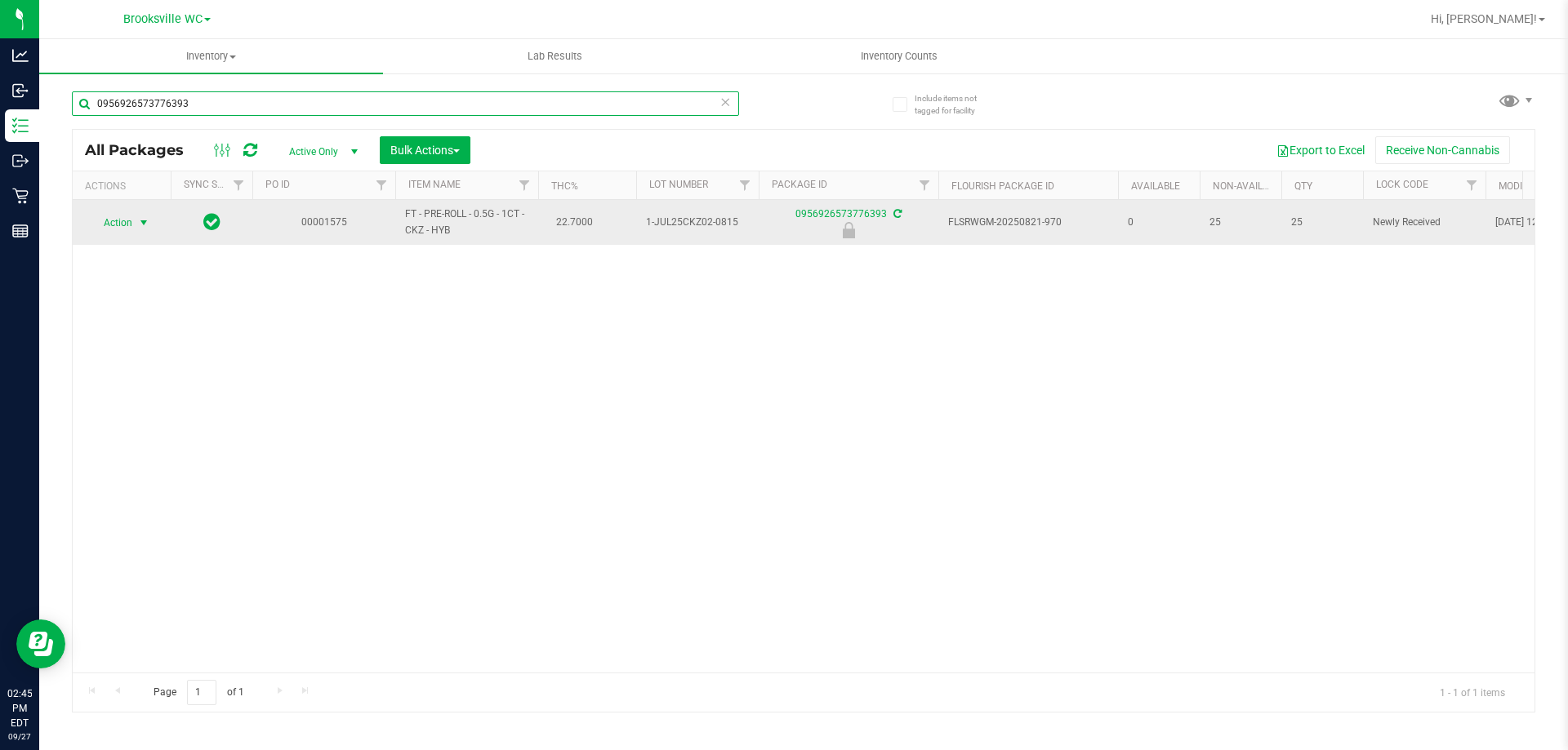
type input "0956926573776393"
click at [114, 228] on span "Action" at bounding box center [111, 223] width 44 height 23
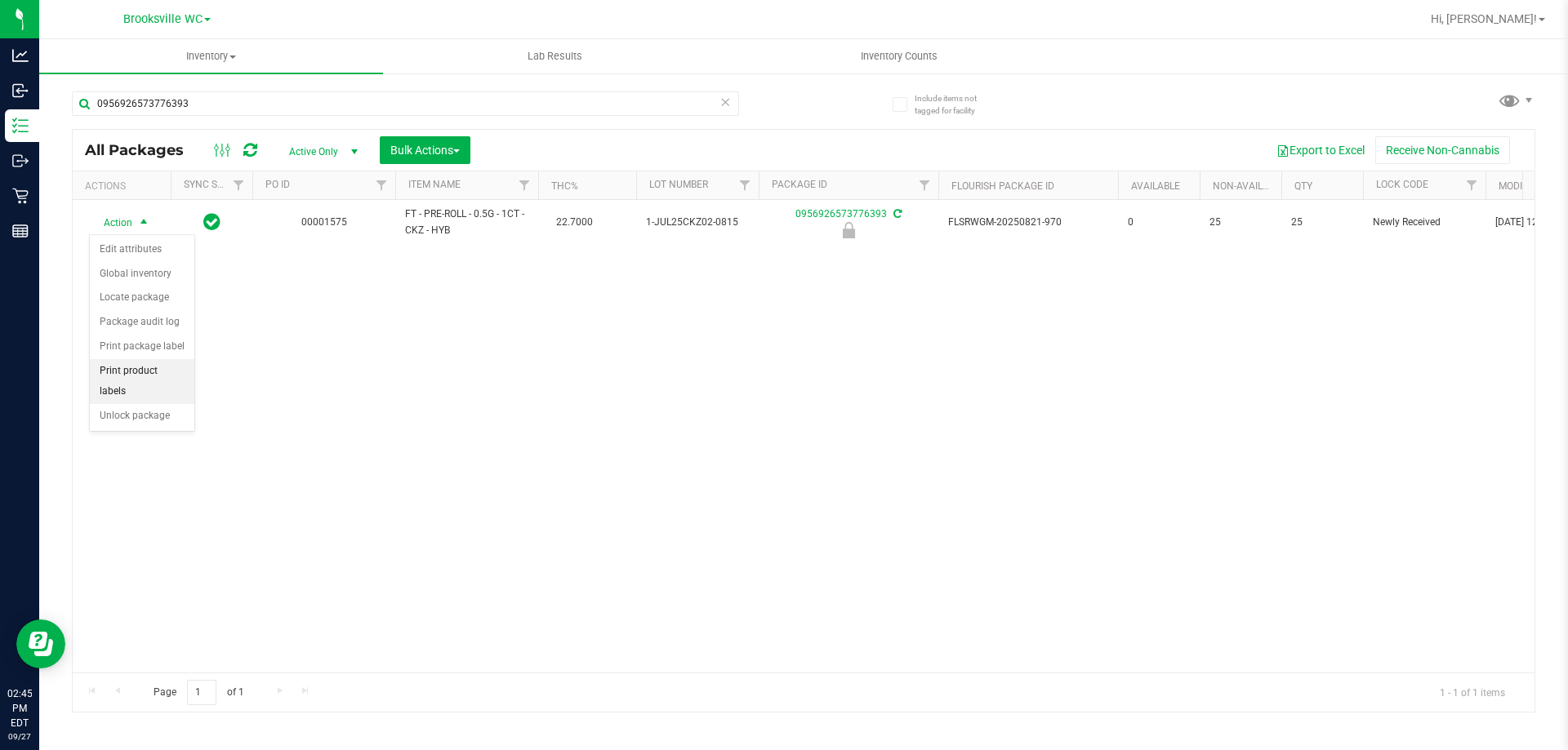
click at [149, 380] on li "Print product labels" at bounding box center [143, 381] width 105 height 45
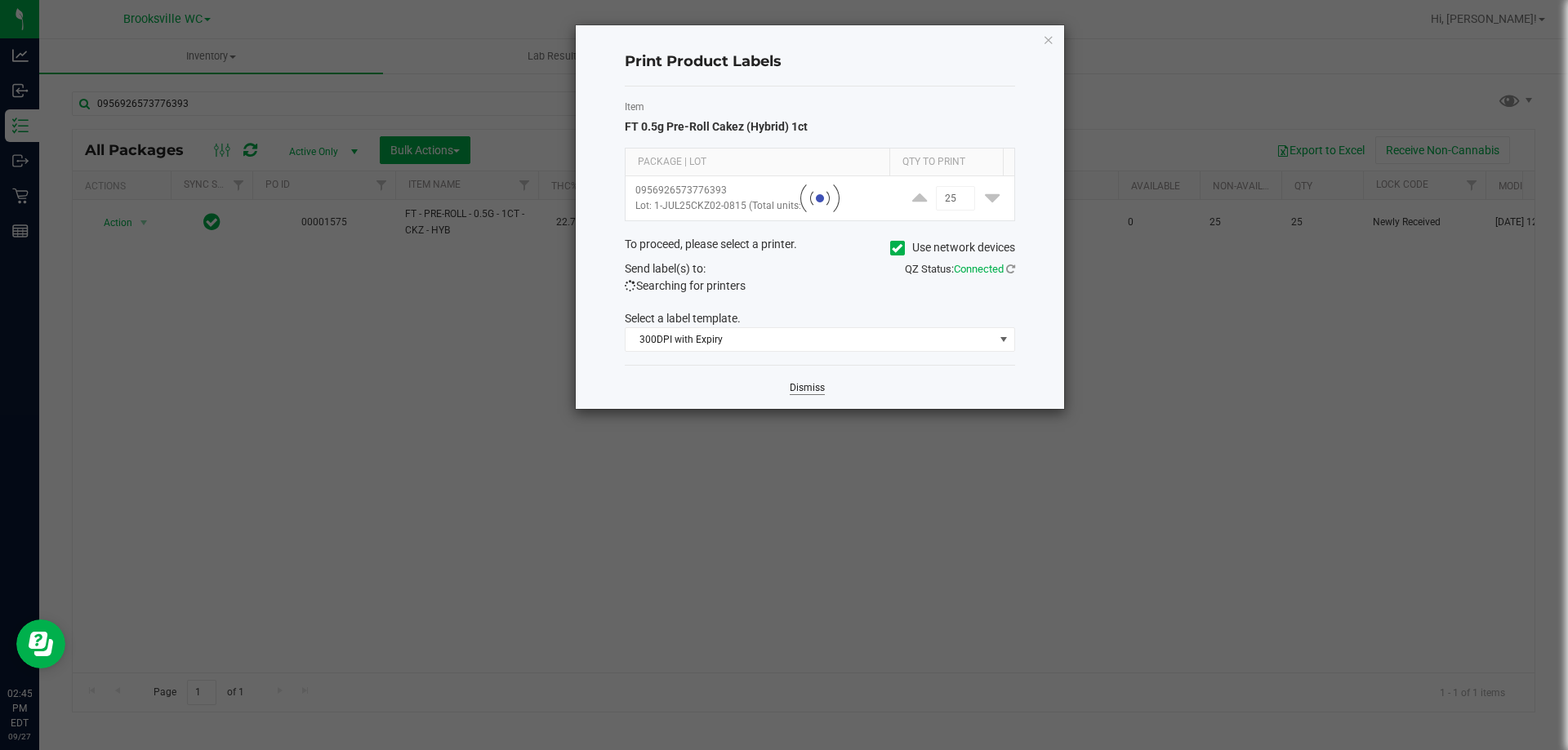
click at [823, 384] on div "Dismiss" at bounding box center [820, 386] width 390 height 44
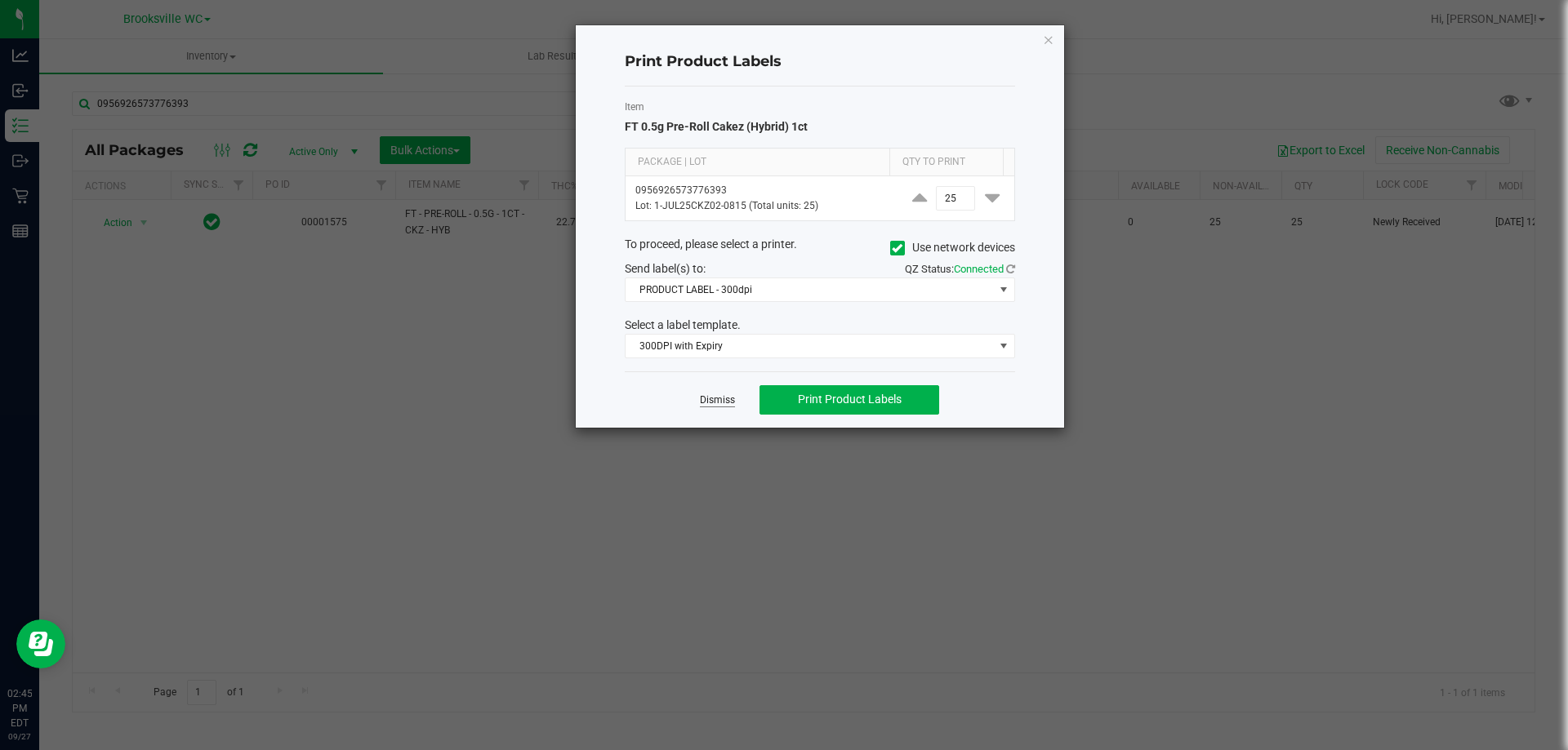
click at [722, 399] on link "Dismiss" at bounding box center [717, 401] width 35 height 14
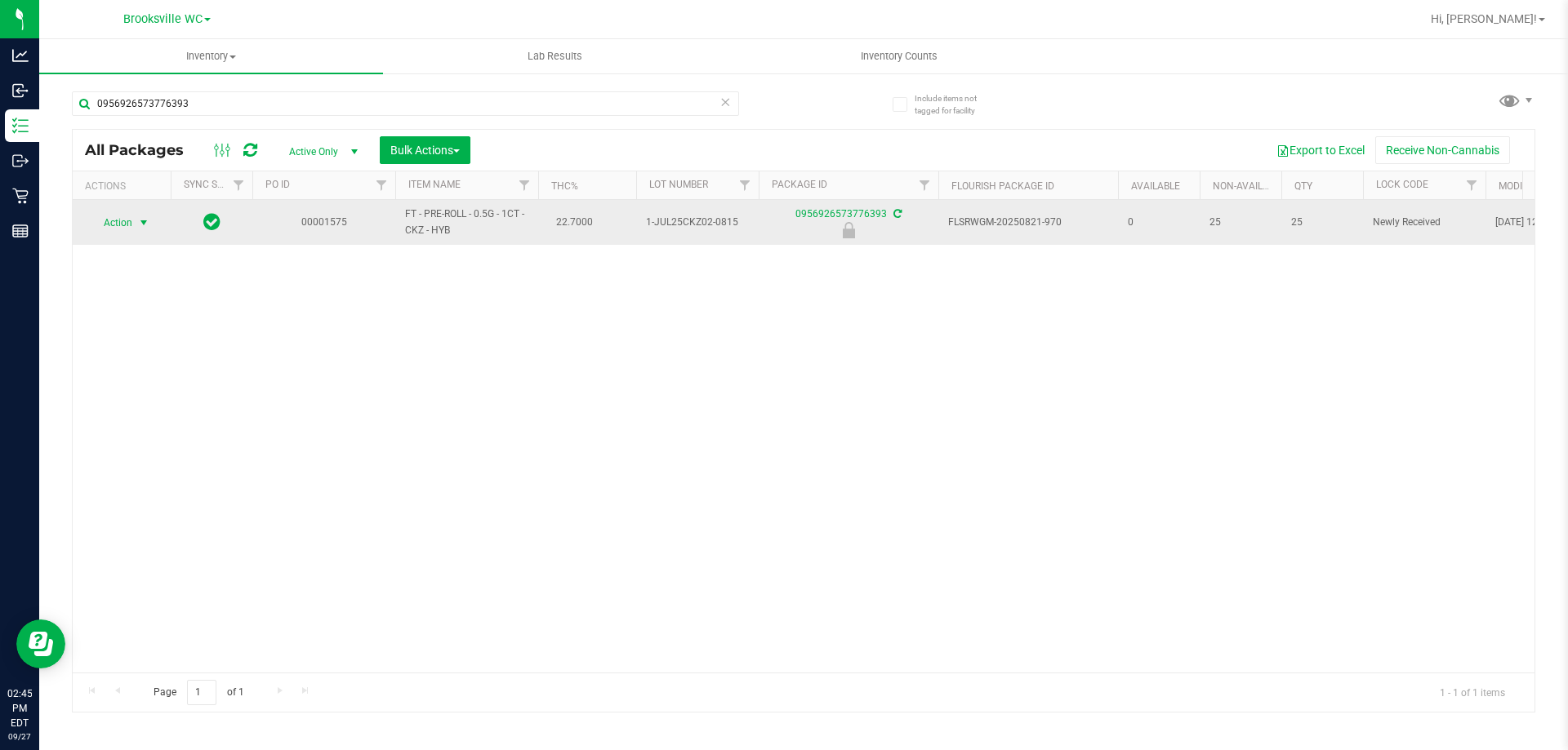
click at [126, 231] on span "Action" at bounding box center [111, 223] width 44 height 23
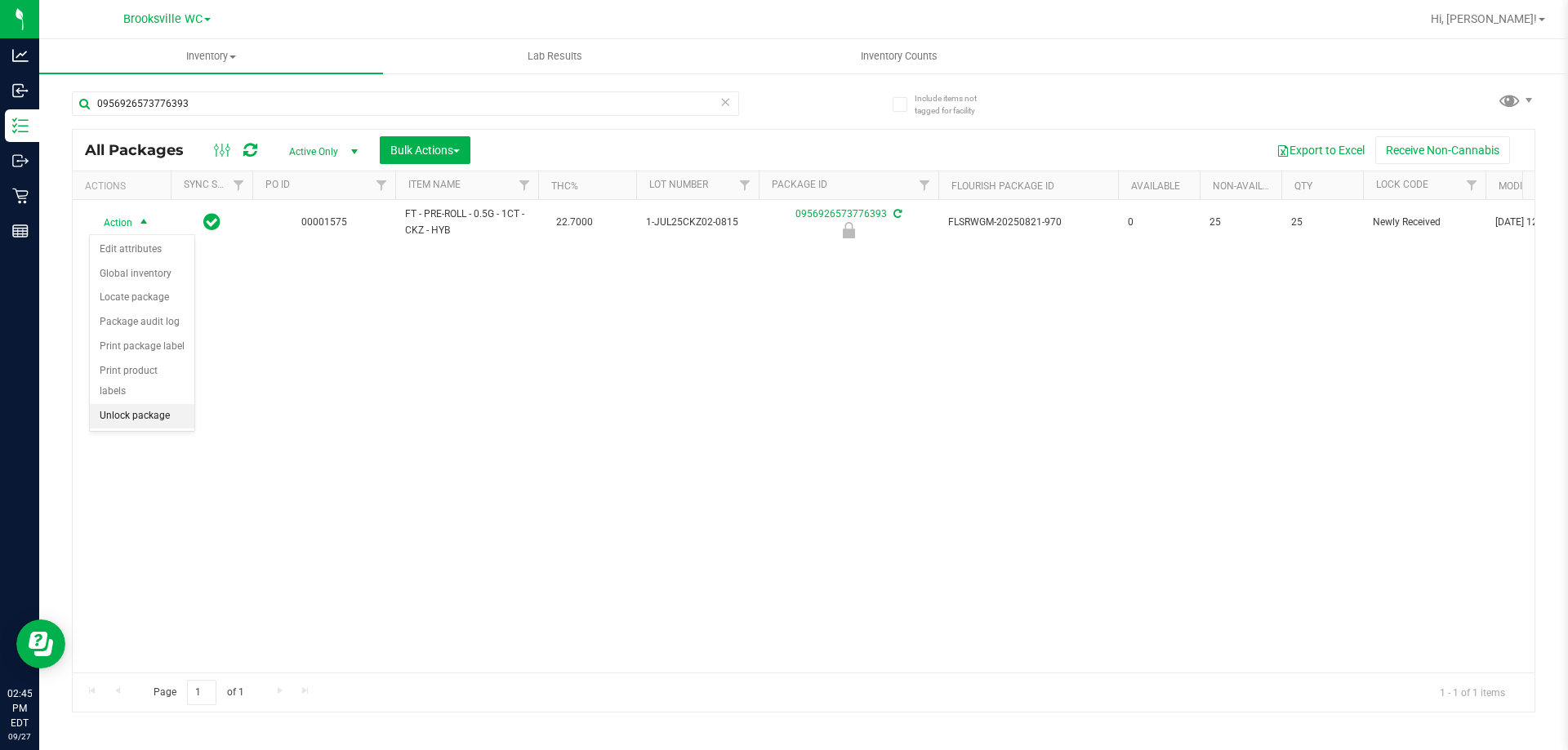
click at [135, 405] on li "Unlock package" at bounding box center [143, 416] width 105 height 24
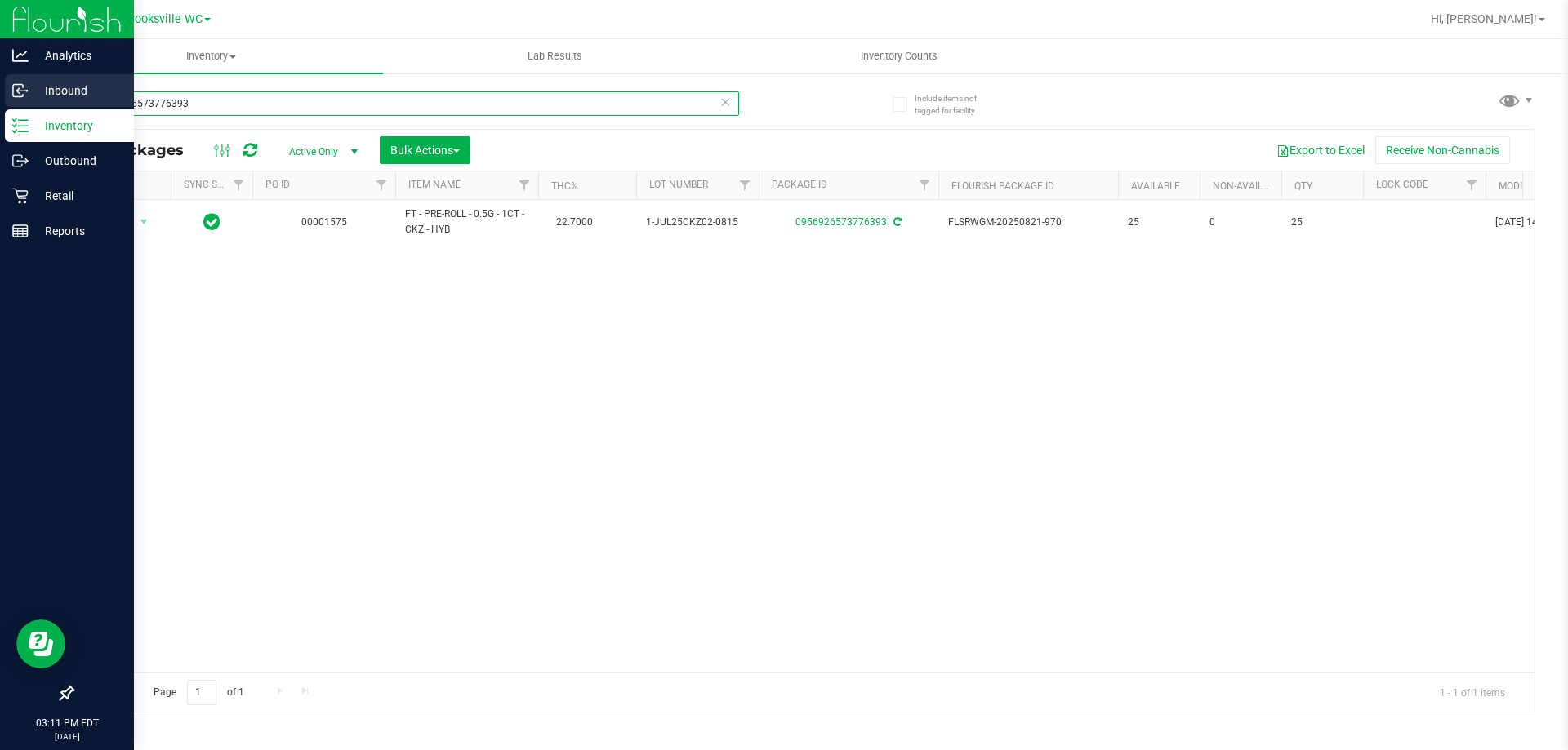
drag, startPoint x: 224, startPoint y: 104, endPoint x: 0, endPoint y: 75, distance: 225.9
click at [8, 88] on div "Analytics Inbound Inventory Outbound Retail Reports 03:11 PM EDT [DATE] 09/27 B…" at bounding box center [784, 375] width 1568 height 750
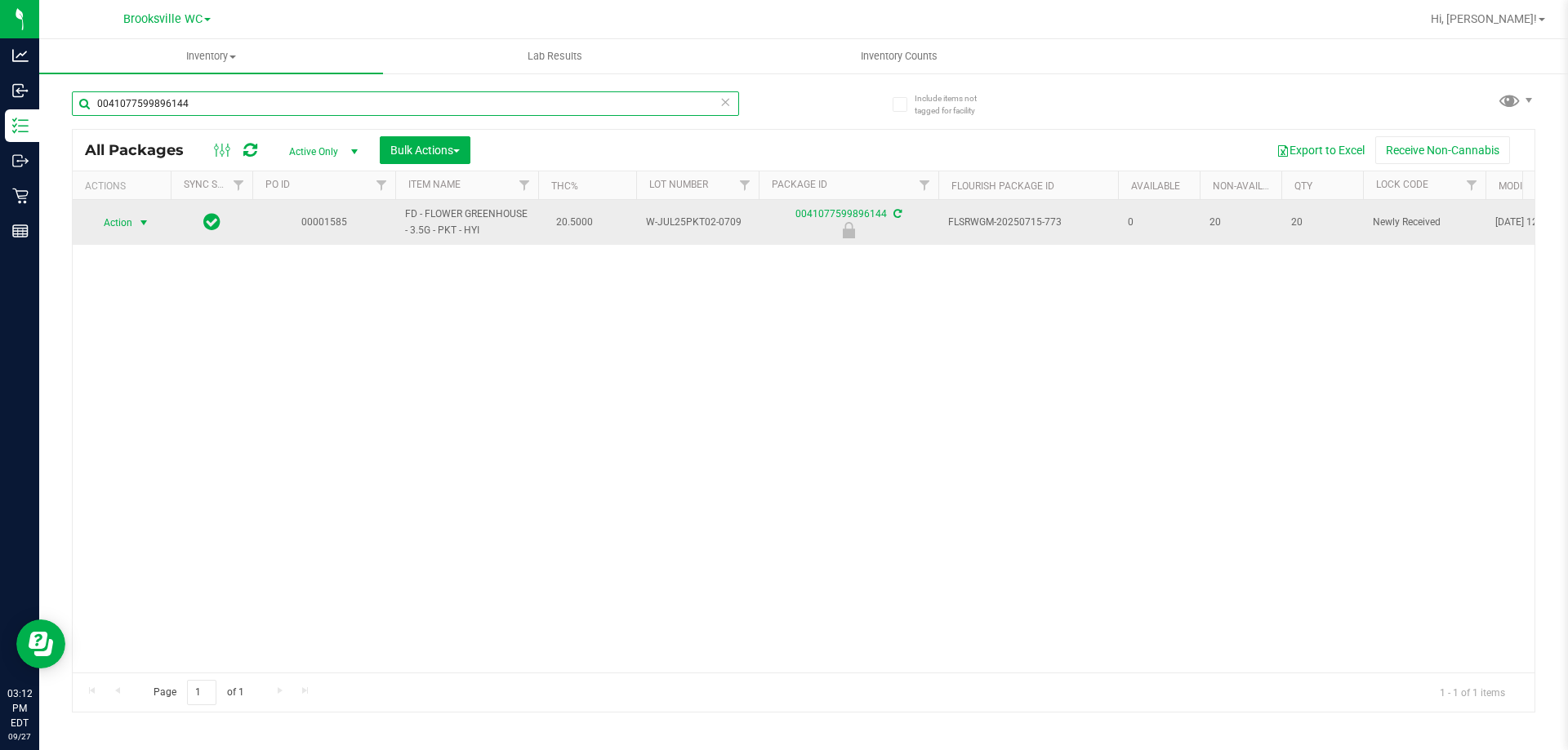
type input "0041077599896144"
click at [118, 219] on span "Action" at bounding box center [111, 223] width 44 height 23
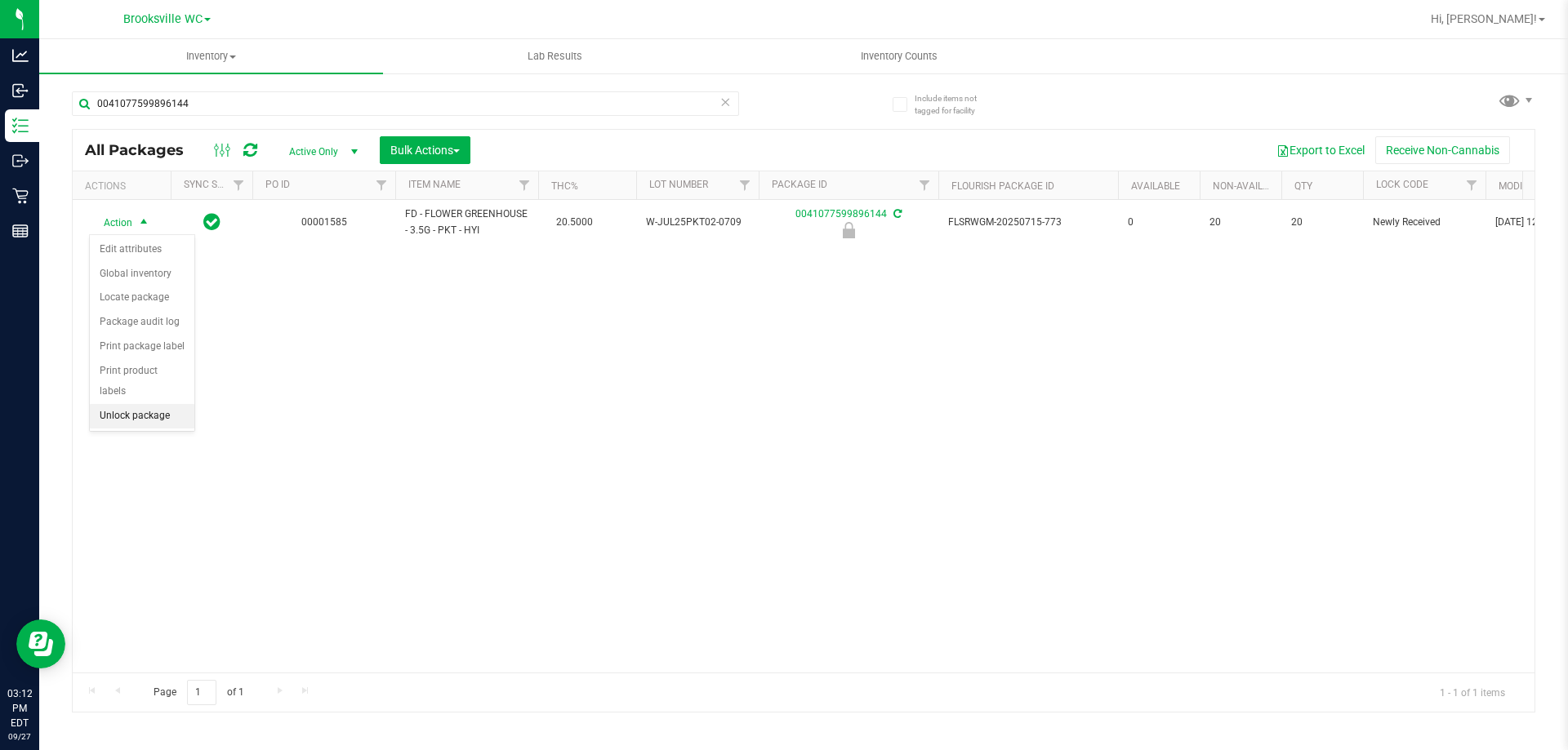
click at [168, 405] on li "Unlock package" at bounding box center [143, 416] width 105 height 24
